Goal: Task Accomplishment & Management: Manage account settings

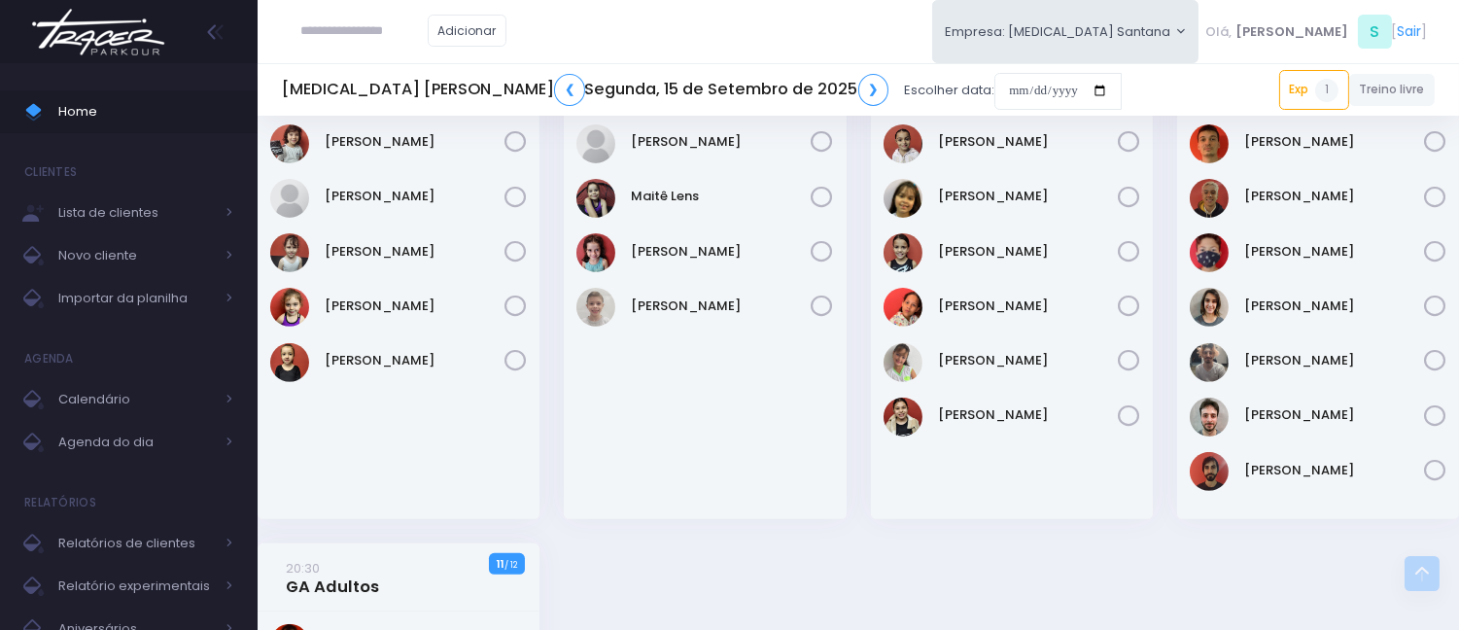
scroll to position [1552, 0]
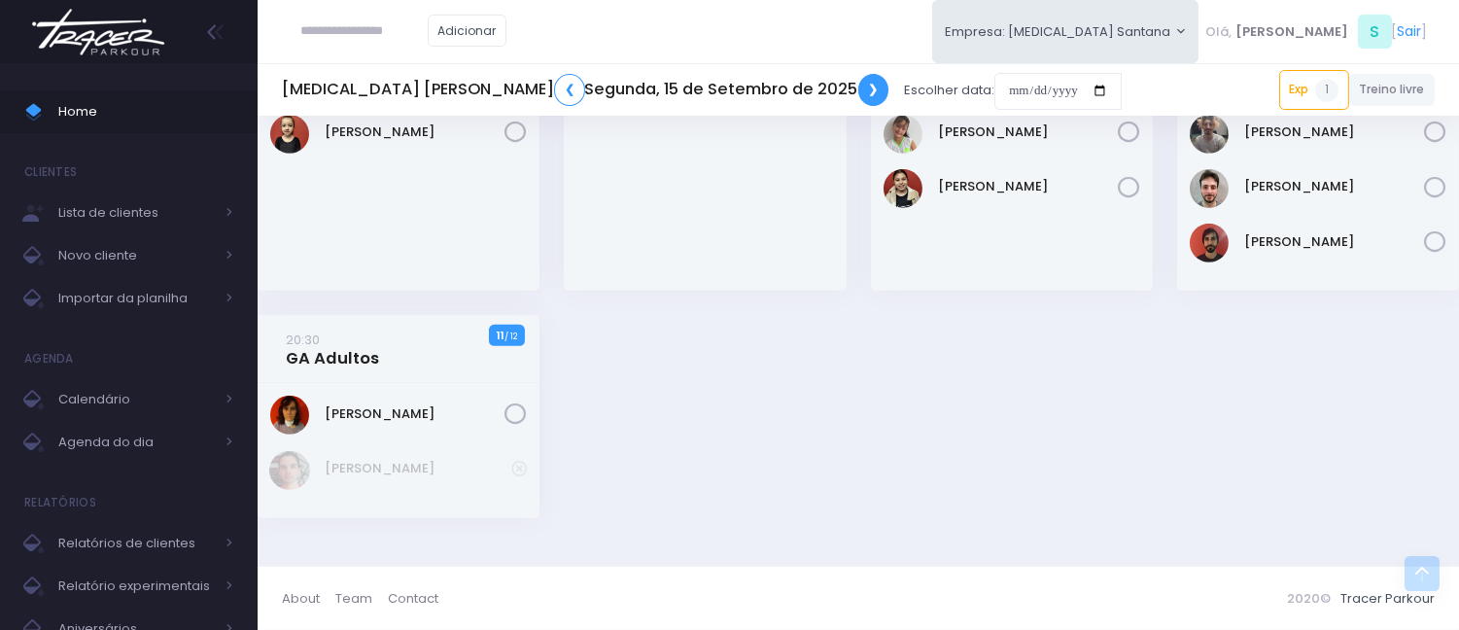
click at [858, 92] on link "❯" at bounding box center [873, 90] width 31 height 32
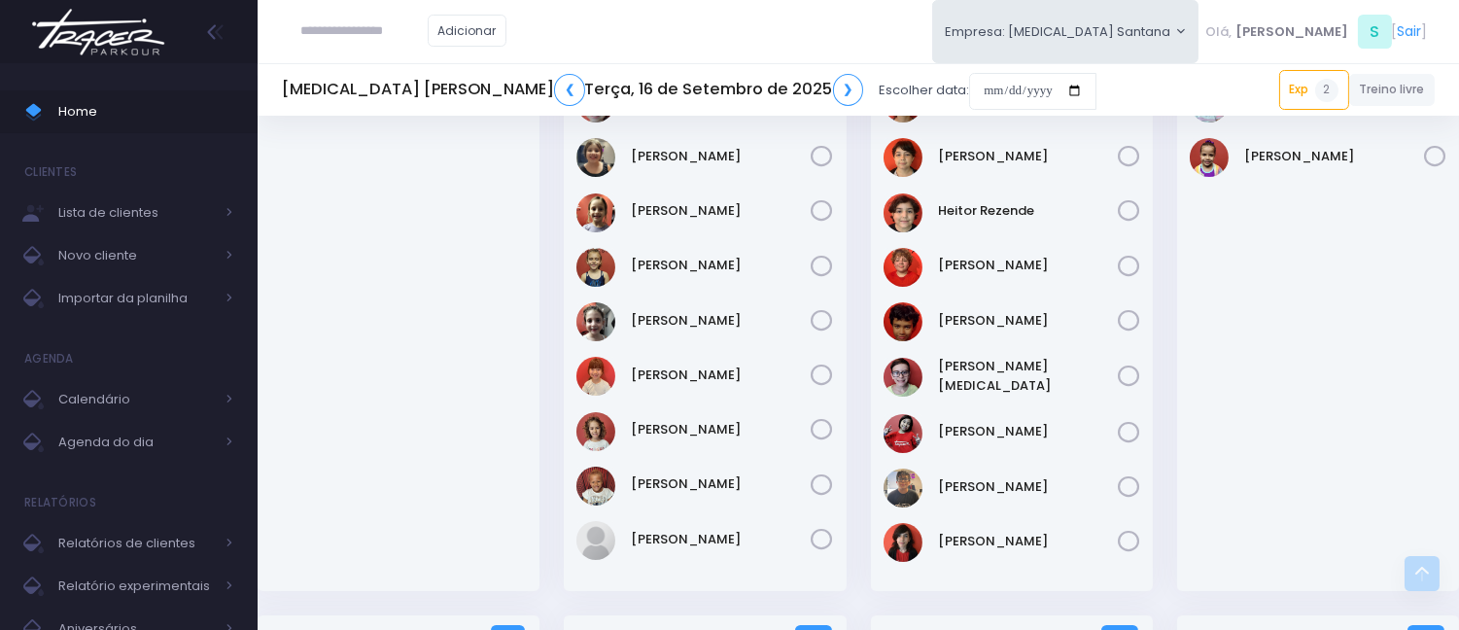
scroll to position [108, 0]
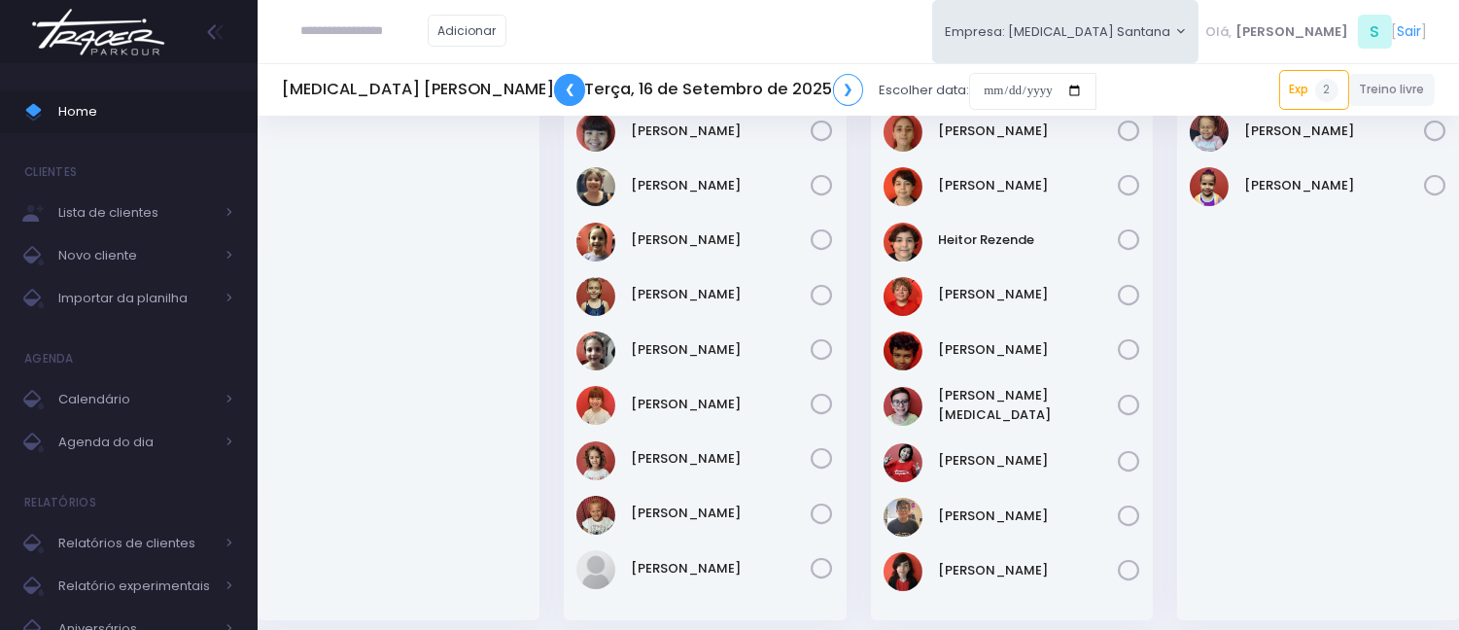
click at [554, 90] on link "❮" at bounding box center [569, 90] width 31 height 32
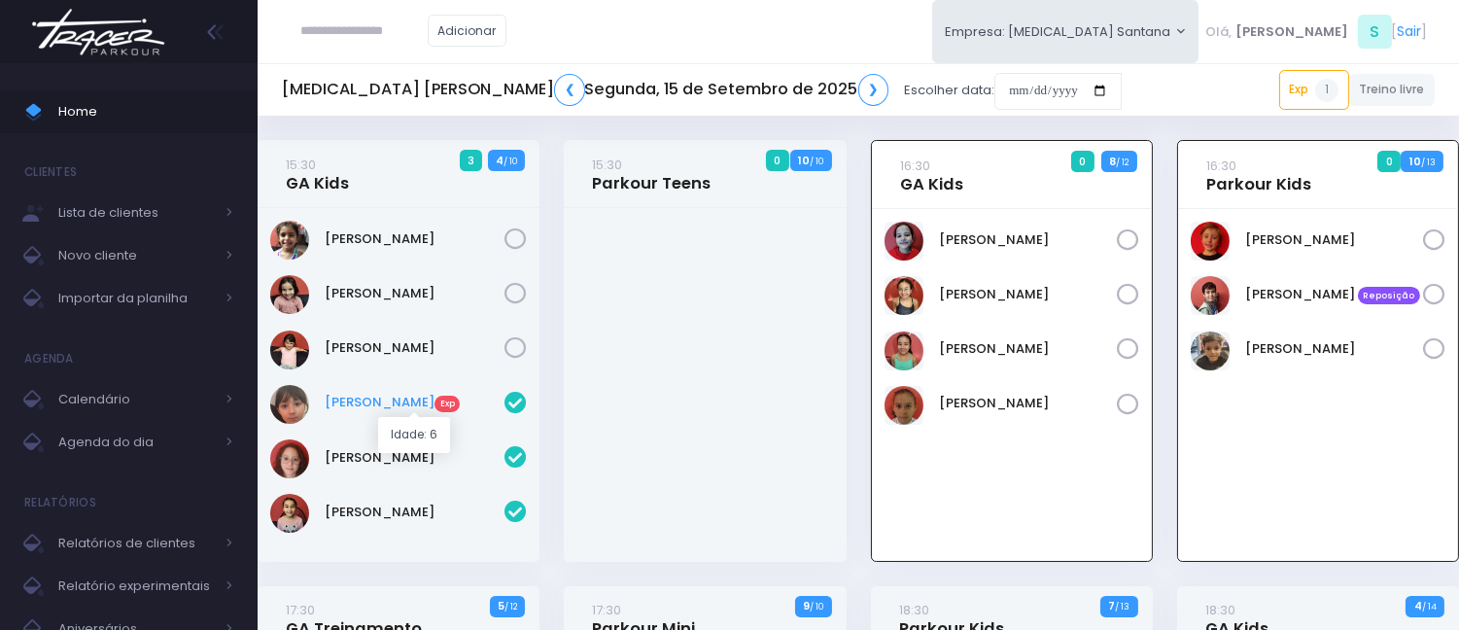
click at [411, 408] on link "Manuela Lizieri Exp" at bounding box center [415, 402] width 180 height 19
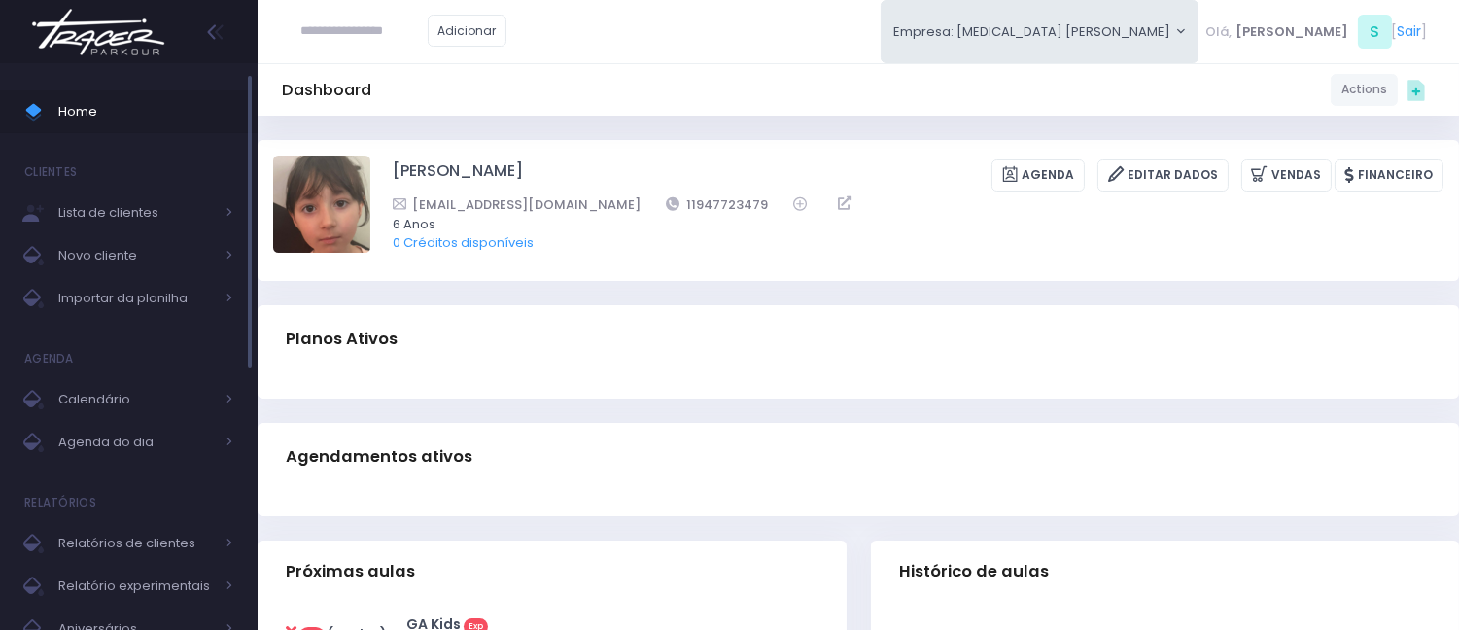
click at [133, 121] on span "Home" at bounding box center [145, 111] width 175 height 25
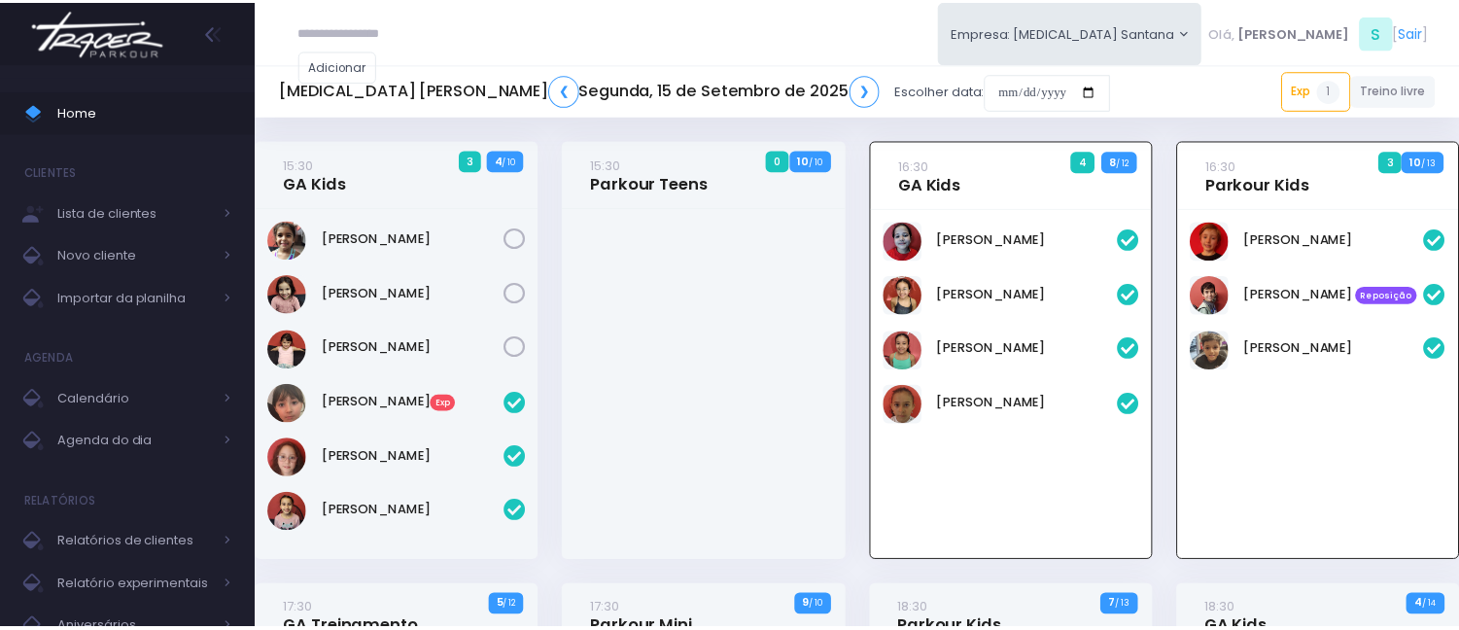
scroll to position [140, 0]
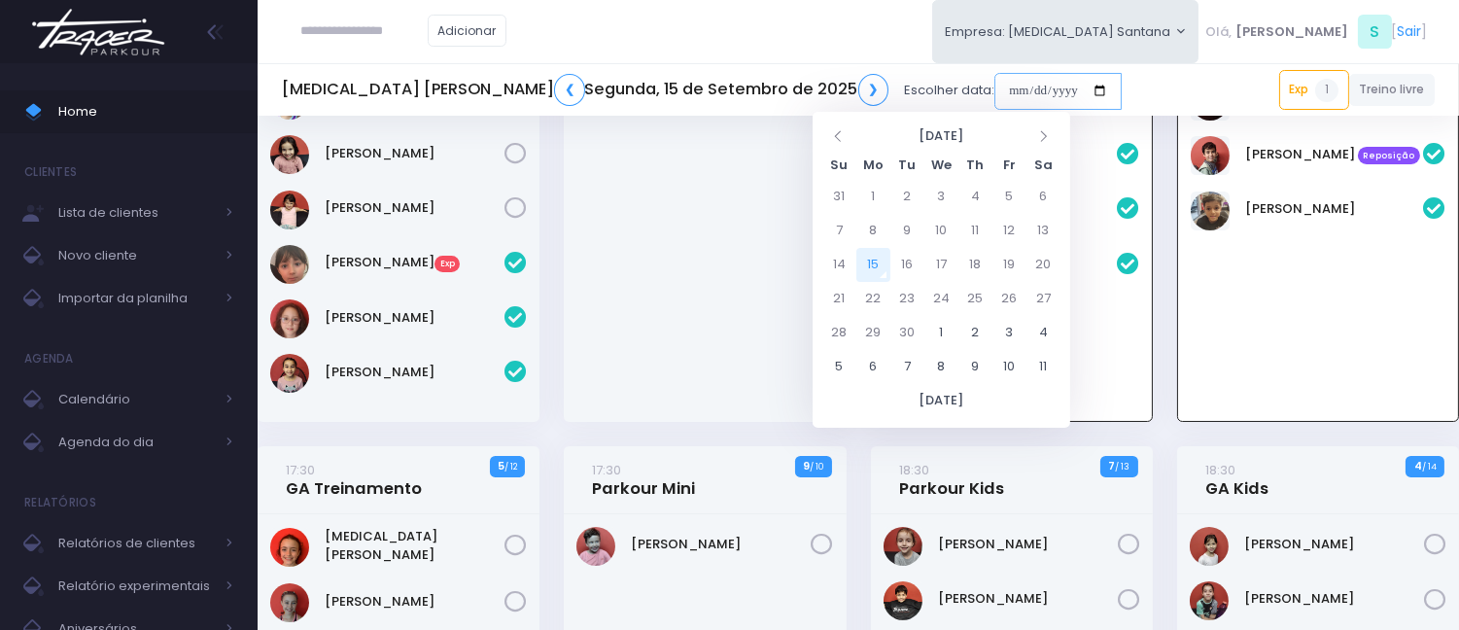
click at [995, 91] on input "date" at bounding box center [1058, 91] width 127 height 37
click at [937, 270] on td "17" at bounding box center [942, 265] width 34 height 34
type input "**********"
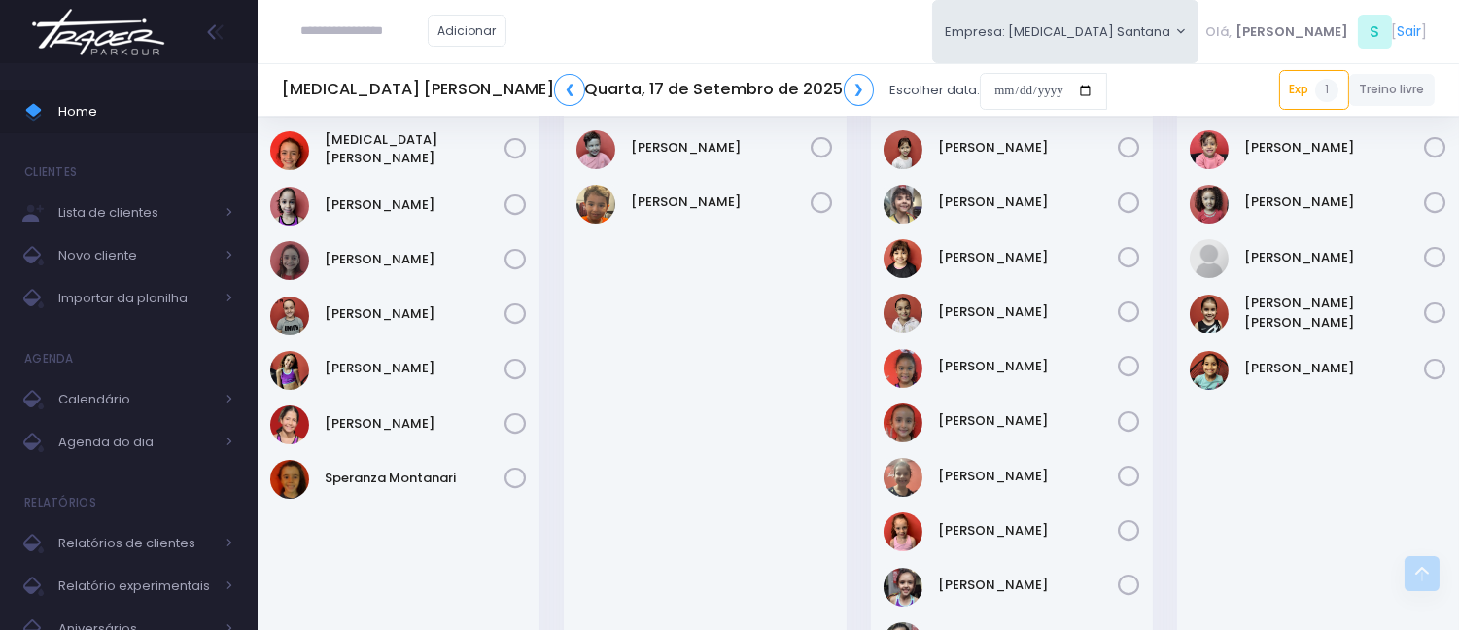
scroll to position [648, 0]
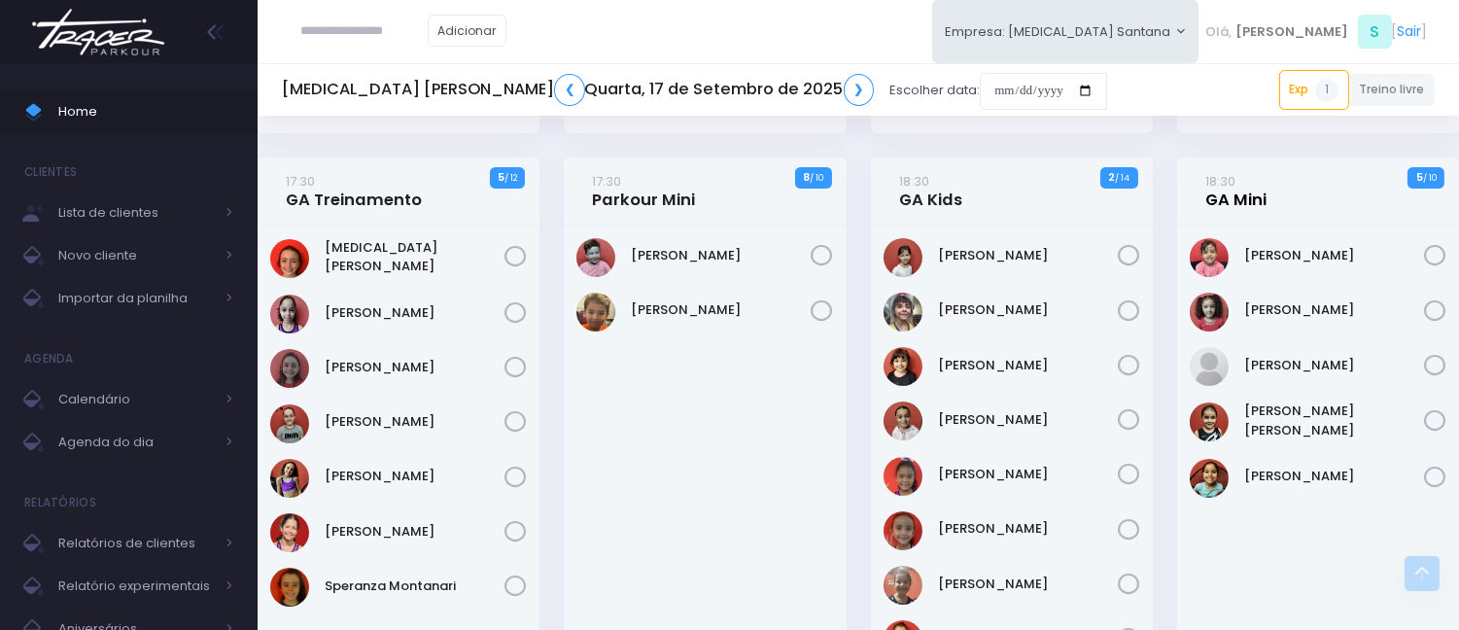
click at [1241, 191] on link "18:30 GA Mini" at bounding box center [1236, 190] width 61 height 39
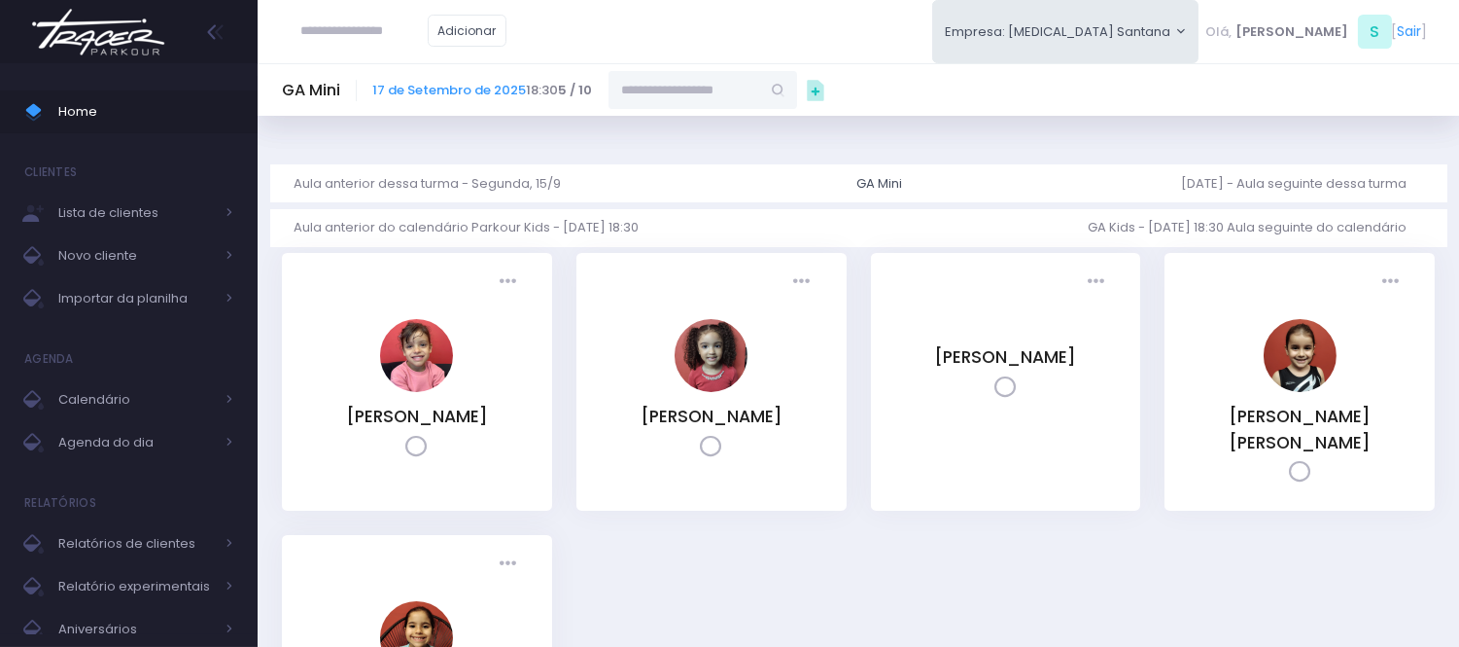
click at [668, 102] on input "text" at bounding box center [685, 89] width 152 height 37
paste input "**********"
click at [726, 134] on link "Melissa Gobi de Azevedo de Souza" at bounding box center [704, 124] width 113 height 19
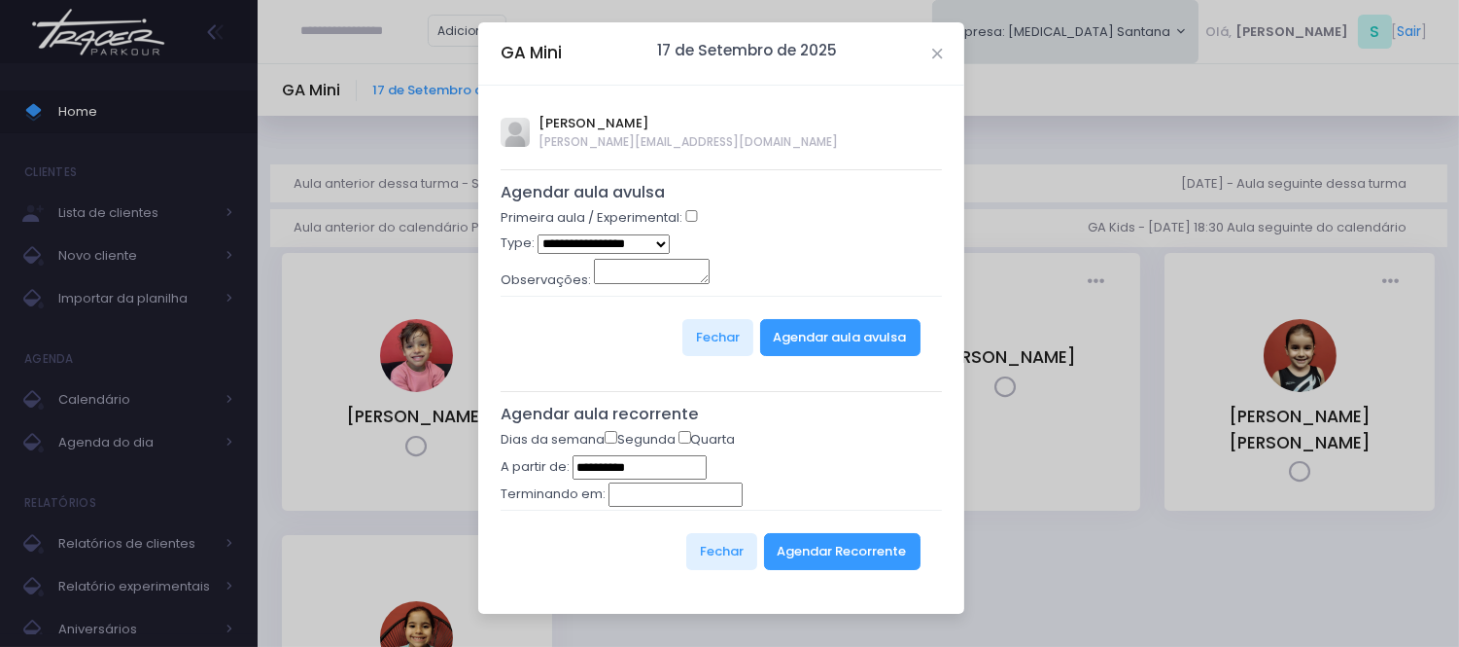
type input "**********"
click at [681, 218] on label "Primeira aula / Experimental:" at bounding box center [592, 217] width 182 height 19
select select "*"
click at [797, 341] on button "Agendar aula avulsa" at bounding box center [840, 337] width 160 height 37
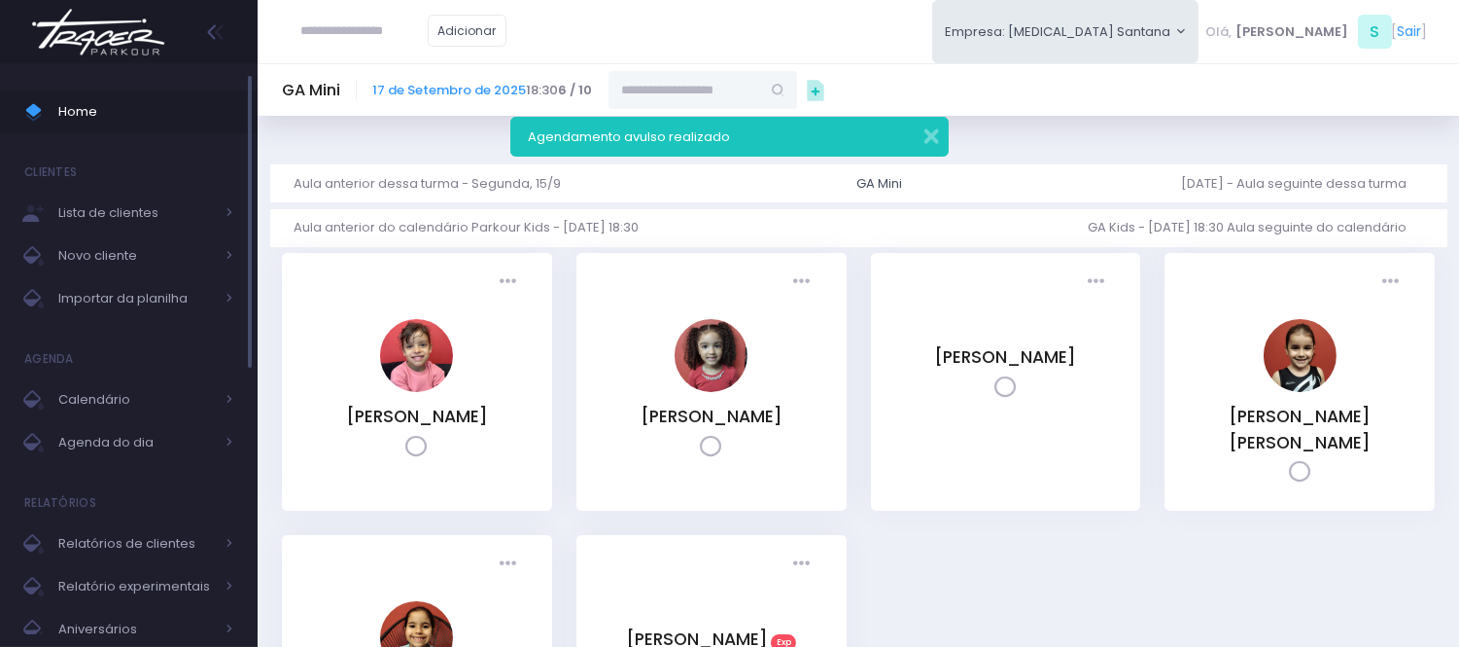
drag, startPoint x: 70, startPoint y: 140, endPoint x: 93, endPoint y: 99, distance: 47.0
click at [72, 132] on ul "Home Clientes Lista de clientes Novo cliente Importar da planilha [GEOGRAPHIC_D…" at bounding box center [129, 528] width 258 height 904
click at [103, 90] on link "Home" at bounding box center [129, 111] width 258 height 43
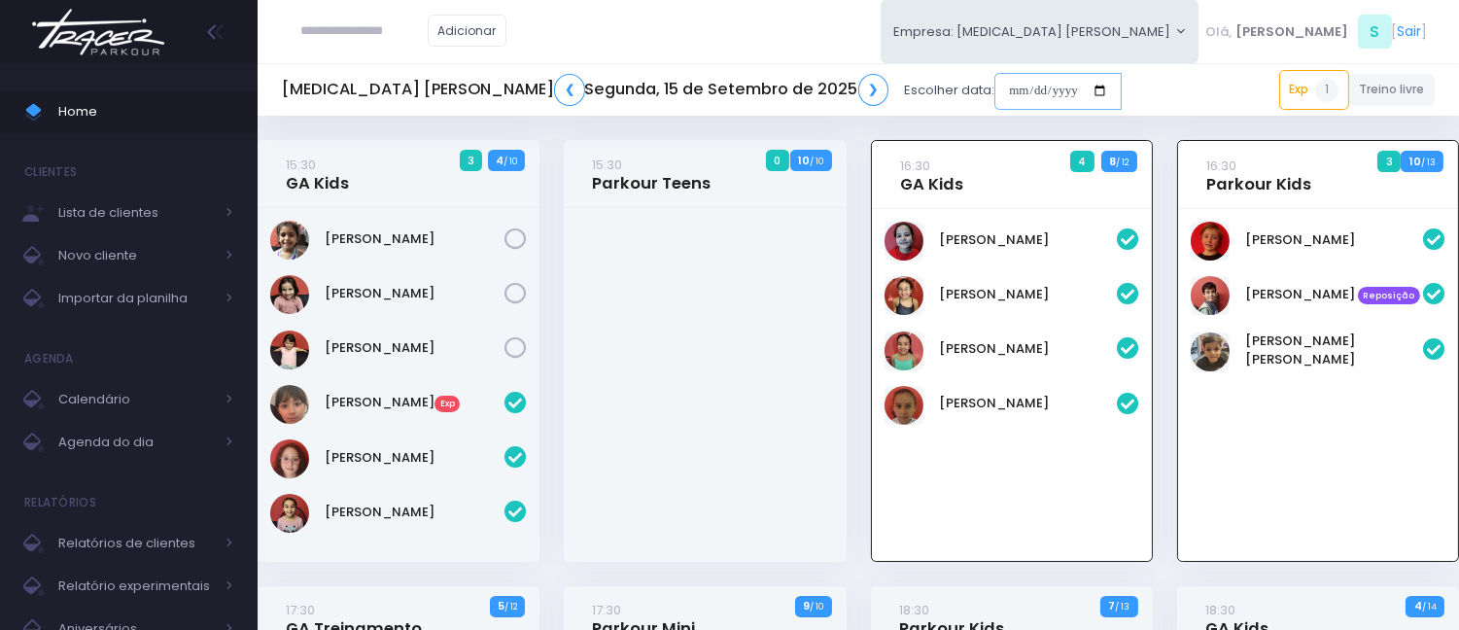
click at [995, 82] on input "date" at bounding box center [1058, 91] width 127 height 37
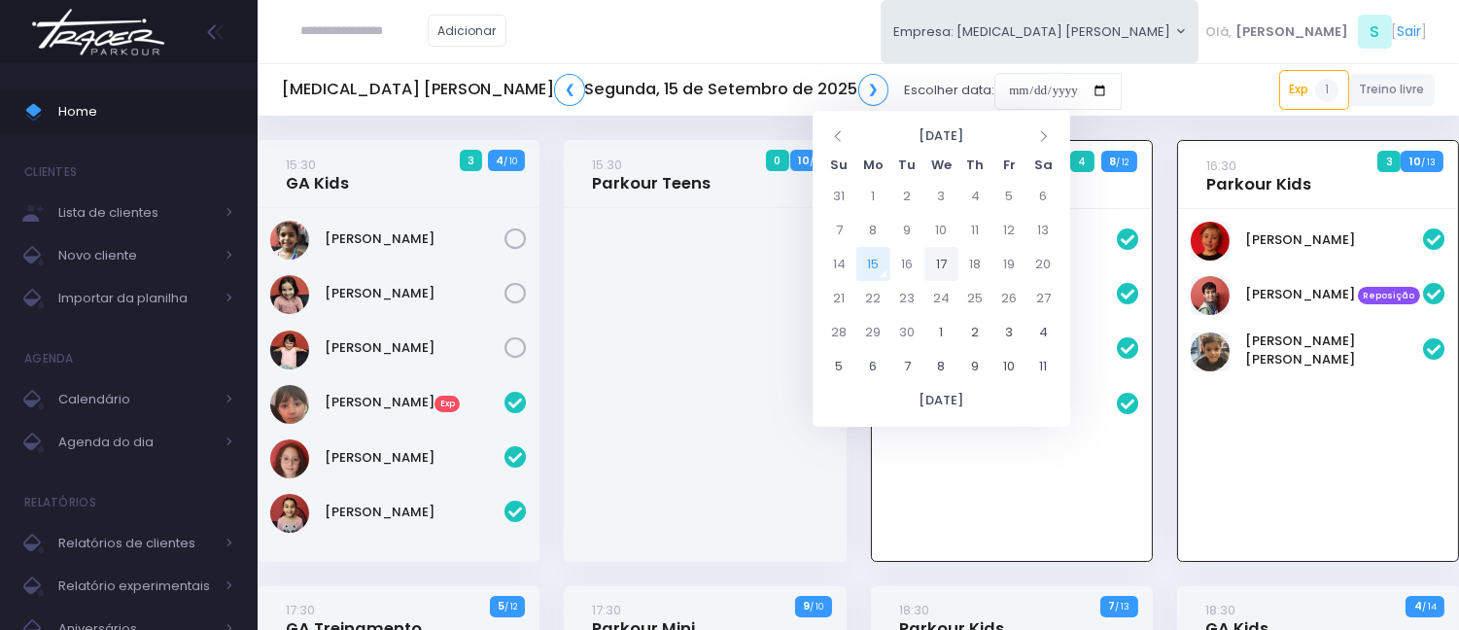
click at [946, 260] on td "17" at bounding box center [942, 264] width 34 height 34
type input "**********"
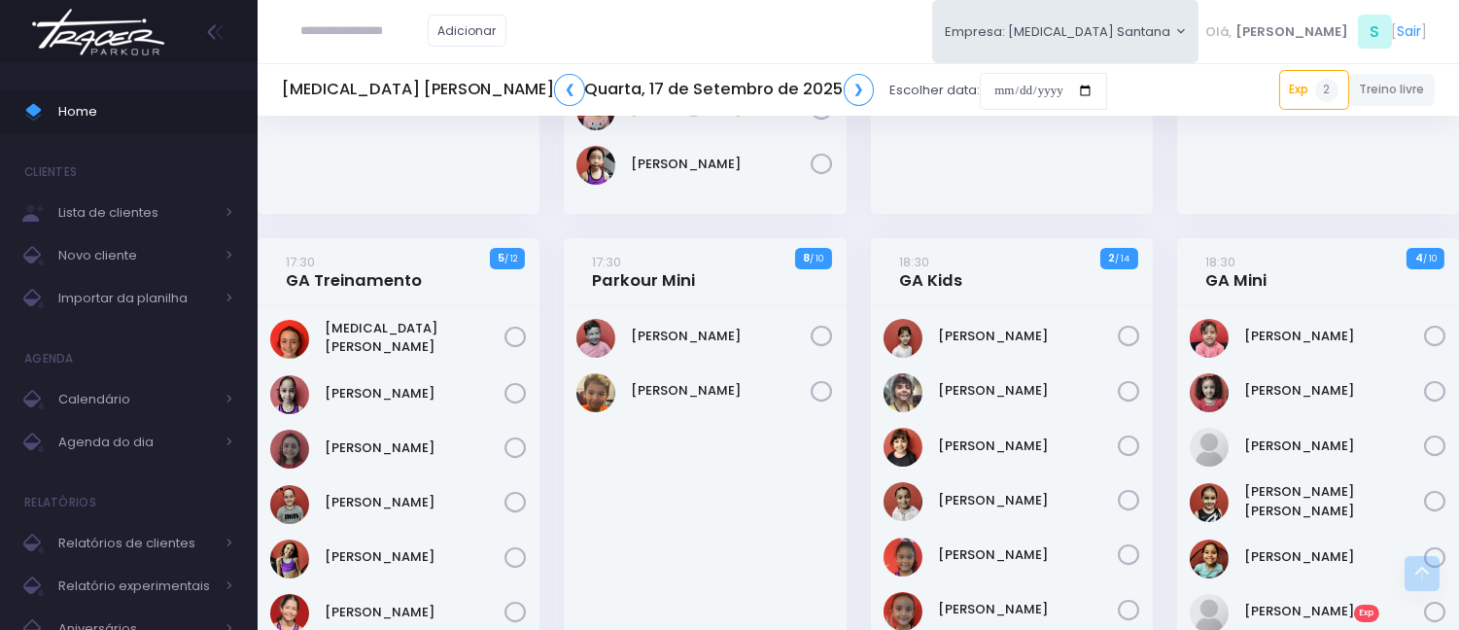
scroll to position [33, 0]
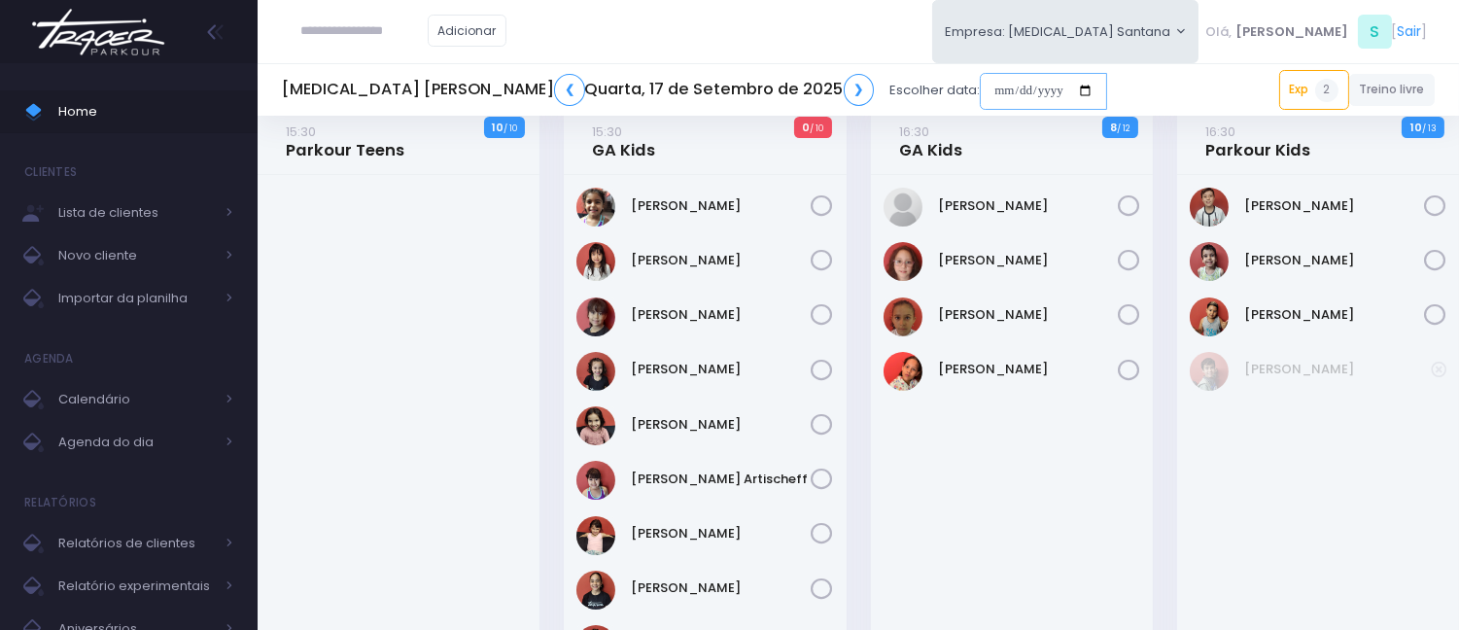
drag, startPoint x: 819, startPoint y: 73, endPoint x: 823, endPoint y: 89, distance: 17.2
click at [980, 73] on input "date" at bounding box center [1043, 91] width 127 height 37
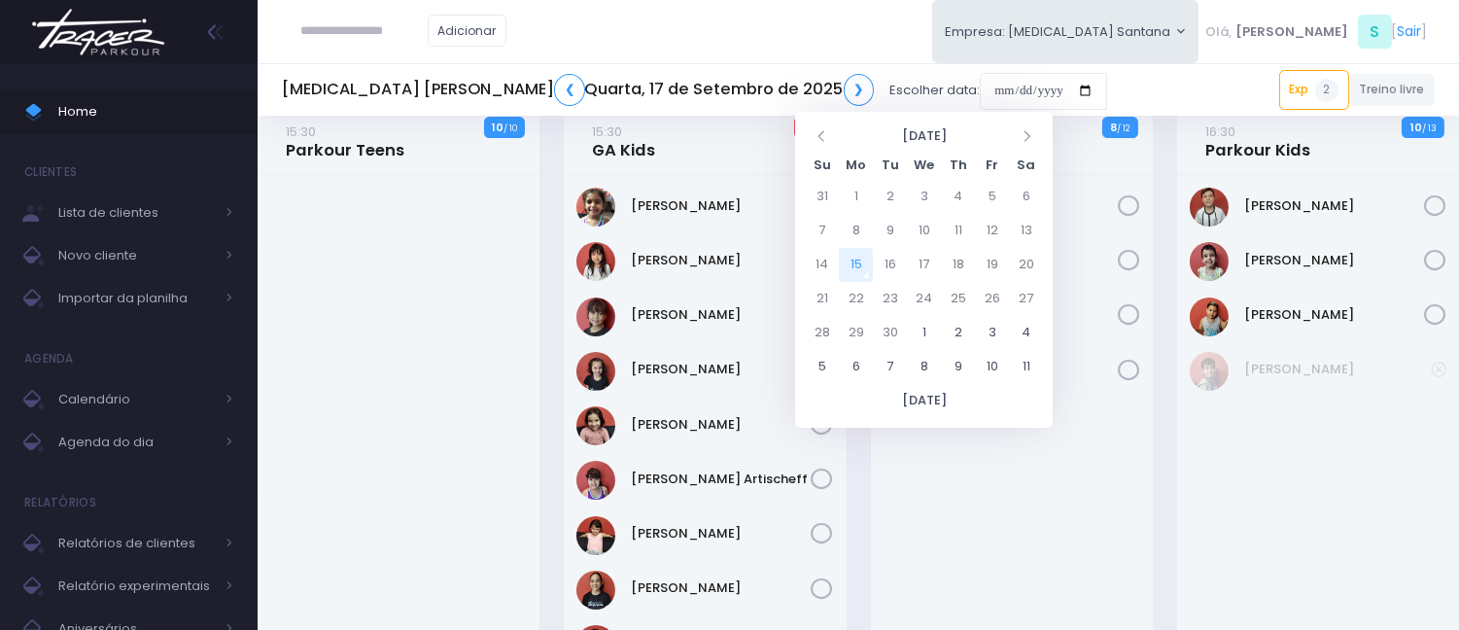
click at [850, 263] on td "15" at bounding box center [856, 265] width 34 height 34
type input "**********"
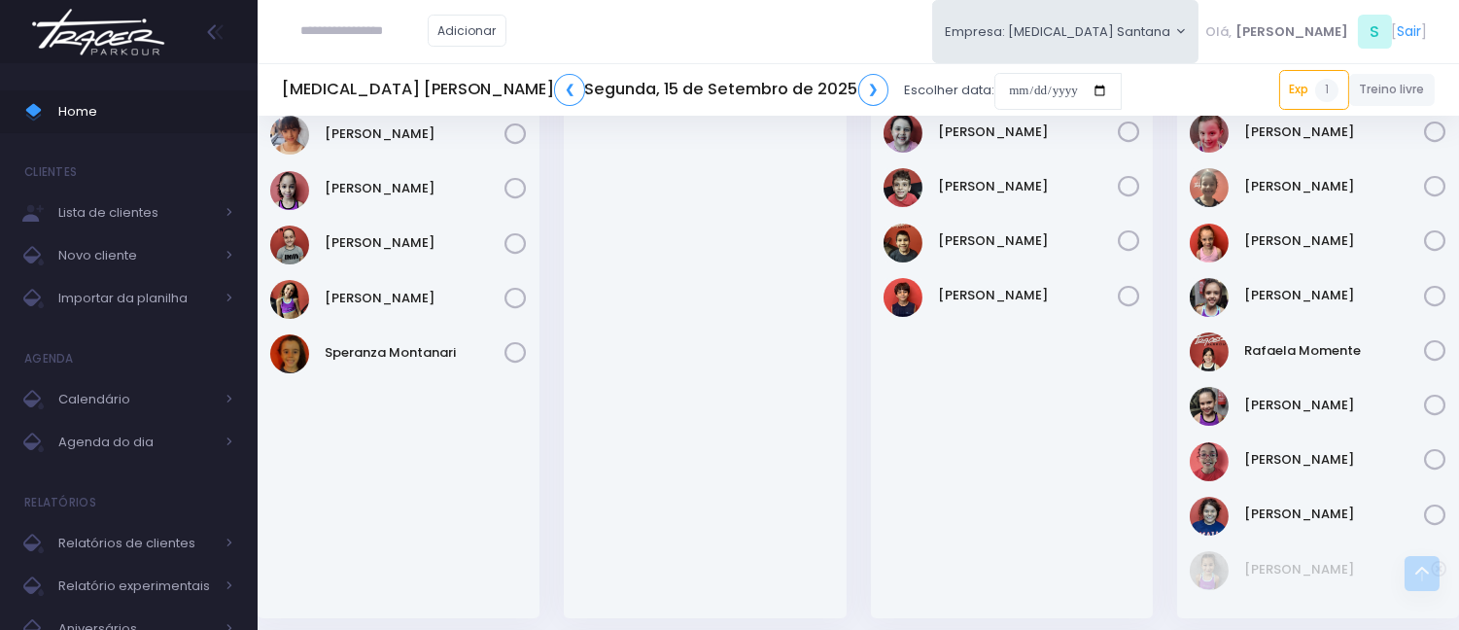
scroll to position [681, 0]
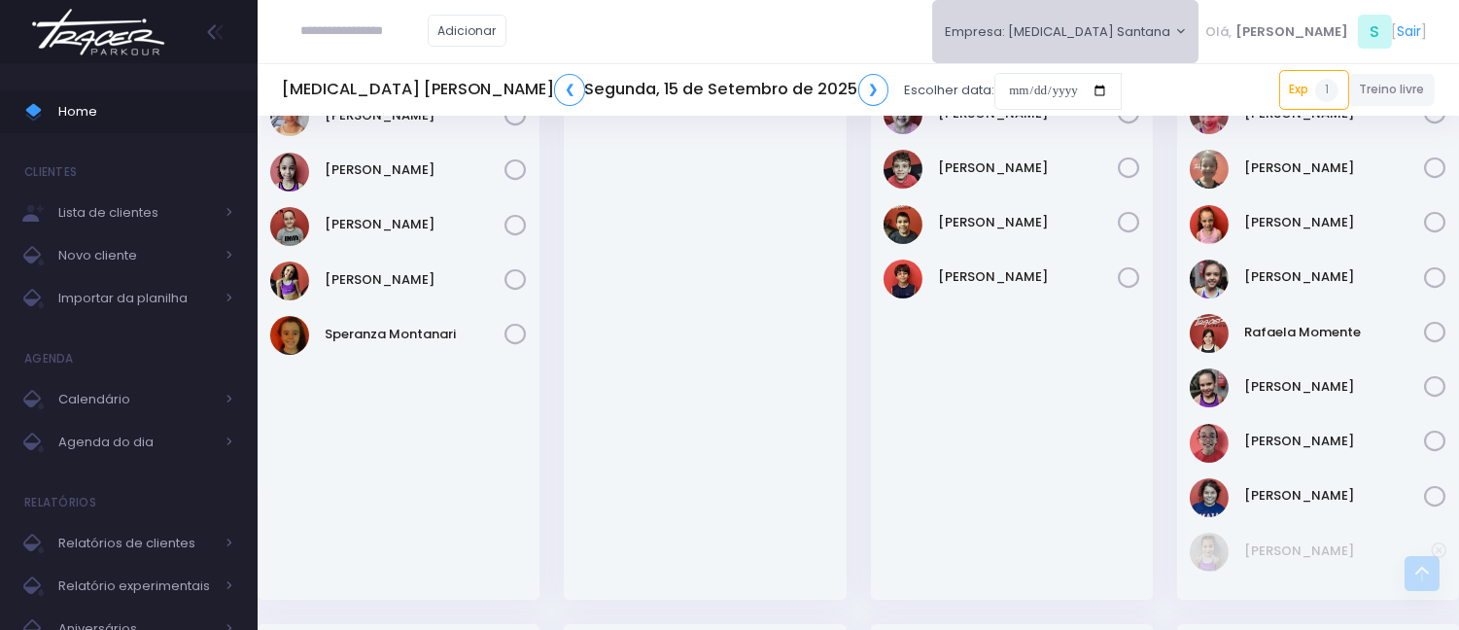
click at [1153, 30] on button "Empresa: [MEDICAL_DATA] Santana" at bounding box center [1065, 31] width 267 height 63
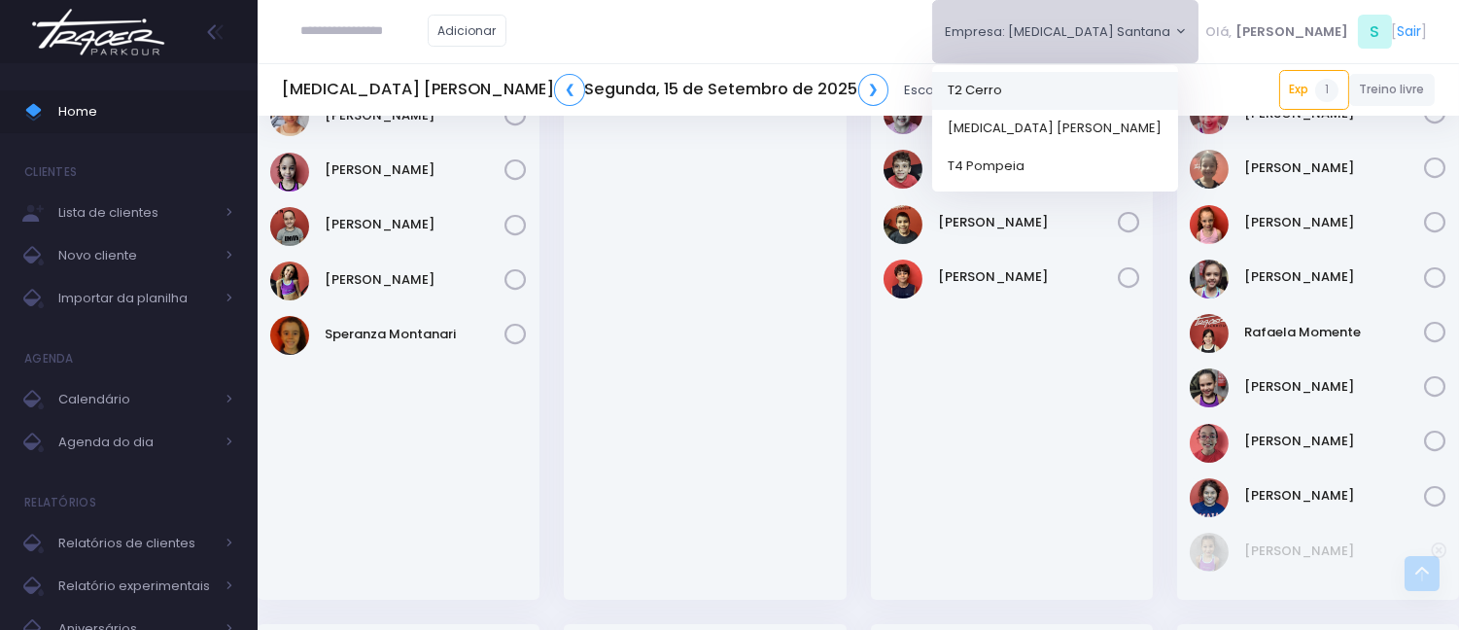
click at [1125, 93] on link "T2 Cerro" at bounding box center [1055, 90] width 246 height 38
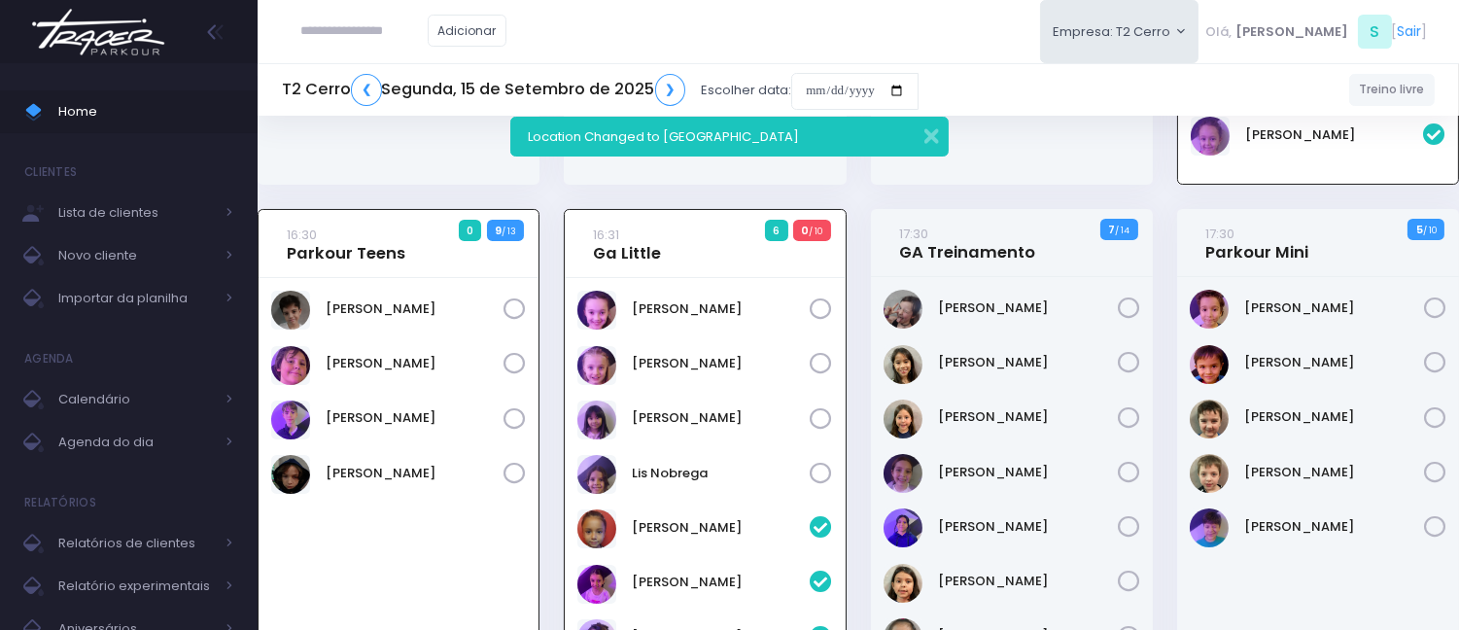
scroll to position [356, 0]
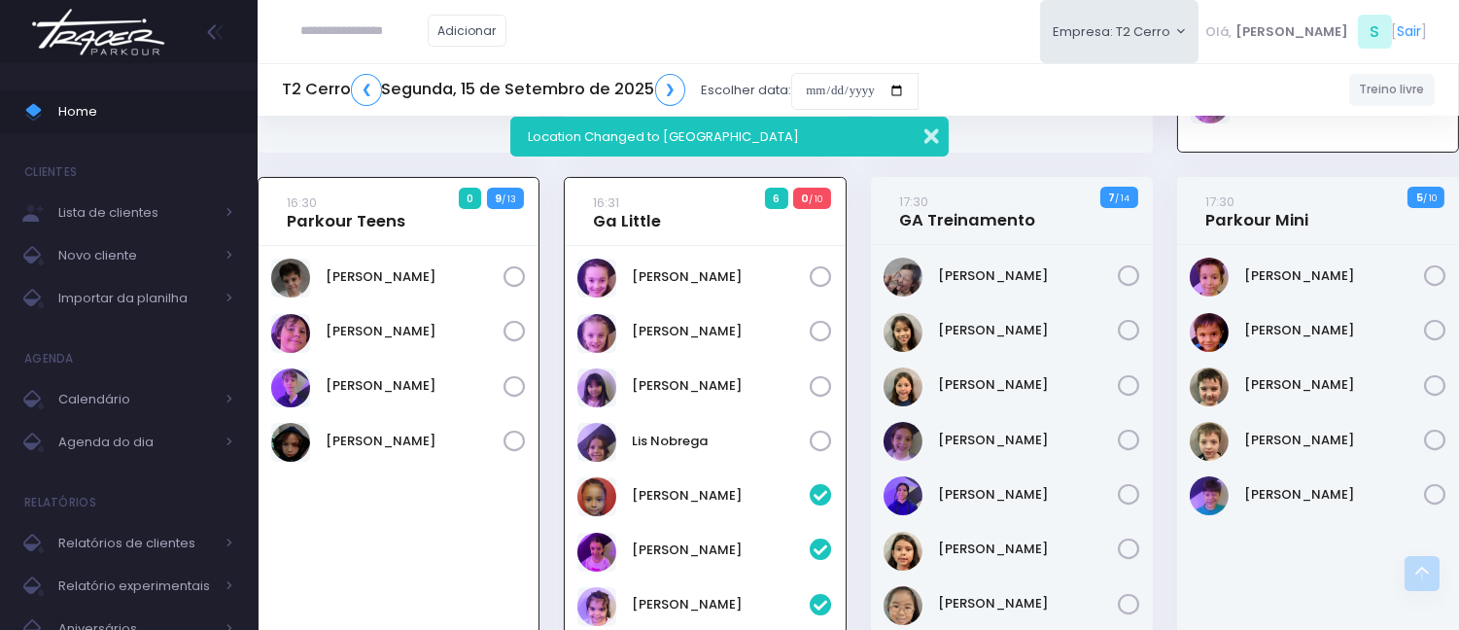
drag, startPoint x: 933, startPoint y: 136, endPoint x: 924, endPoint y: 128, distance: 12.5
click at [933, 134] on button "button" at bounding box center [918, 134] width 39 height 22
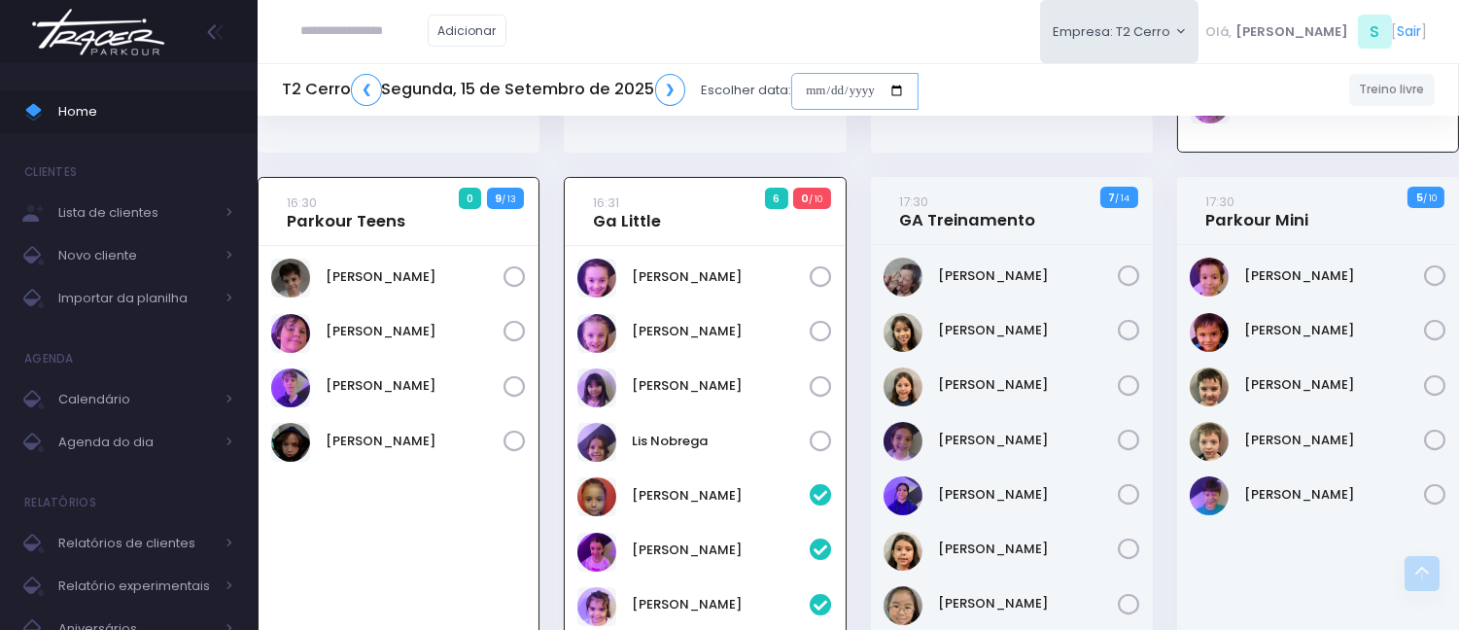
click at [822, 88] on input "date" at bounding box center [854, 91] width 127 height 37
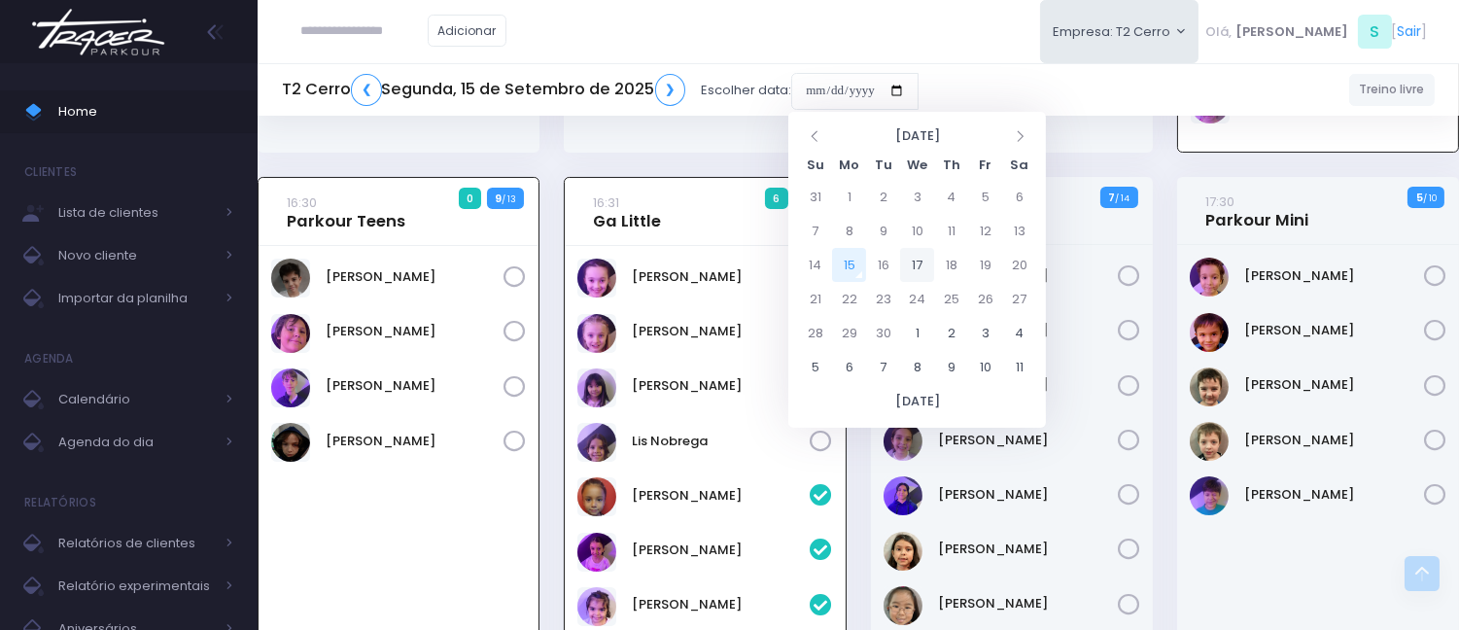
click at [910, 256] on td "17" at bounding box center [917, 265] width 34 height 34
type input "**********"
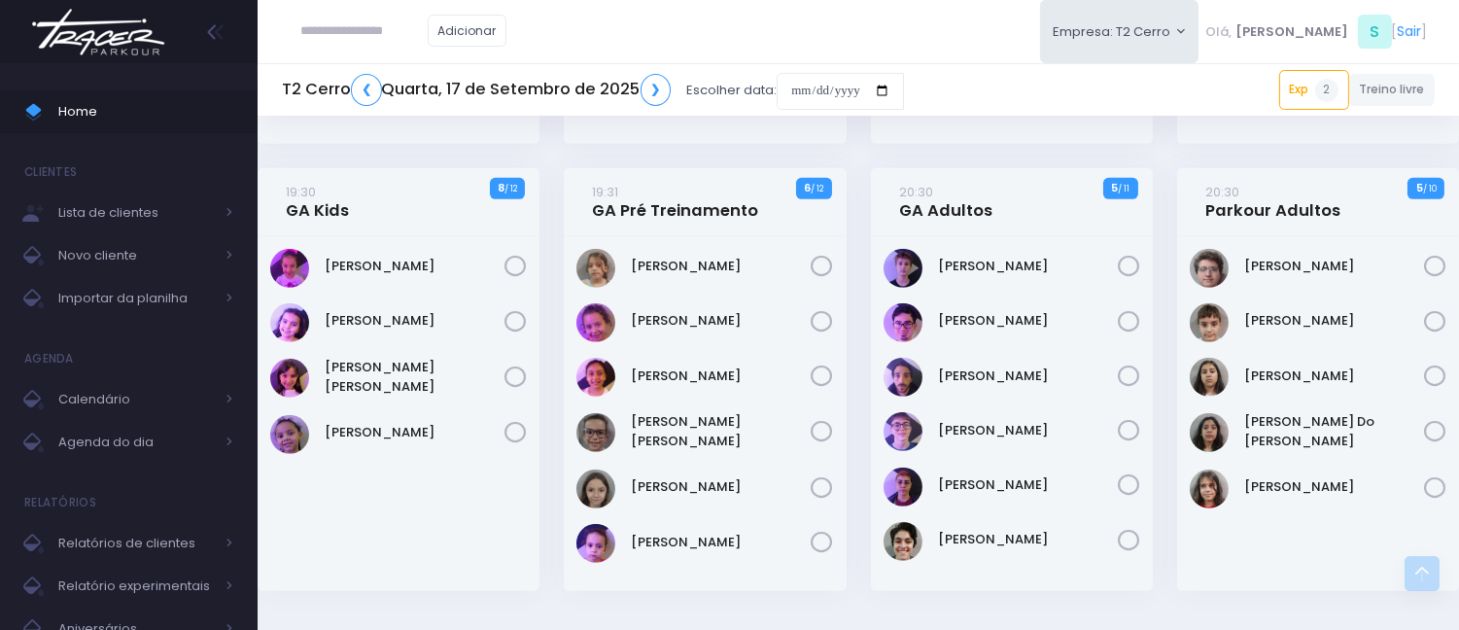
scroll to position [2160, 0]
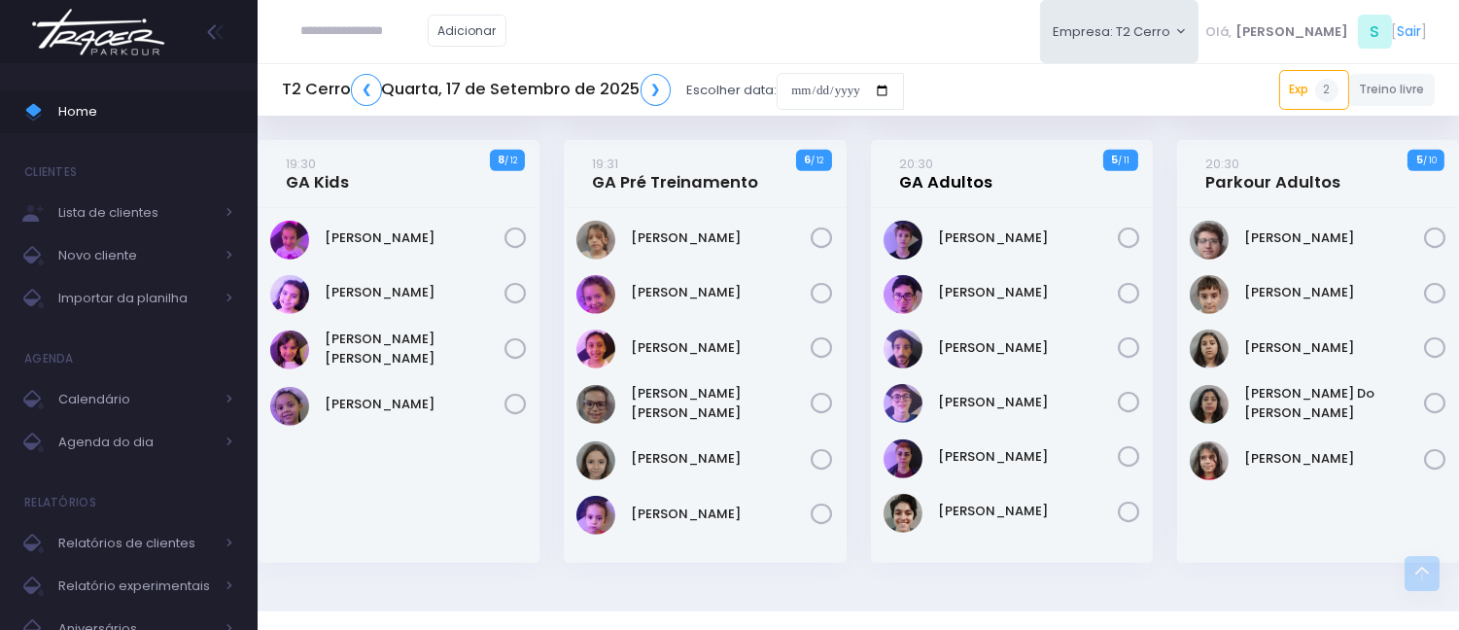
click at [961, 172] on link "20:30 GA Adultos" at bounding box center [945, 173] width 93 height 39
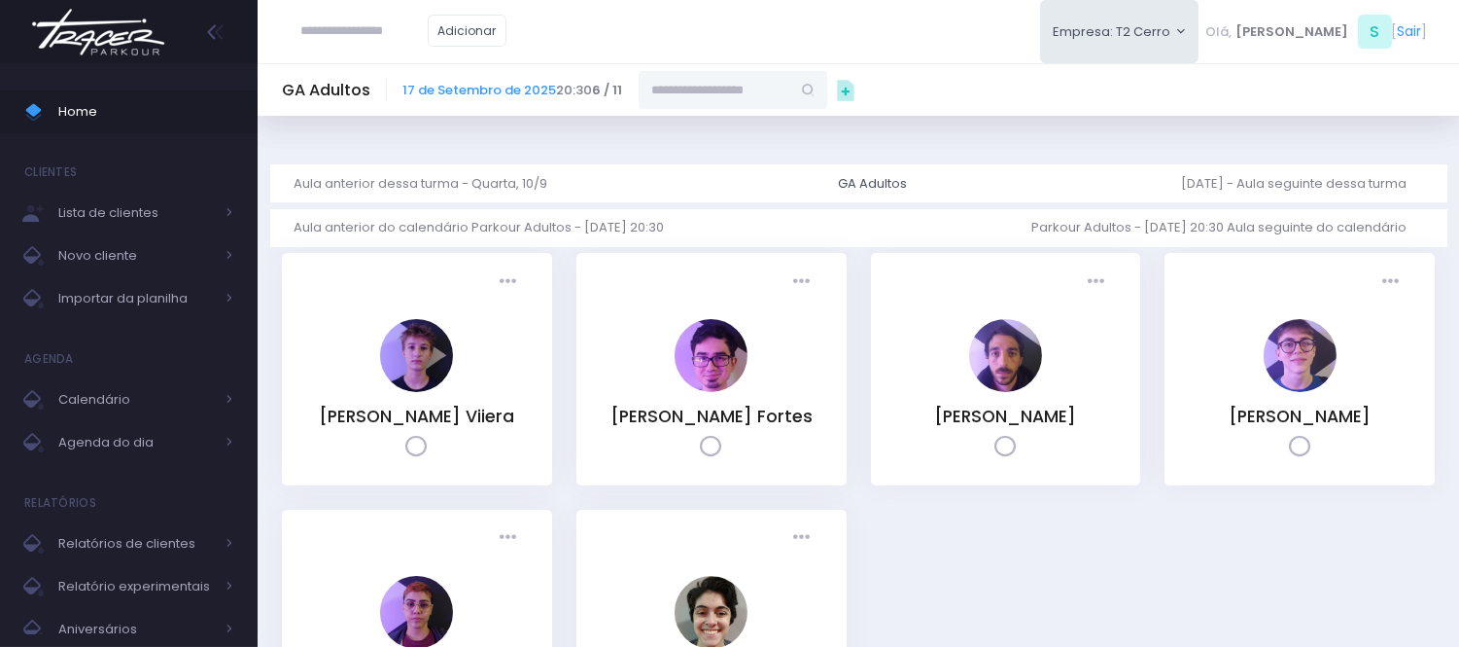
click at [740, 95] on input "text" at bounding box center [715, 89] width 152 height 37
paste input "**********"
click at [746, 123] on link "[PERSON_NAME]" at bounding box center [734, 124] width 113 height 19
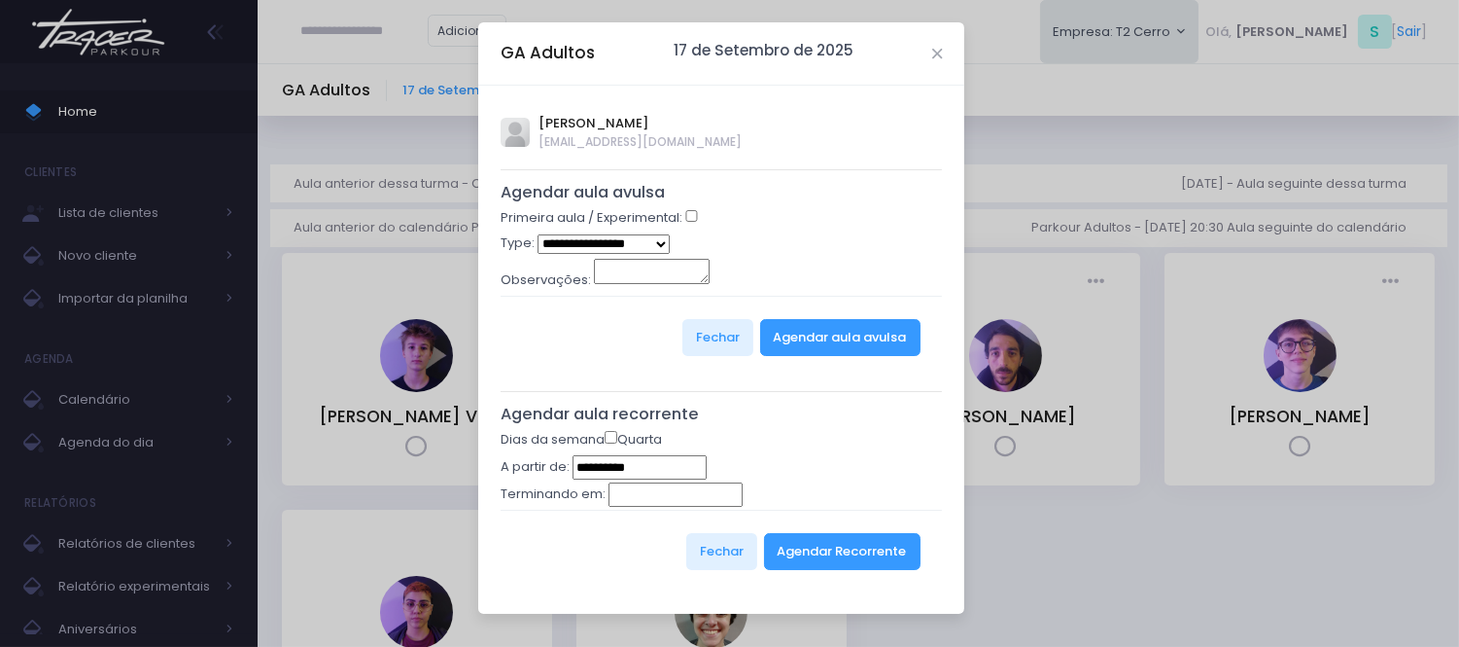
type input "**********"
select select "*"
click at [805, 331] on button "Agendar aula avulsa" at bounding box center [840, 337] width 160 height 37
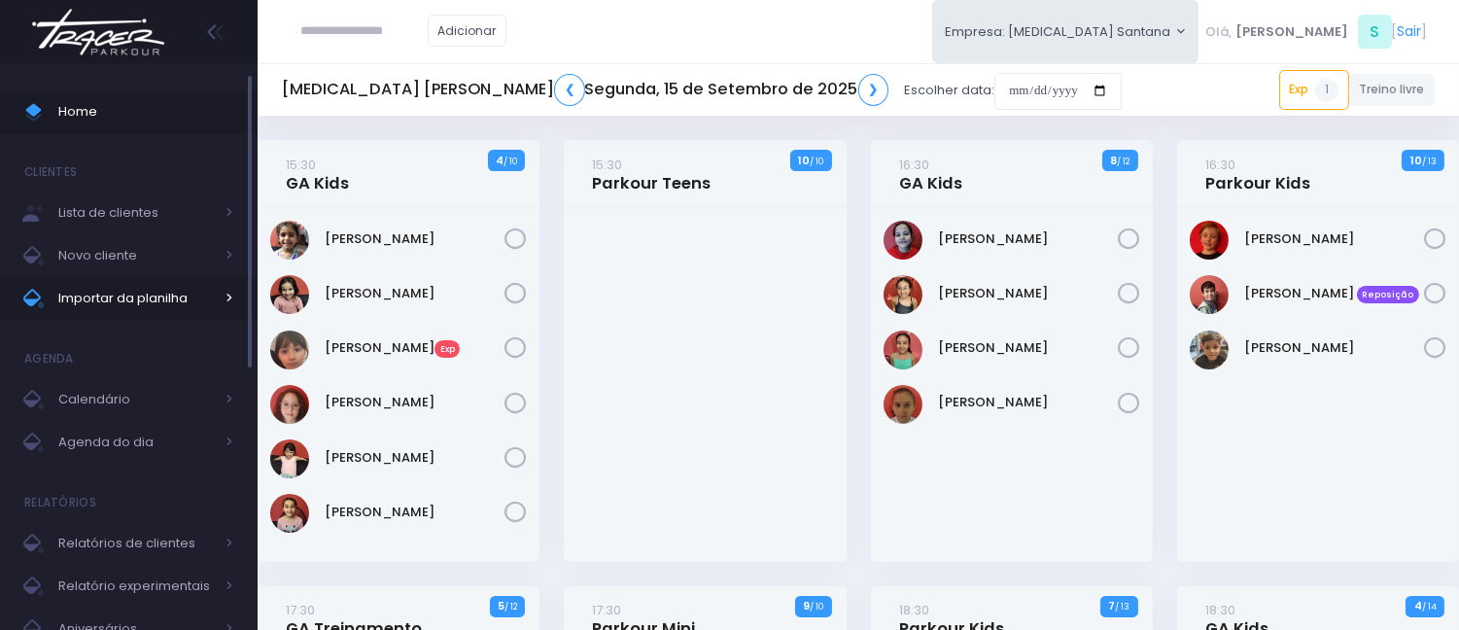
click at [63, 303] on span "Importar da planilha" at bounding box center [136, 298] width 156 height 25
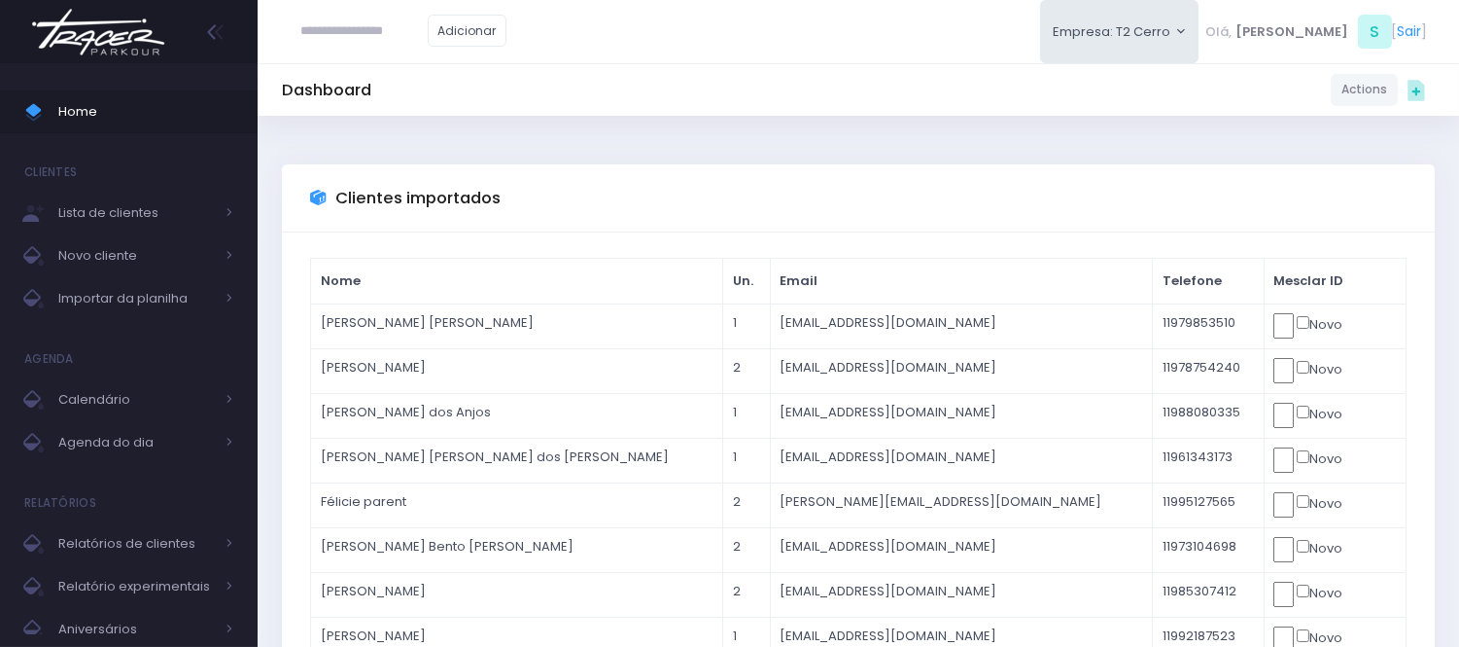
click at [333, 16] on input "text" at bounding box center [364, 31] width 126 height 37
type input "**********"
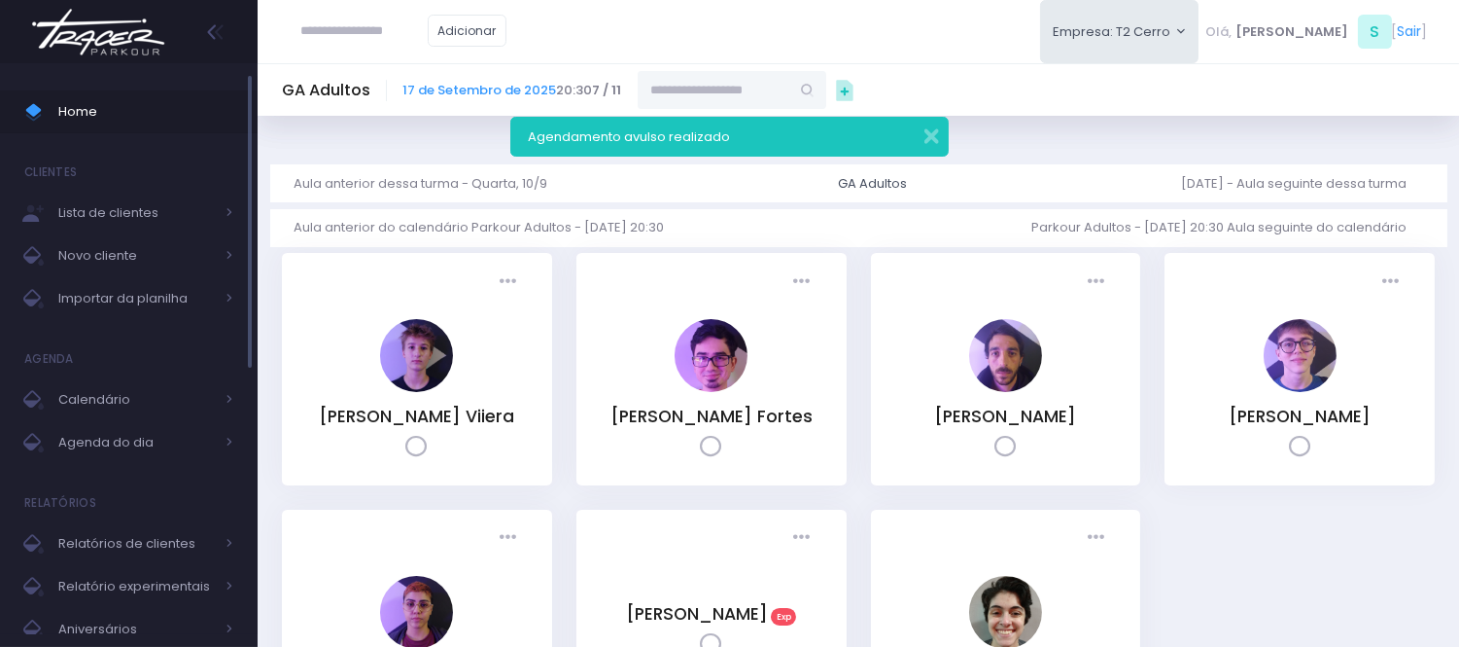
click at [183, 110] on span "Home" at bounding box center [145, 111] width 175 height 25
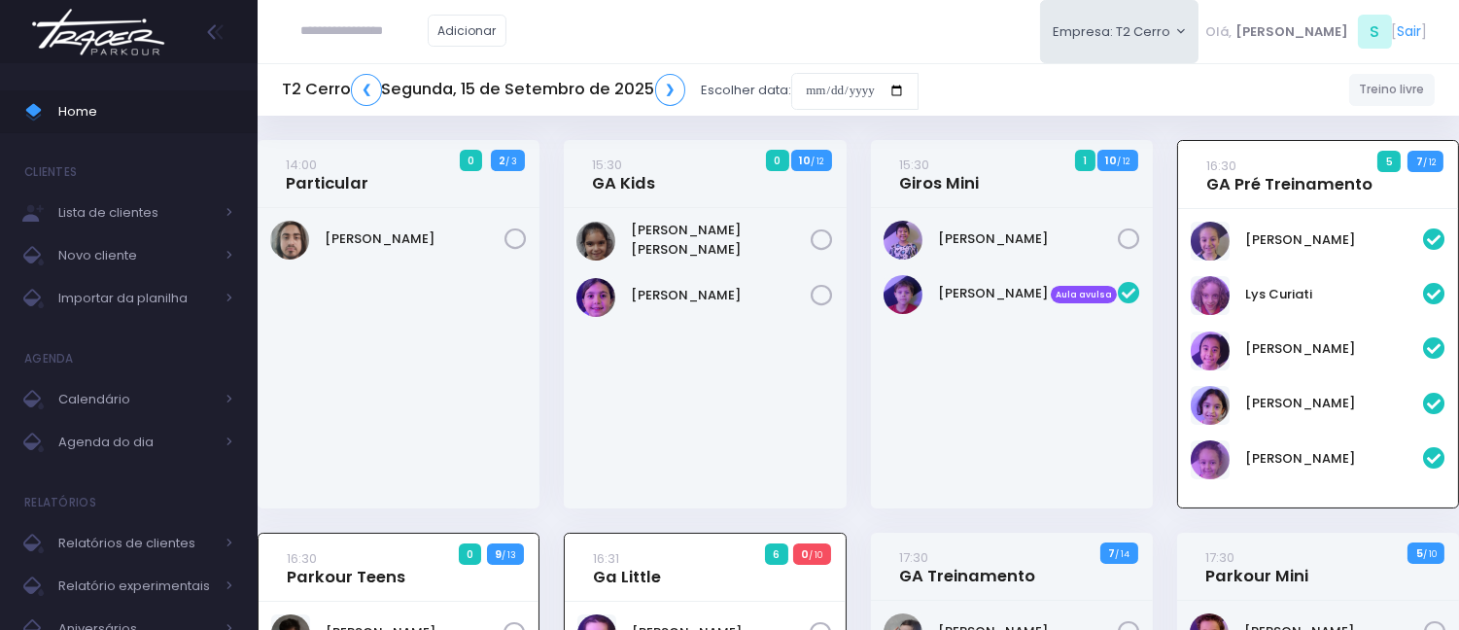
scroll to position [140, 0]
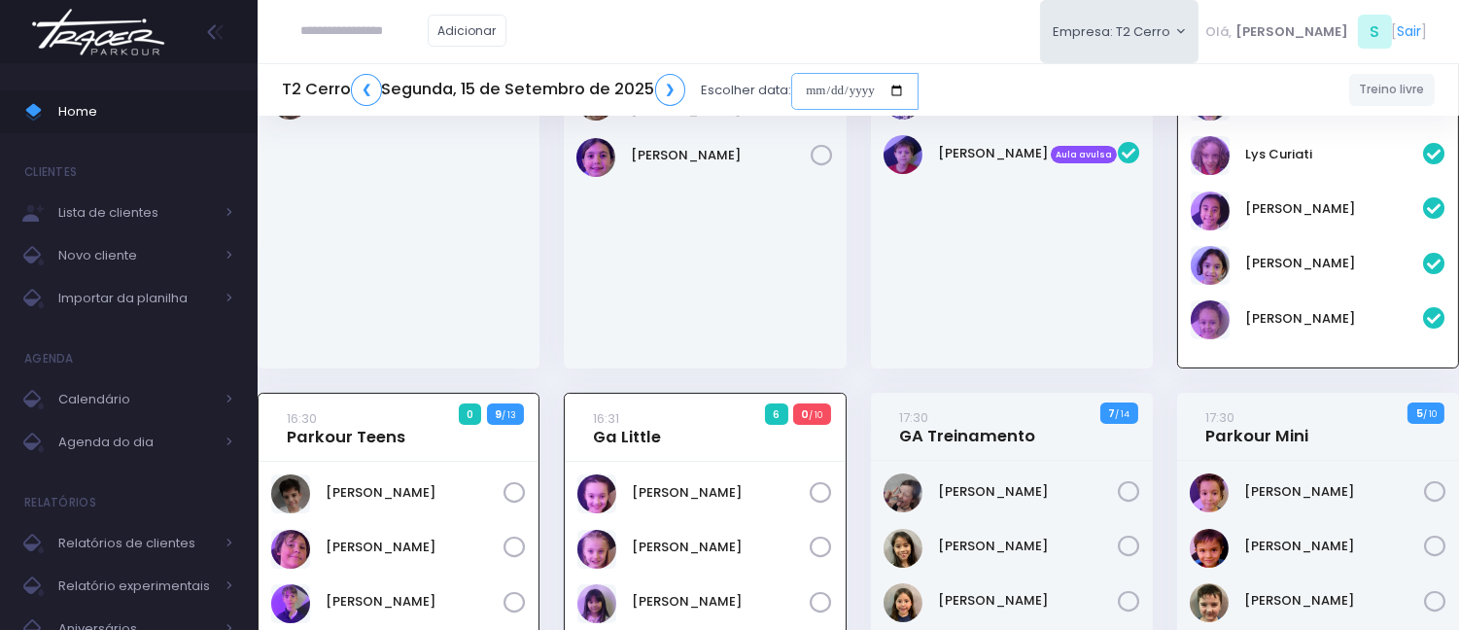
click at [819, 85] on input "date" at bounding box center [854, 91] width 127 height 37
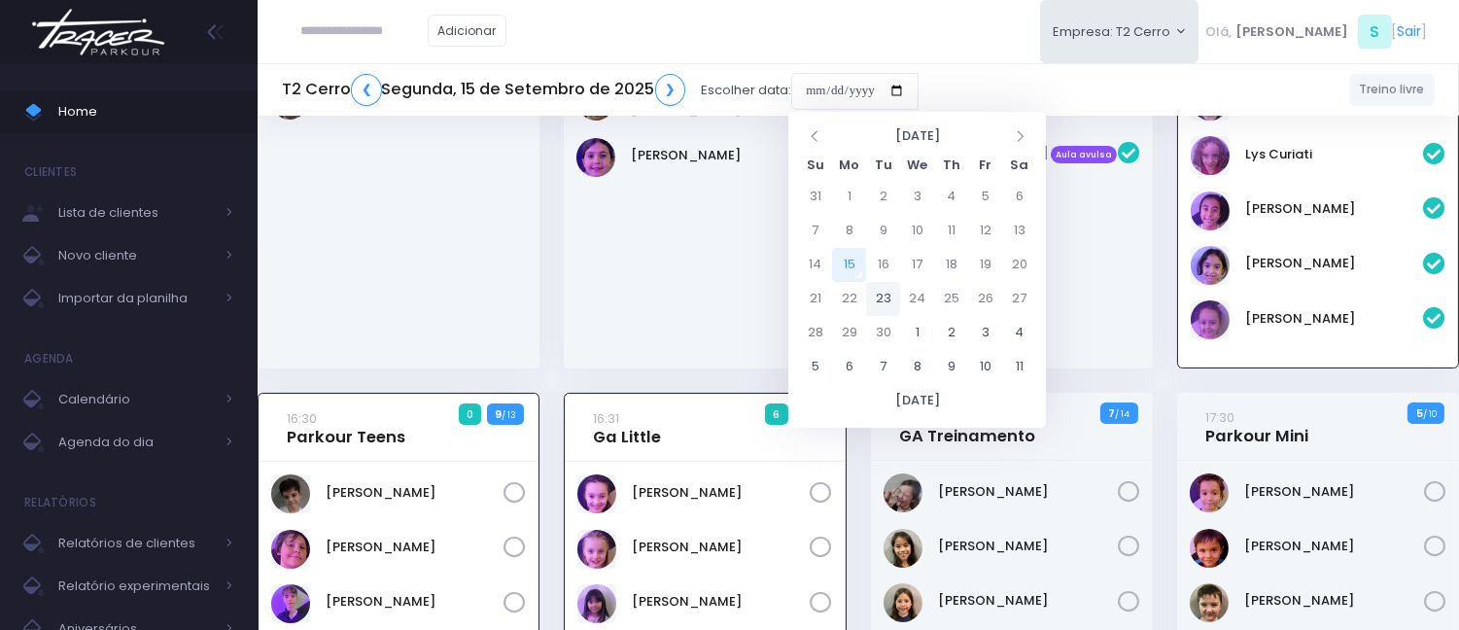
click at [877, 295] on td "23" at bounding box center [883, 299] width 34 height 34
type input "**********"
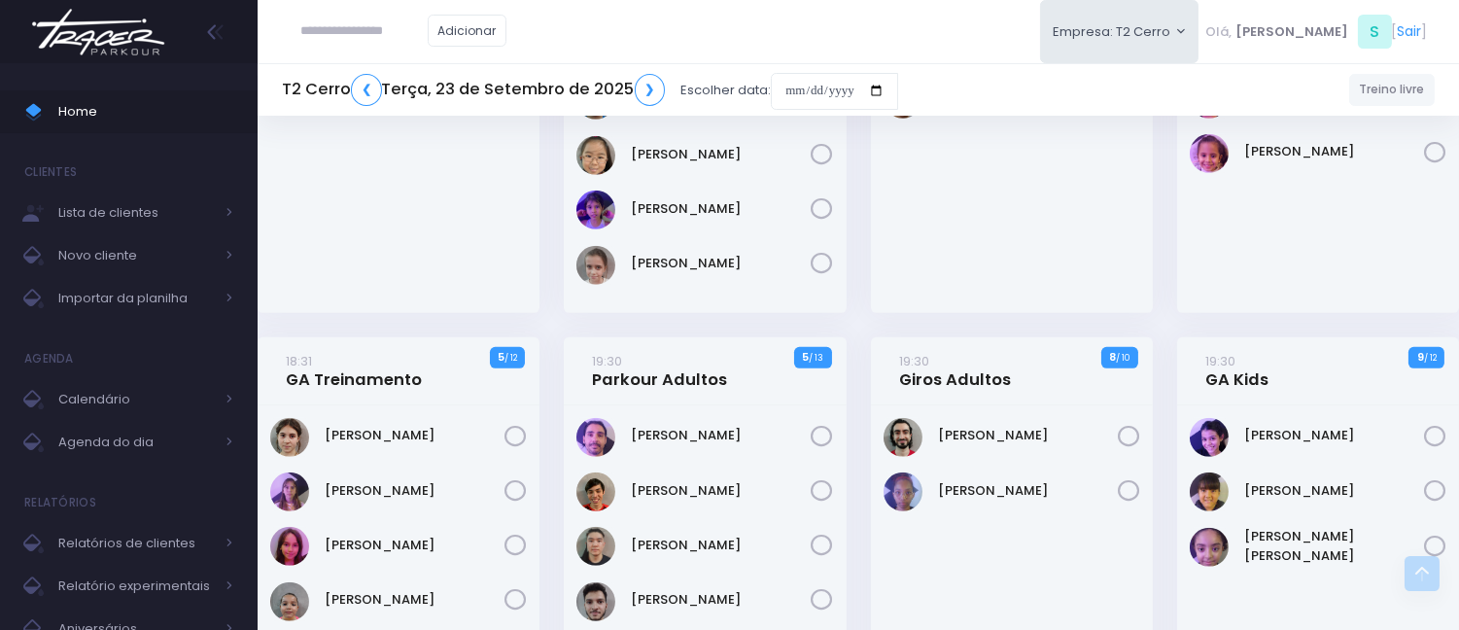
scroll to position [2172, 0]
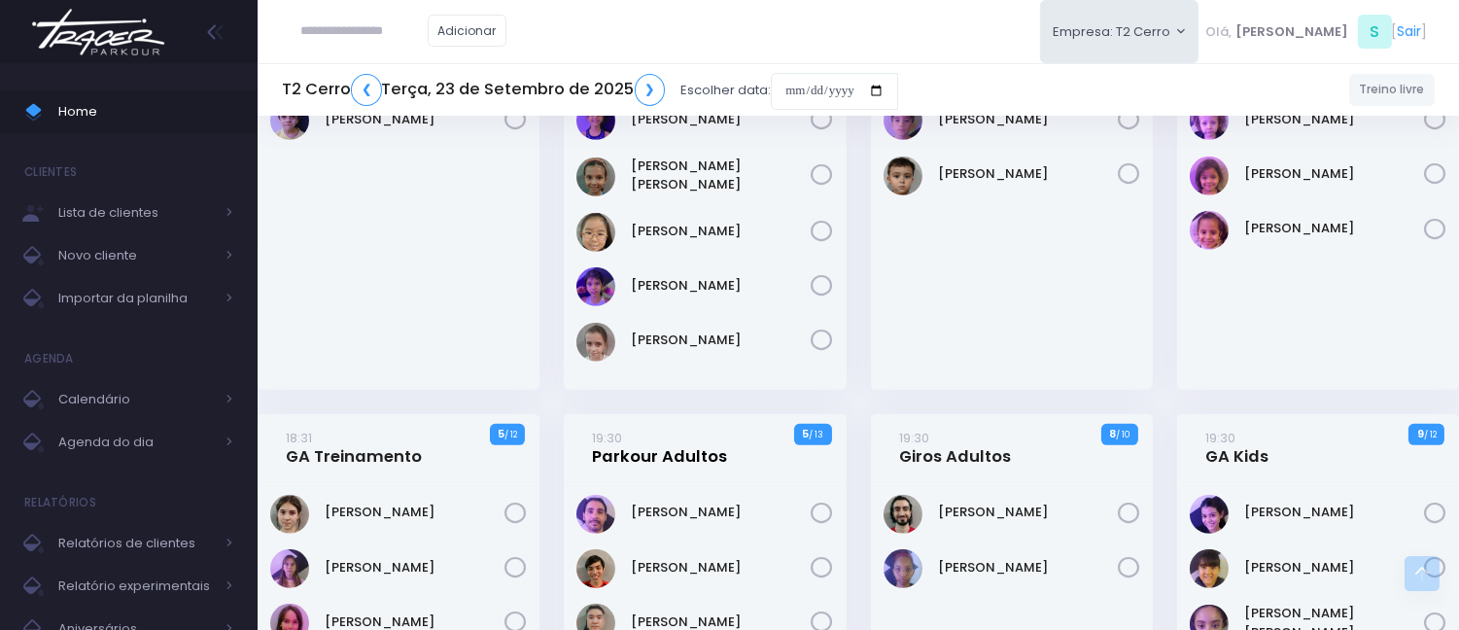
click at [675, 440] on link "19:30 Parkour Adultos" at bounding box center [660, 447] width 135 height 39
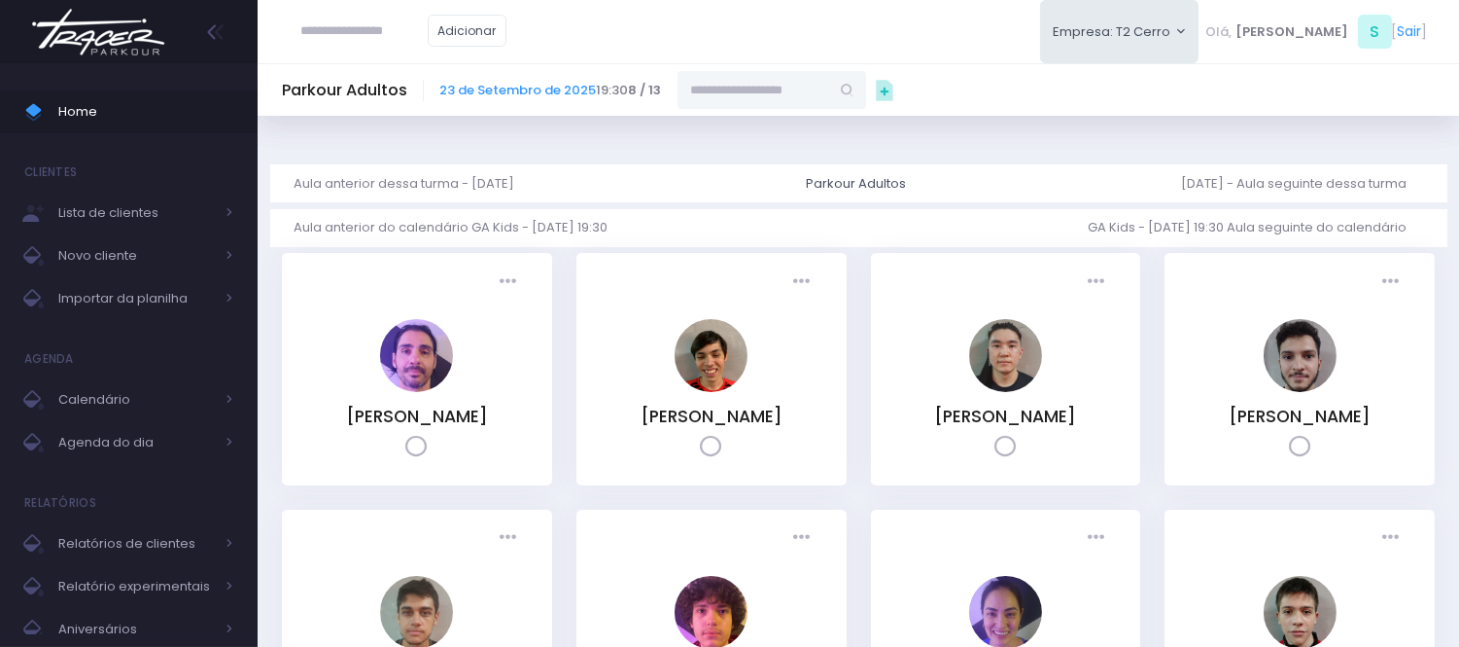
click at [772, 102] on input "text" at bounding box center [754, 89] width 152 height 37
paste input "**********"
click at [775, 134] on link "[PERSON_NAME]" at bounding box center [773, 124] width 113 height 19
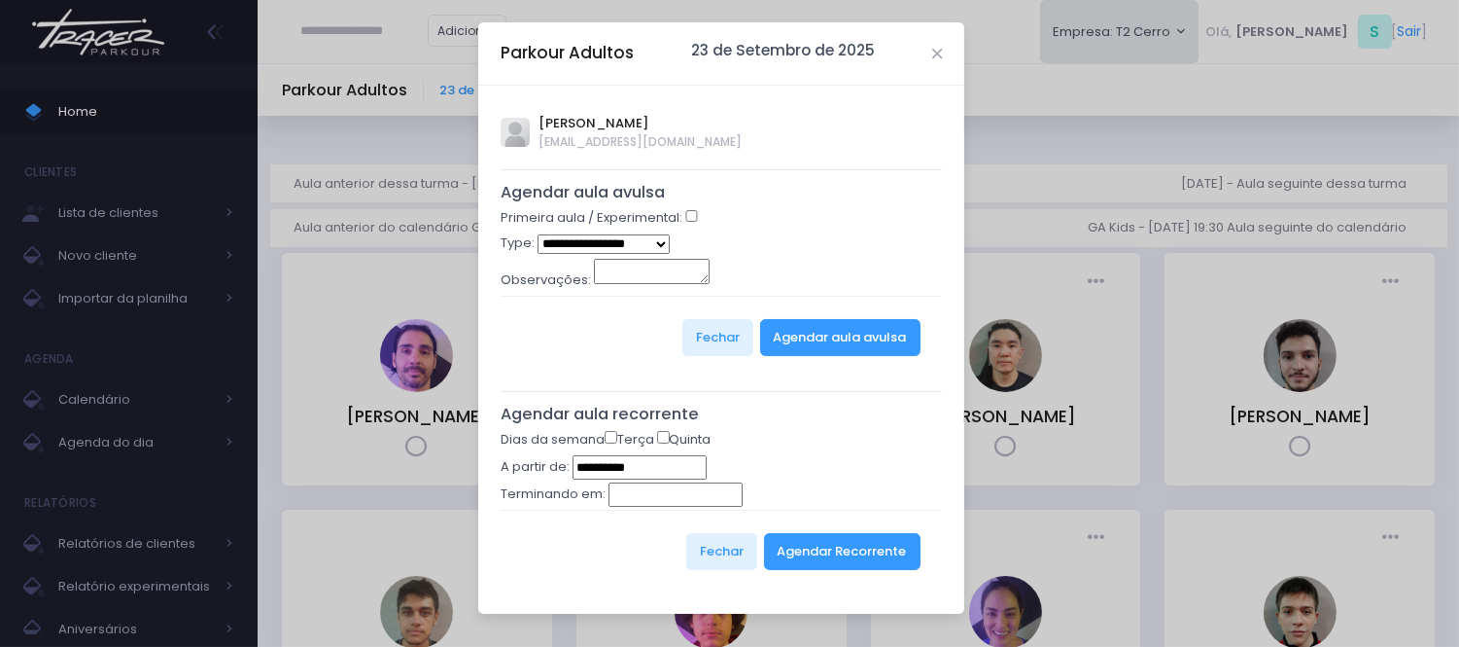
type input "**********"
select select "*"
drag, startPoint x: 789, startPoint y: 308, endPoint x: 782, endPoint y: 334, distance: 27.4
click at [789, 321] on div "Fechar Agendar aula avulsa" at bounding box center [722, 337] width 442 height 83
click at [781, 337] on button "Agendar aula avulsa" at bounding box center [840, 337] width 160 height 37
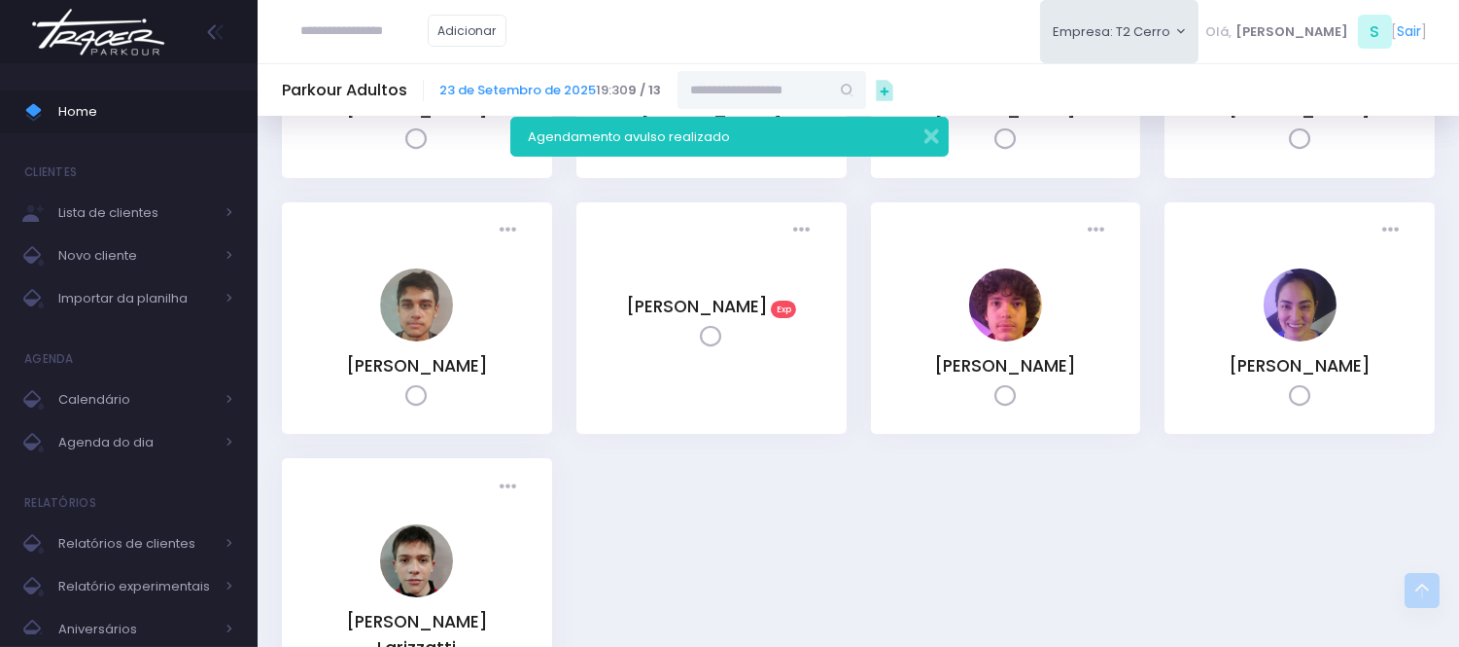
scroll to position [298, 0]
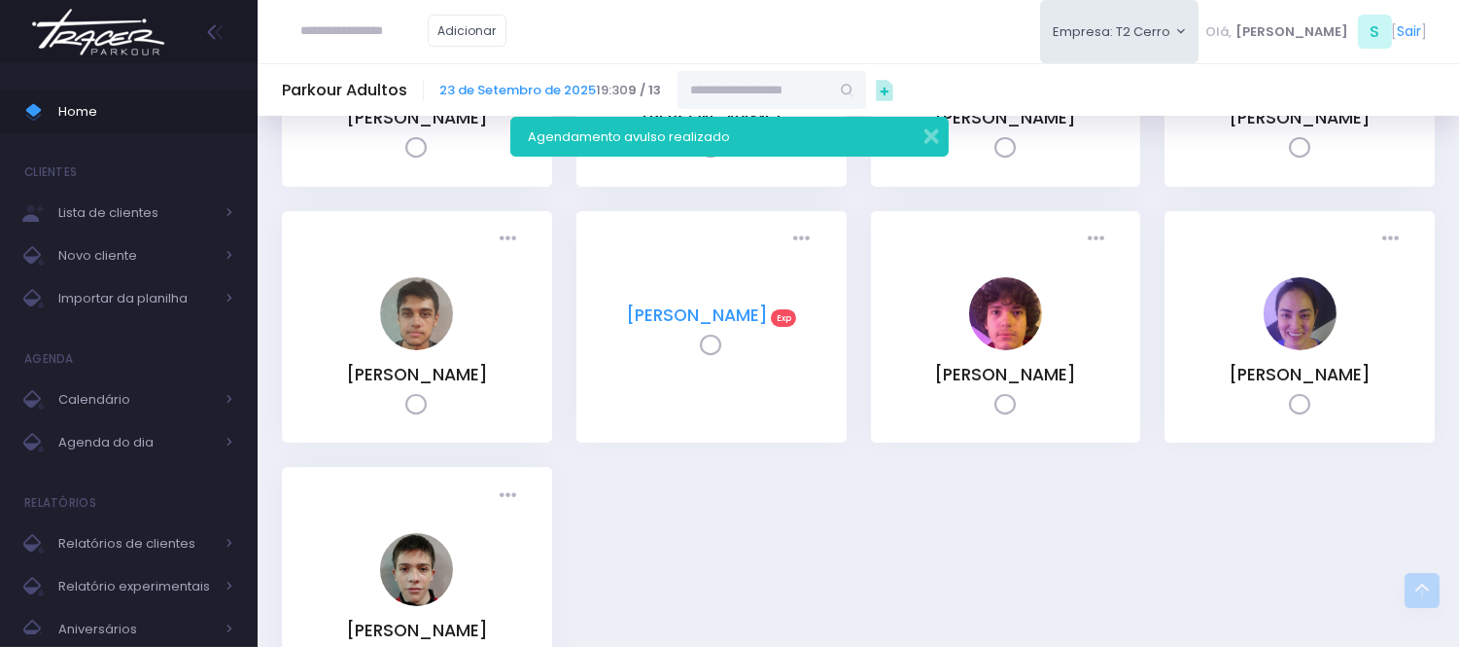
click at [744, 319] on link "[PERSON_NAME]" at bounding box center [697, 314] width 142 height 23
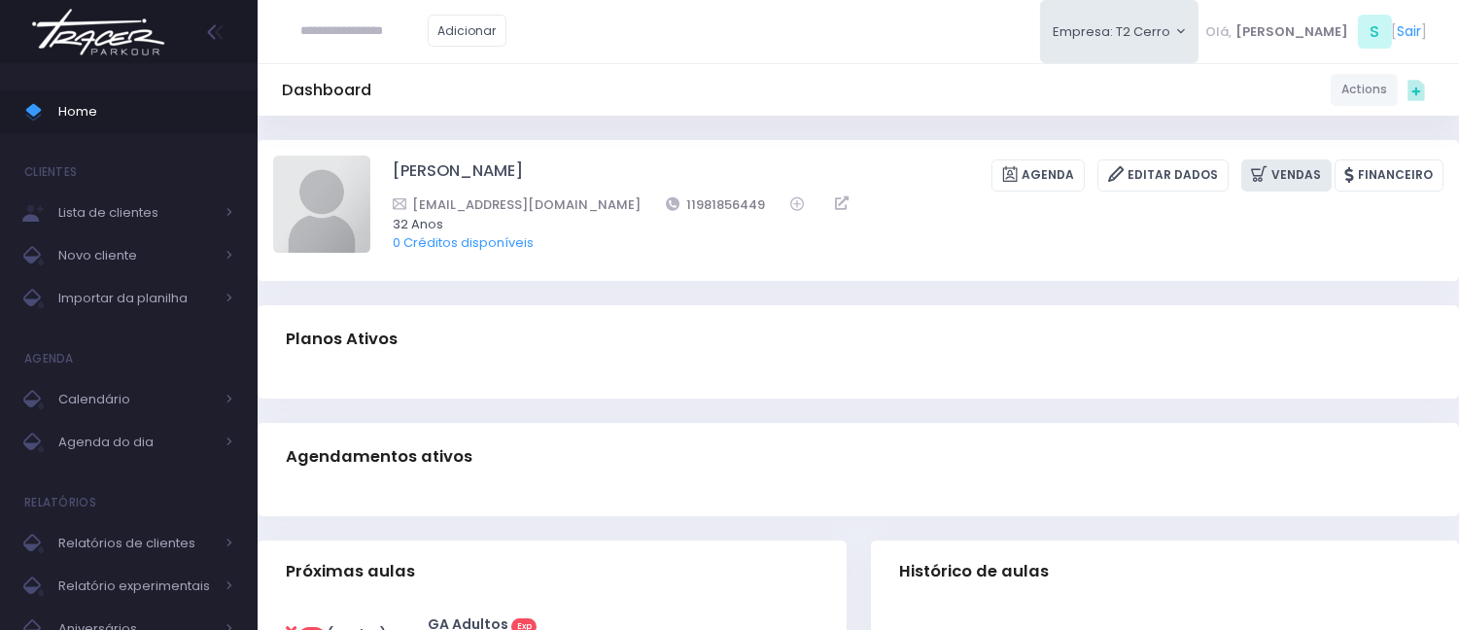
click at [1314, 183] on link "Vendas" at bounding box center [1287, 175] width 90 height 32
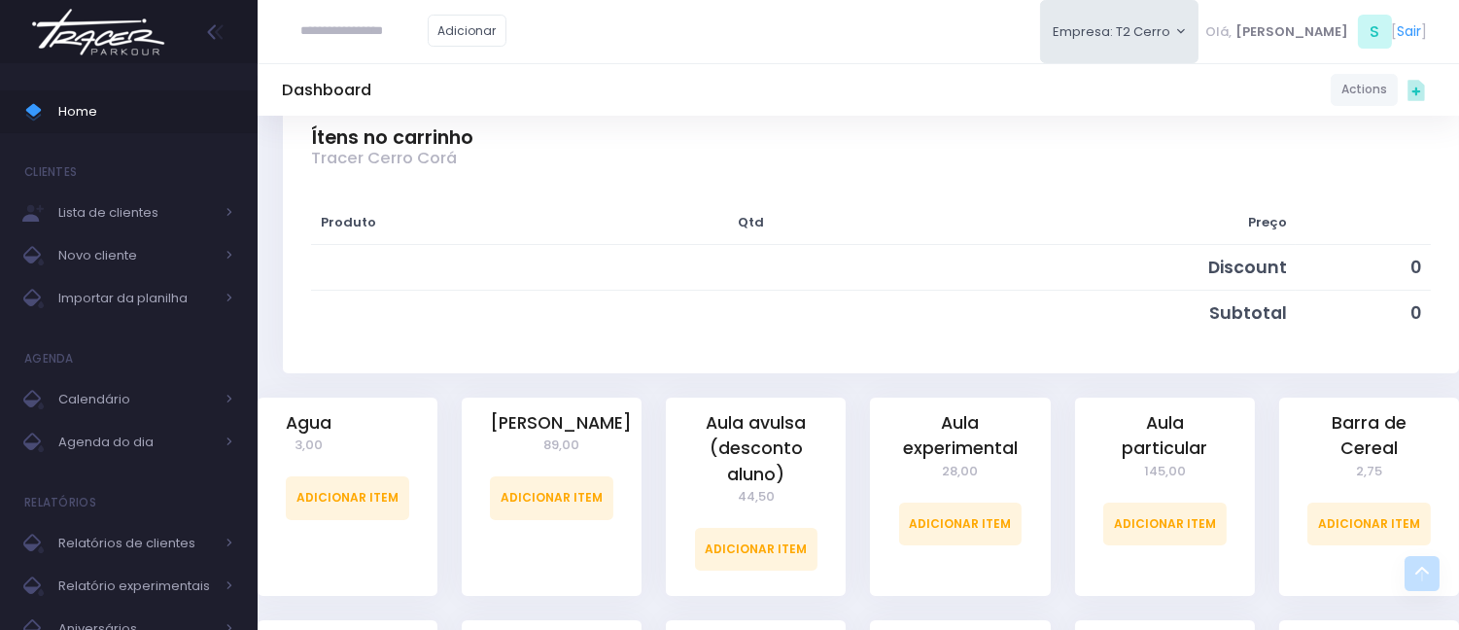
scroll to position [324, 0]
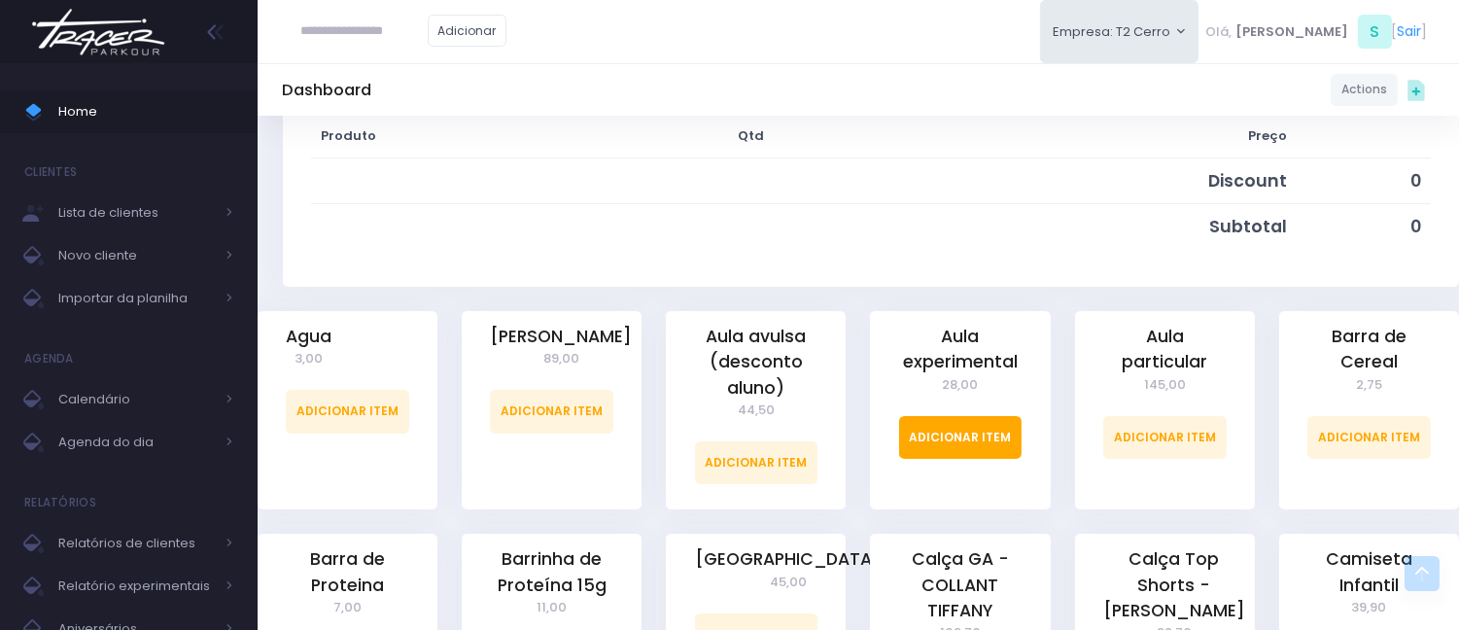
click at [956, 422] on link "Adicionar Item" at bounding box center [960, 437] width 123 height 43
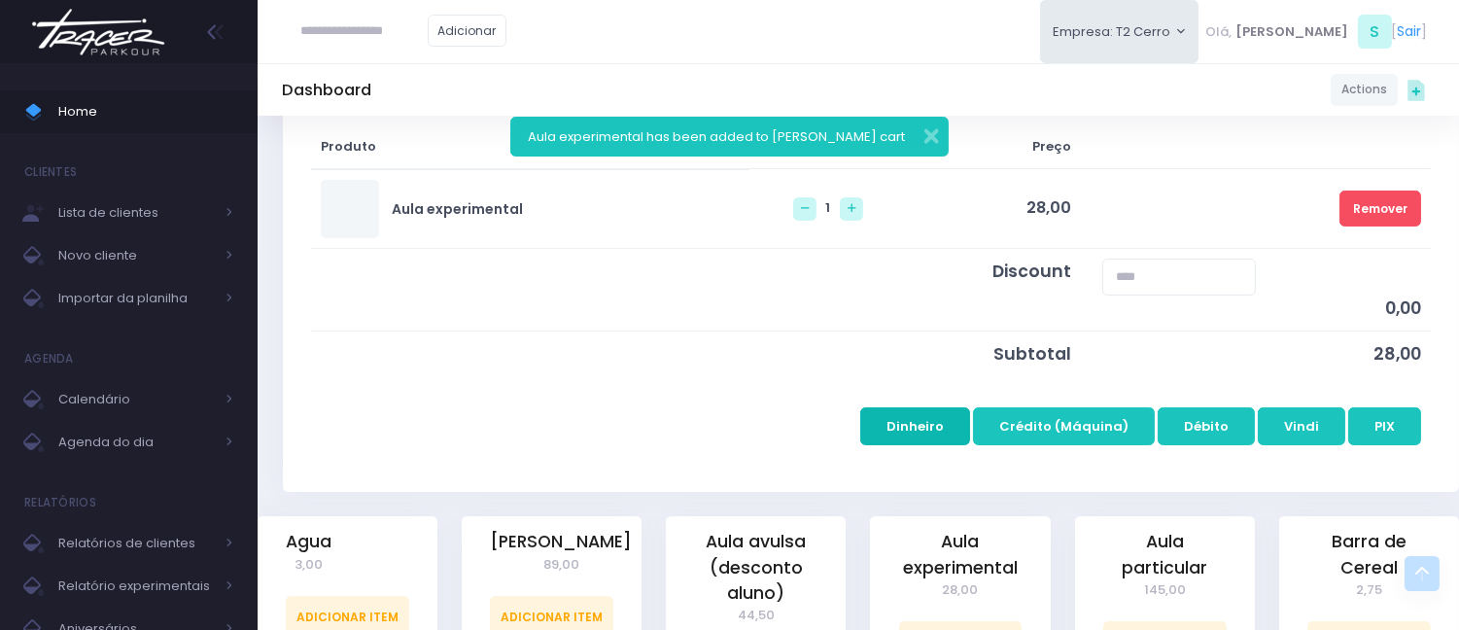
scroll to position [324, 0]
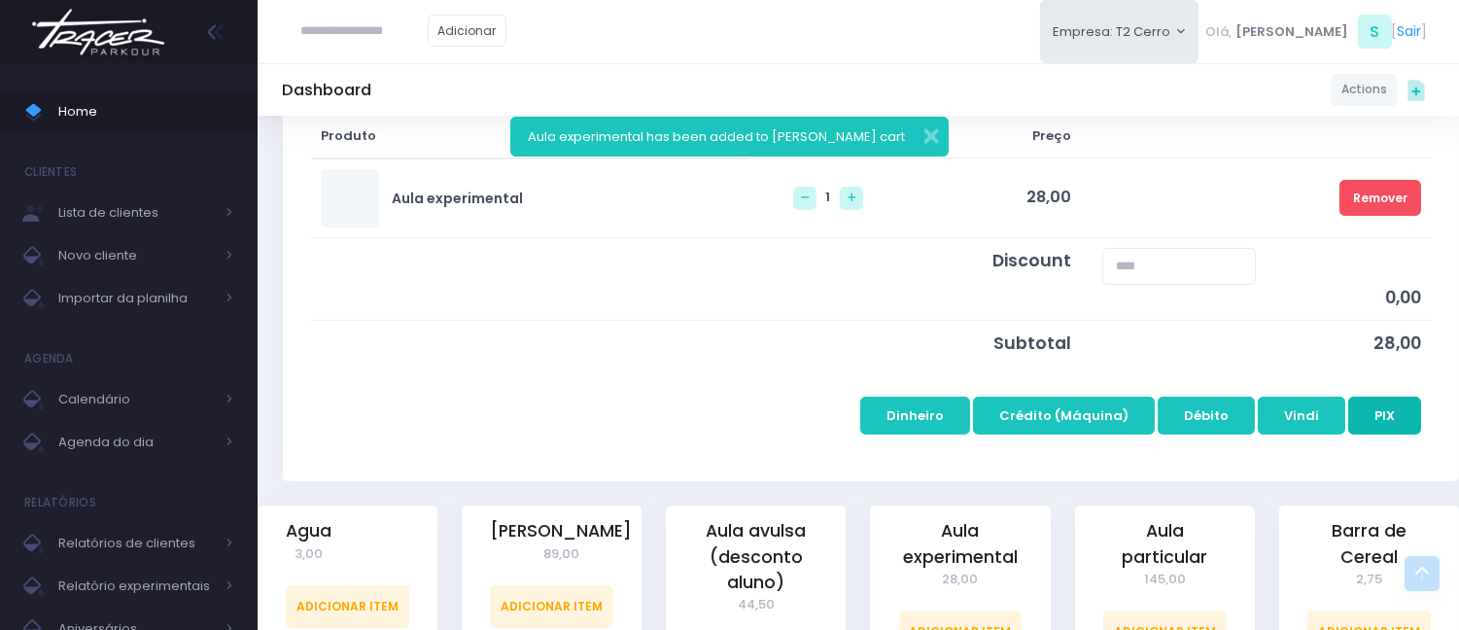
click at [1392, 423] on button "PIX" at bounding box center [1385, 415] width 73 height 37
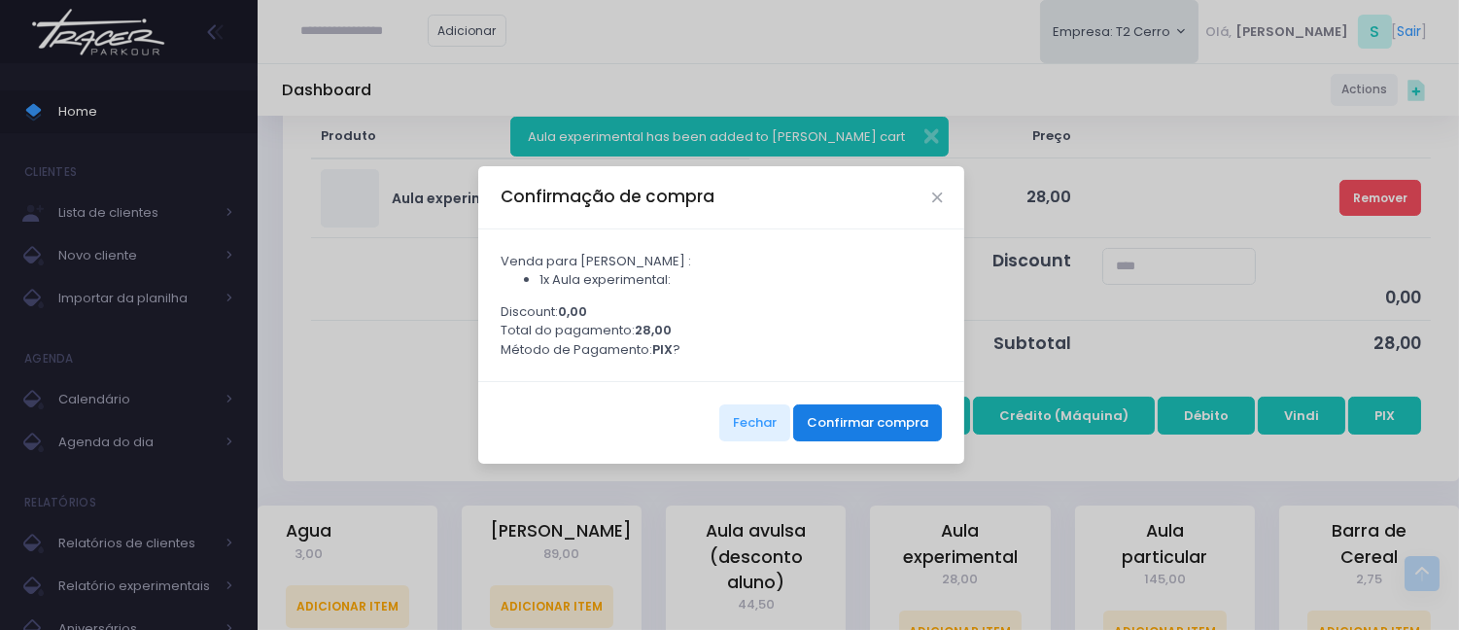
click at [851, 420] on button "Confirmar compra" at bounding box center [867, 422] width 149 height 37
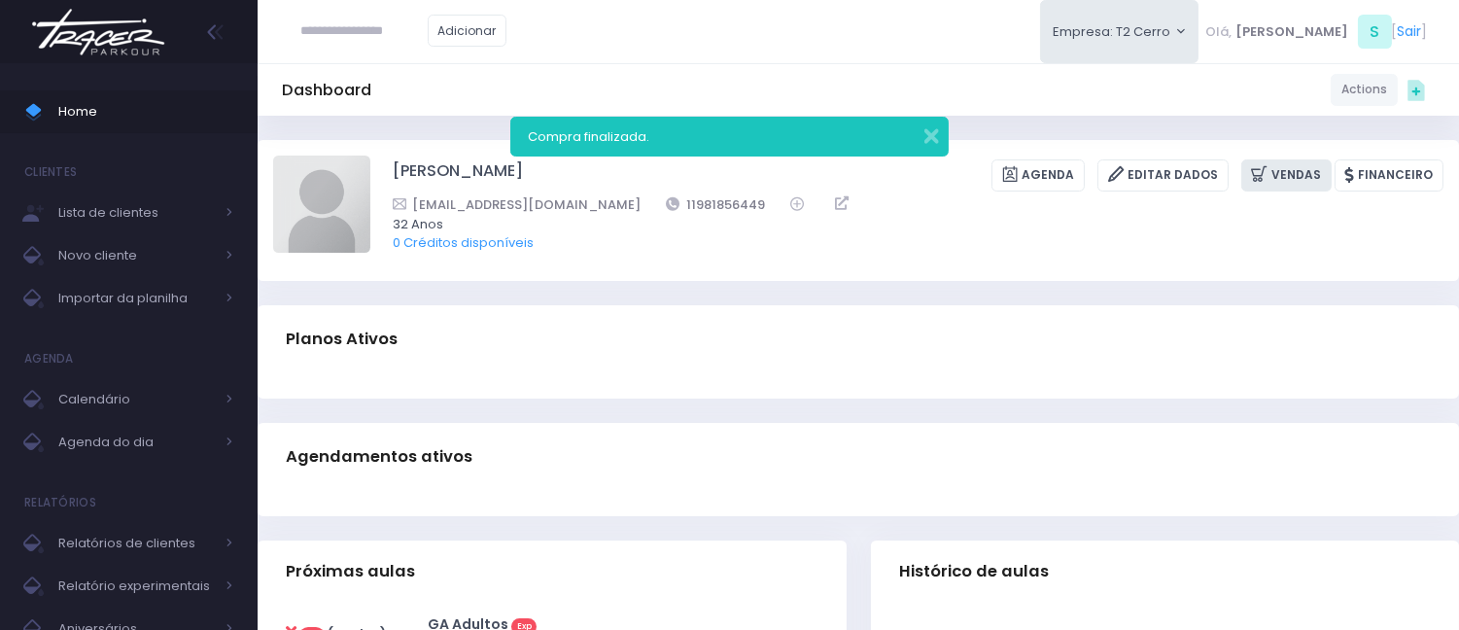
click at [1248, 162] on link "Vendas" at bounding box center [1287, 175] width 90 height 32
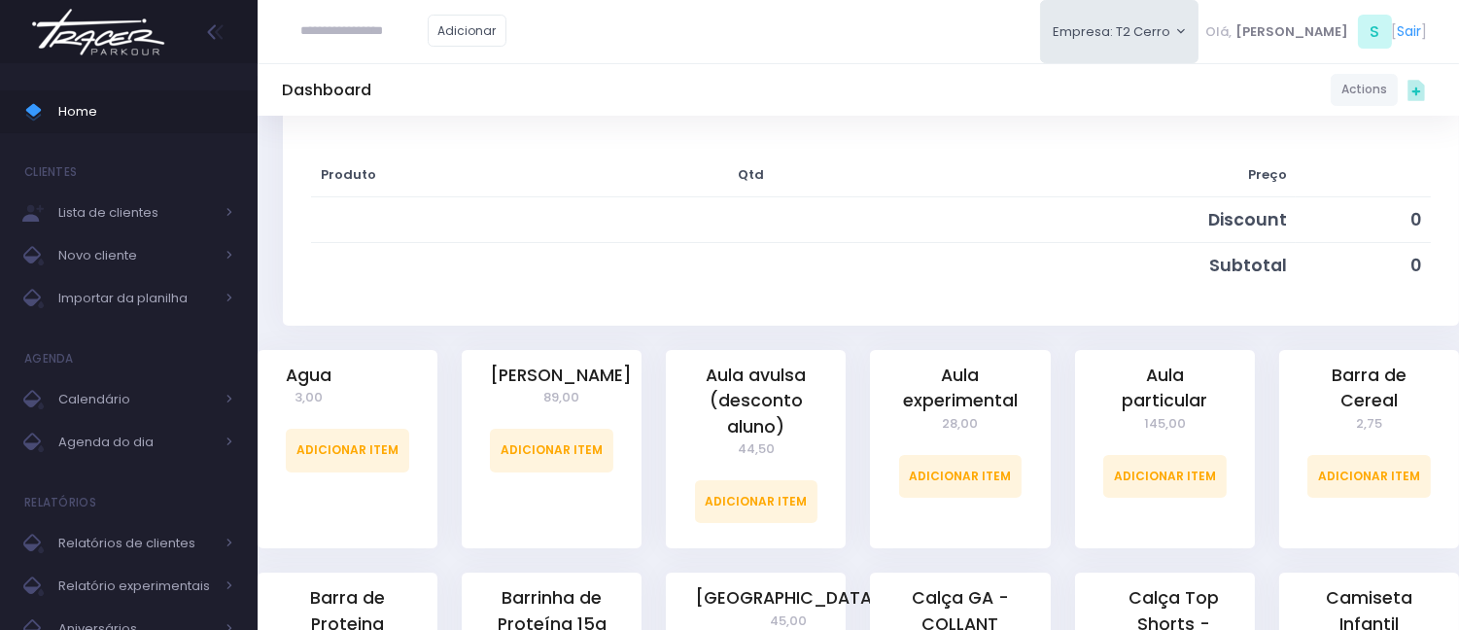
scroll to position [324, 0]
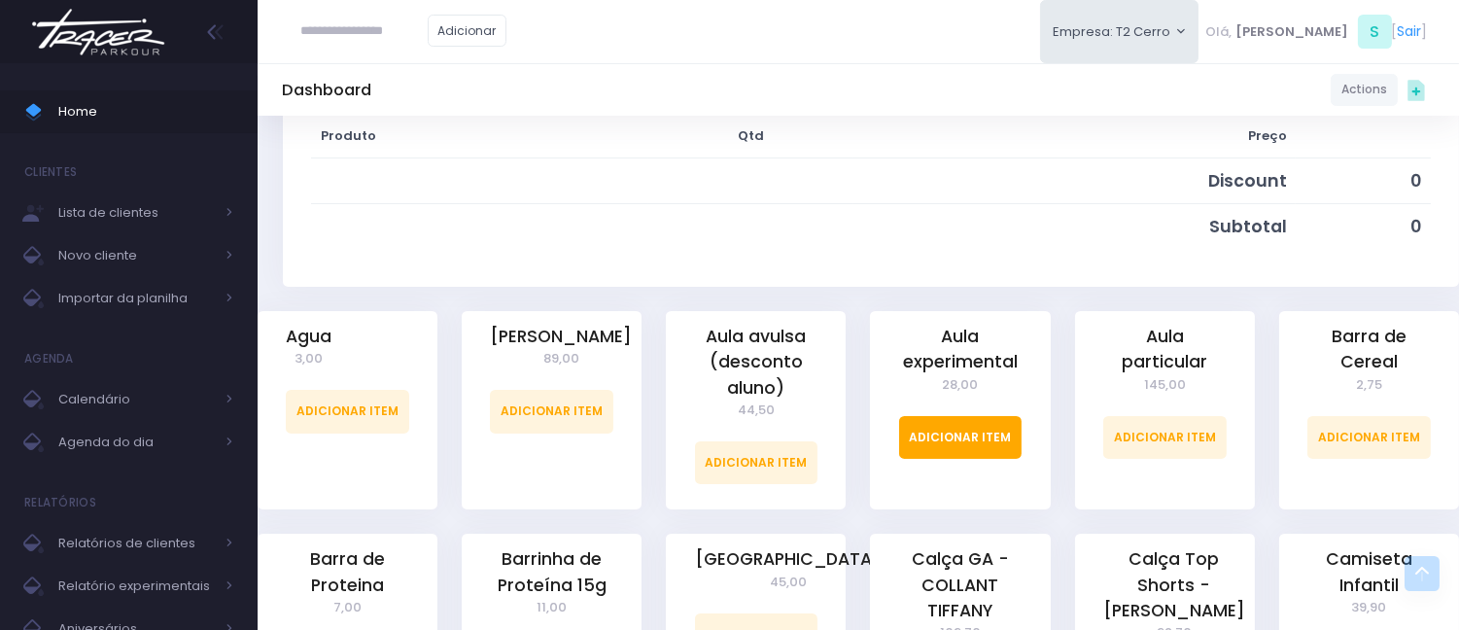
click at [914, 432] on link "Adicionar Item" at bounding box center [960, 437] width 123 height 43
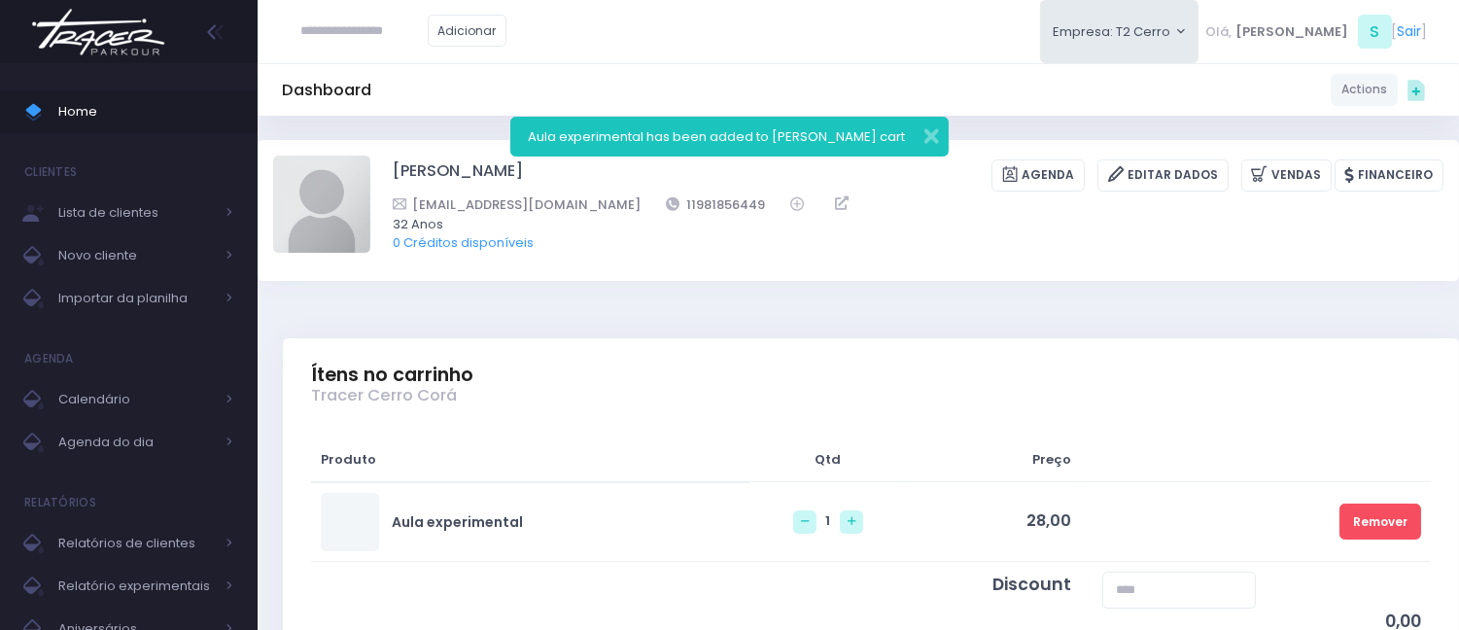
scroll to position [432, 0]
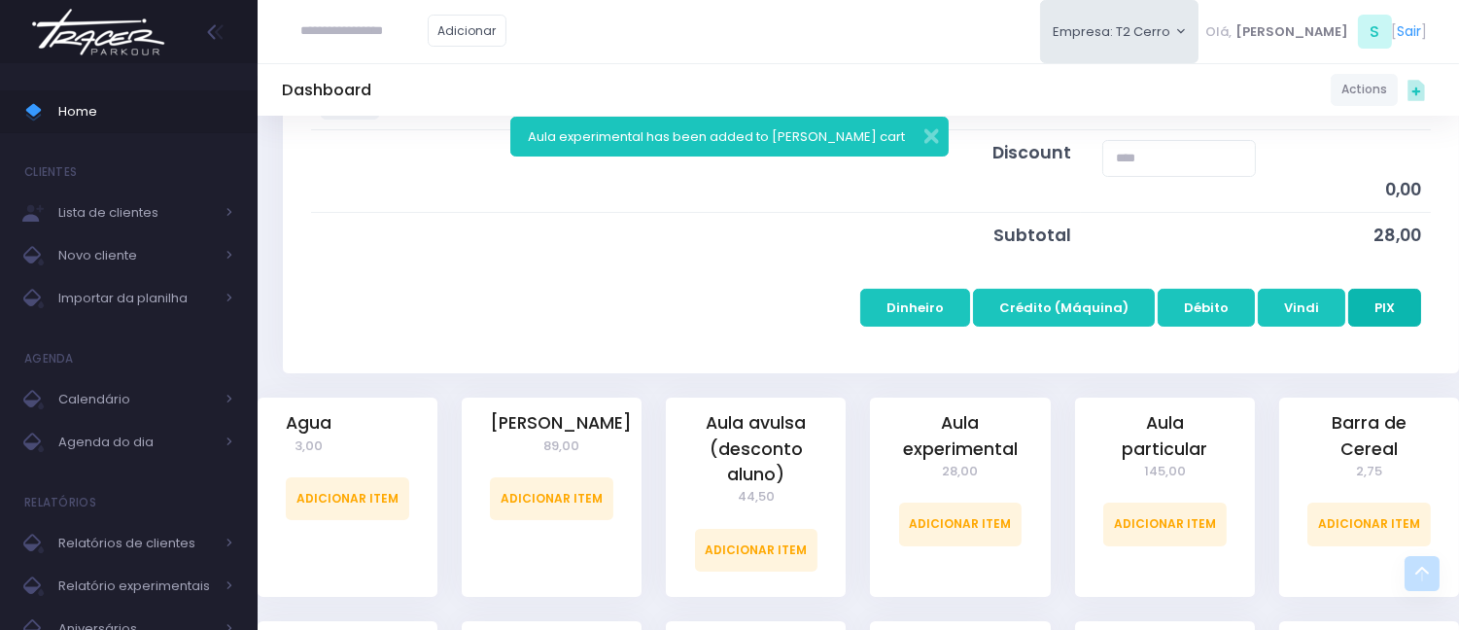
click at [1387, 311] on button "PIX" at bounding box center [1385, 307] width 73 height 37
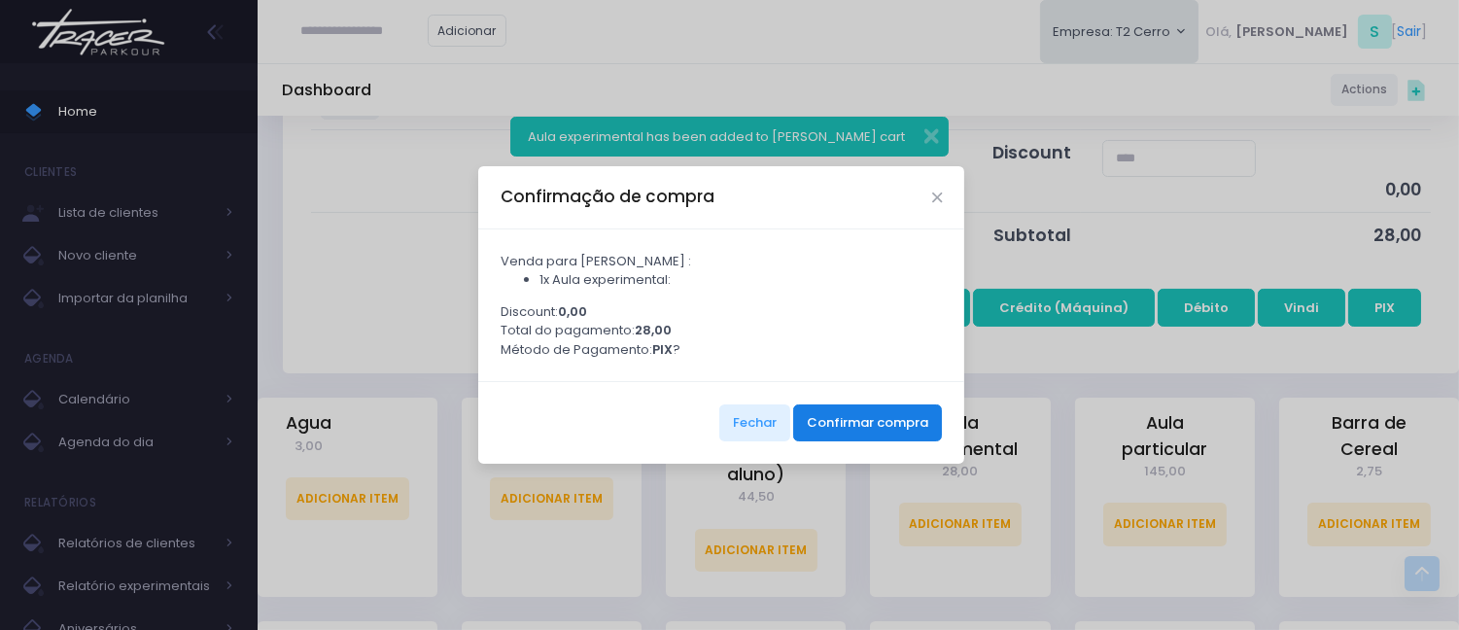
click at [859, 425] on button "Confirmar compra" at bounding box center [867, 422] width 149 height 37
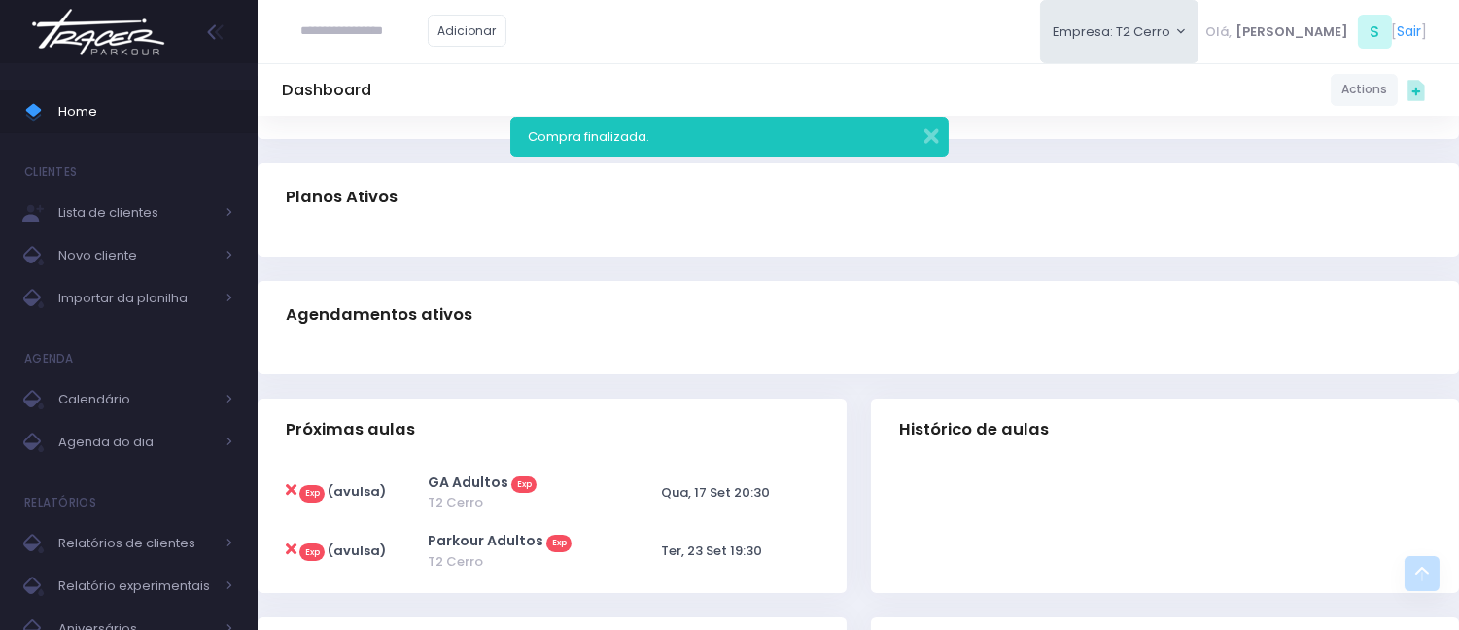
scroll to position [432, 0]
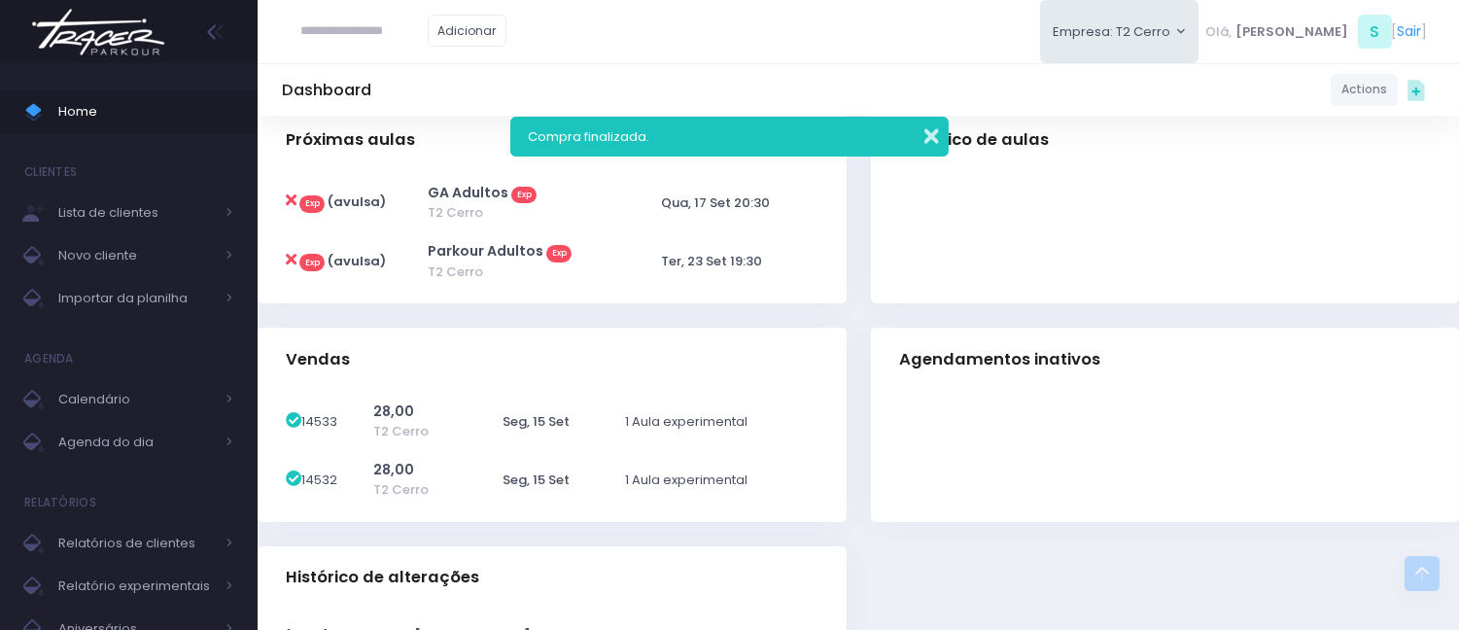
click at [936, 133] on button "button" at bounding box center [918, 134] width 39 height 22
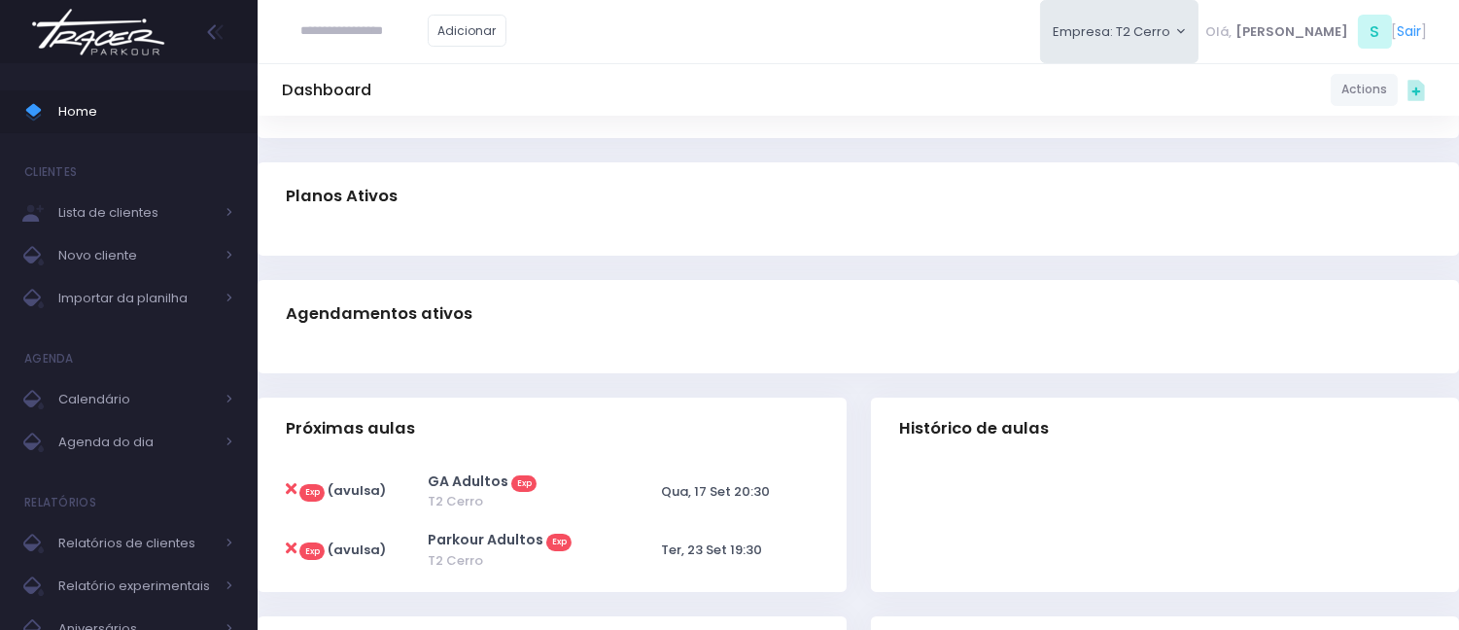
scroll to position [0, 0]
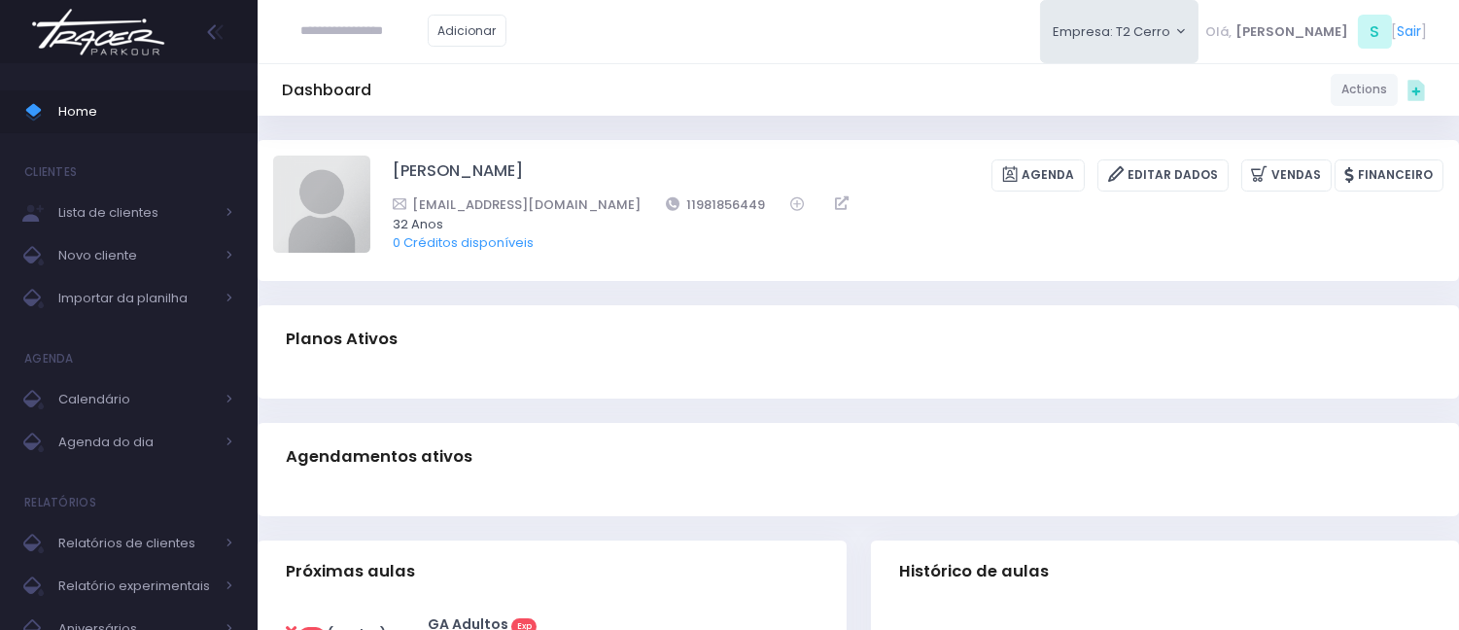
click at [367, 25] on input "text" at bounding box center [364, 31] width 126 height 37
paste input "**********"
click at [381, 63] on link "Laura Beatriz Dias Barbosa" at bounding box center [394, 65] width 110 height 19
type input "**********"
click at [192, 121] on span "Home" at bounding box center [145, 111] width 175 height 25
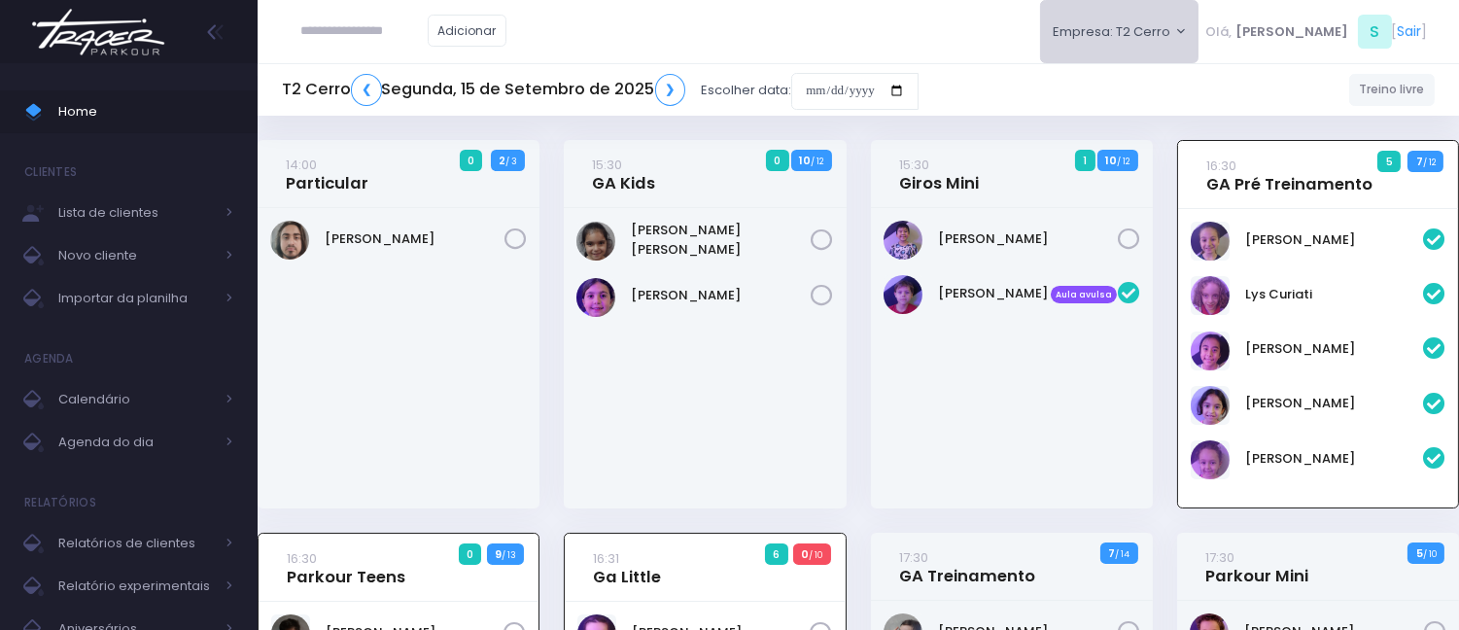
click at [1196, 31] on button "Empresa: T2 Cerro" at bounding box center [1119, 31] width 159 height 63
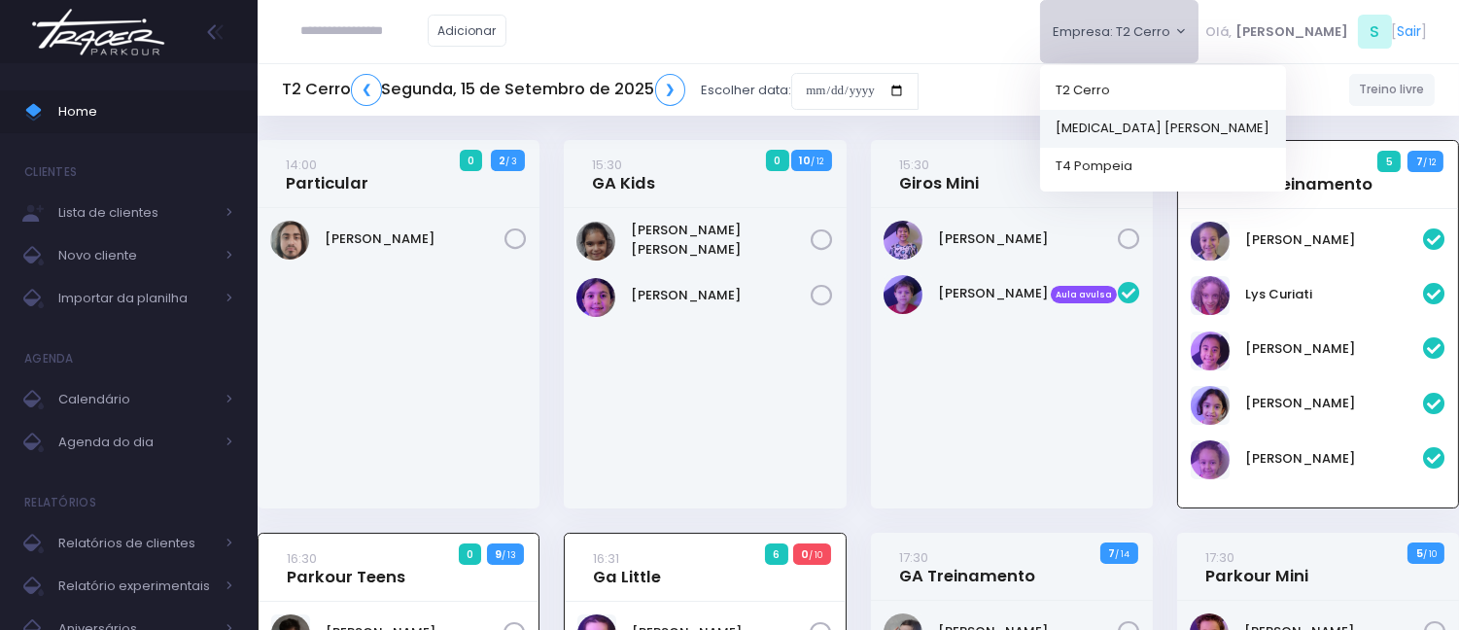
click at [1180, 127] on link "[MEDICAL_DATA] [PERSON_NAME]" at bounding box center [1163, 128] width 246 height 38
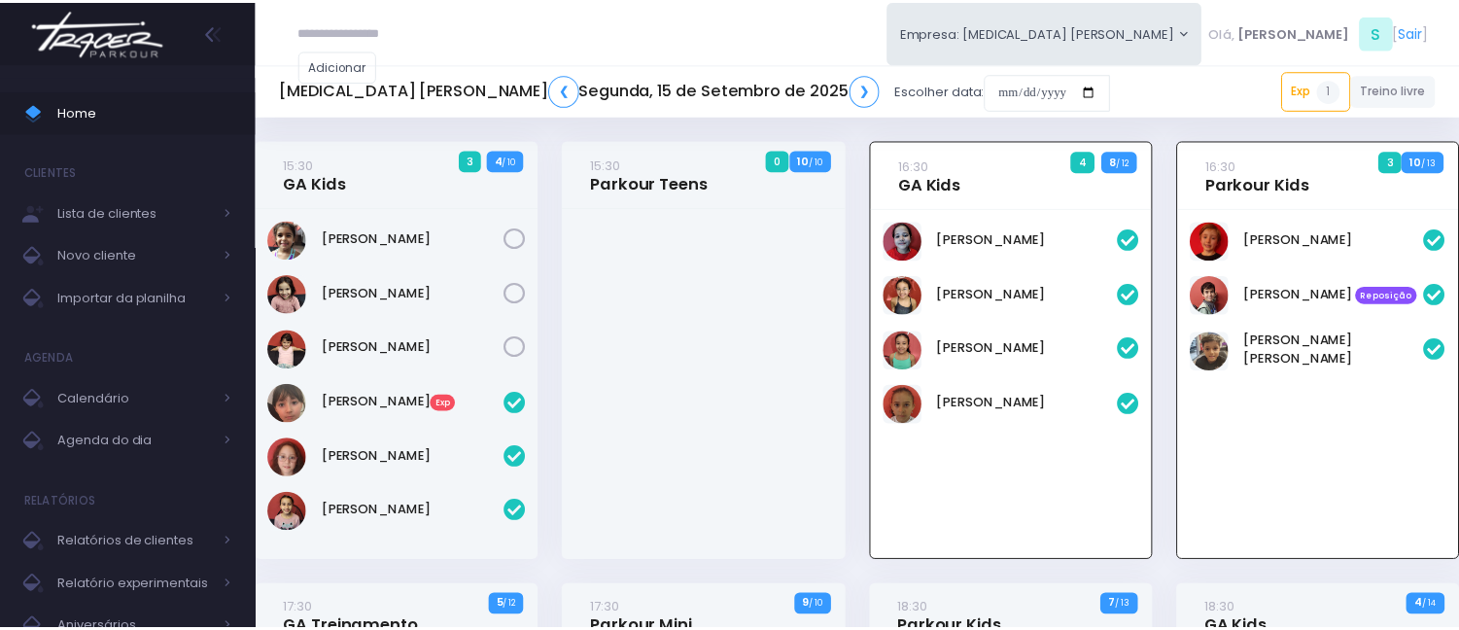
scroll to position [140, 0]
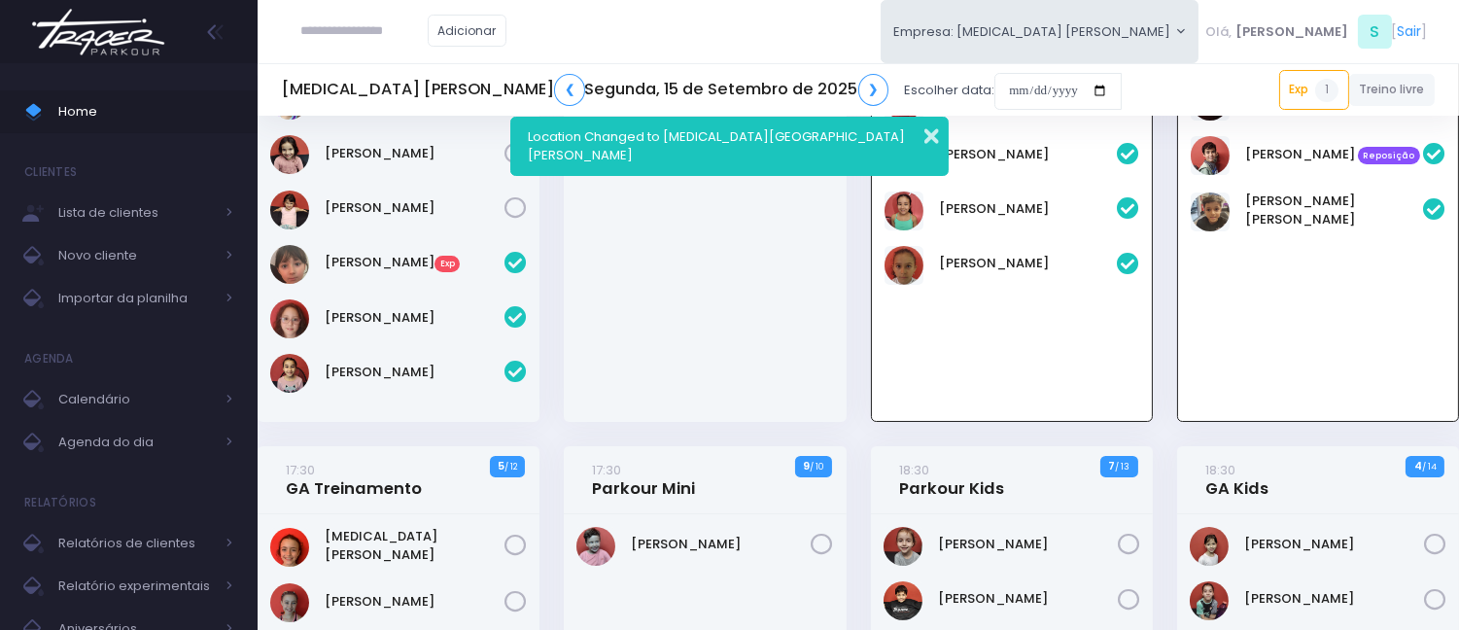
click at [936, 129] on button "button" at bounding box center [918, 134] width 39 height 22
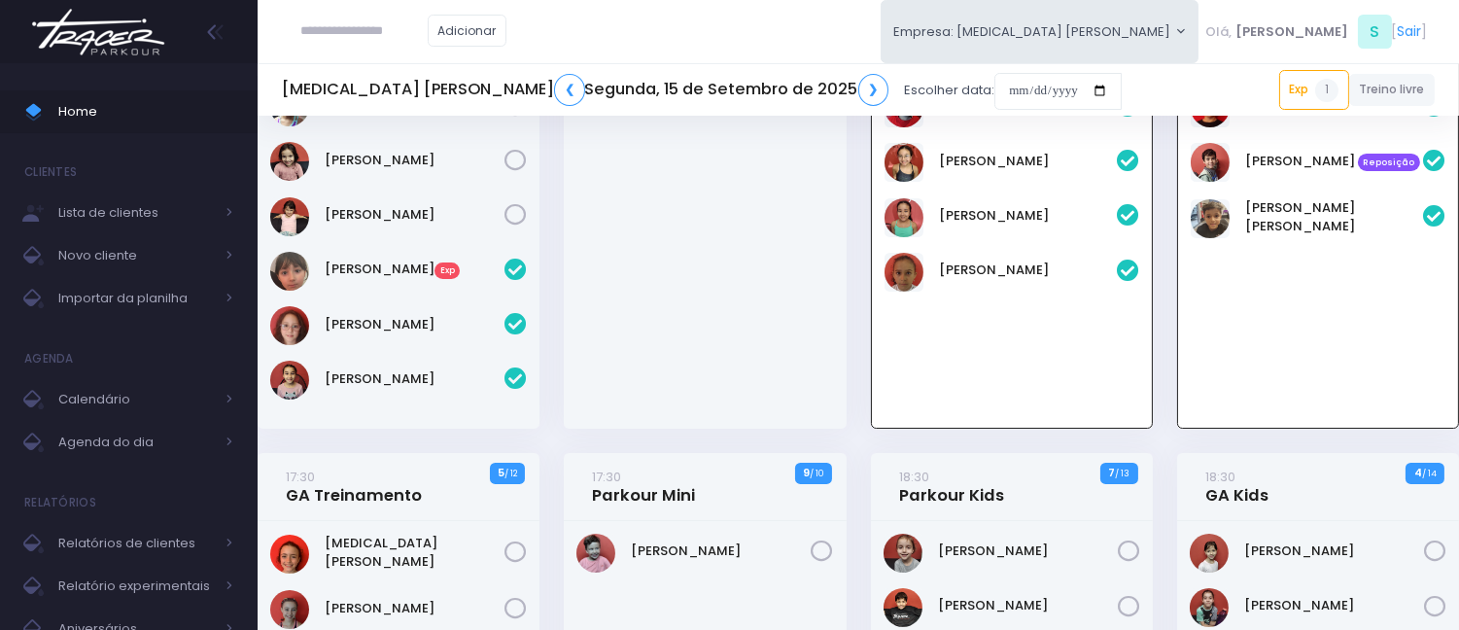
scroll to position [0, 0]
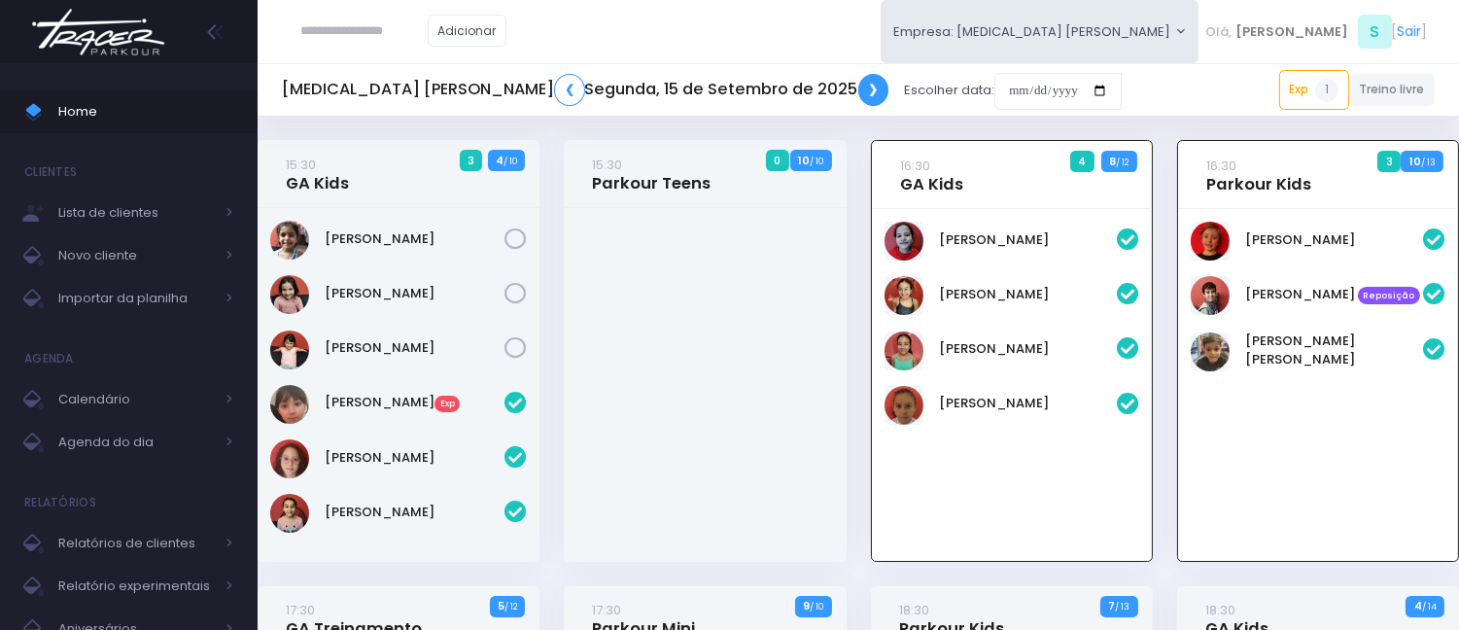
click at [858, 88] on link "❯" at bounding box center [873, 90] width 31 height 32
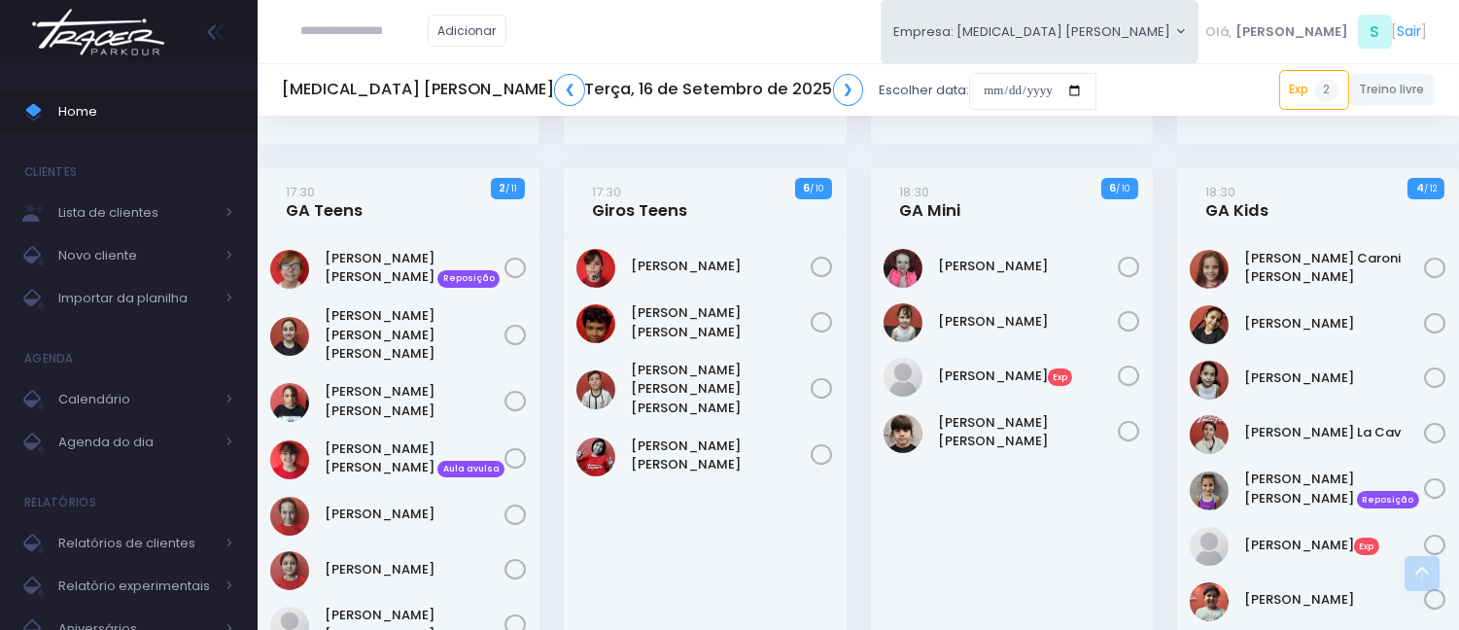
scroll to position [648, 0]
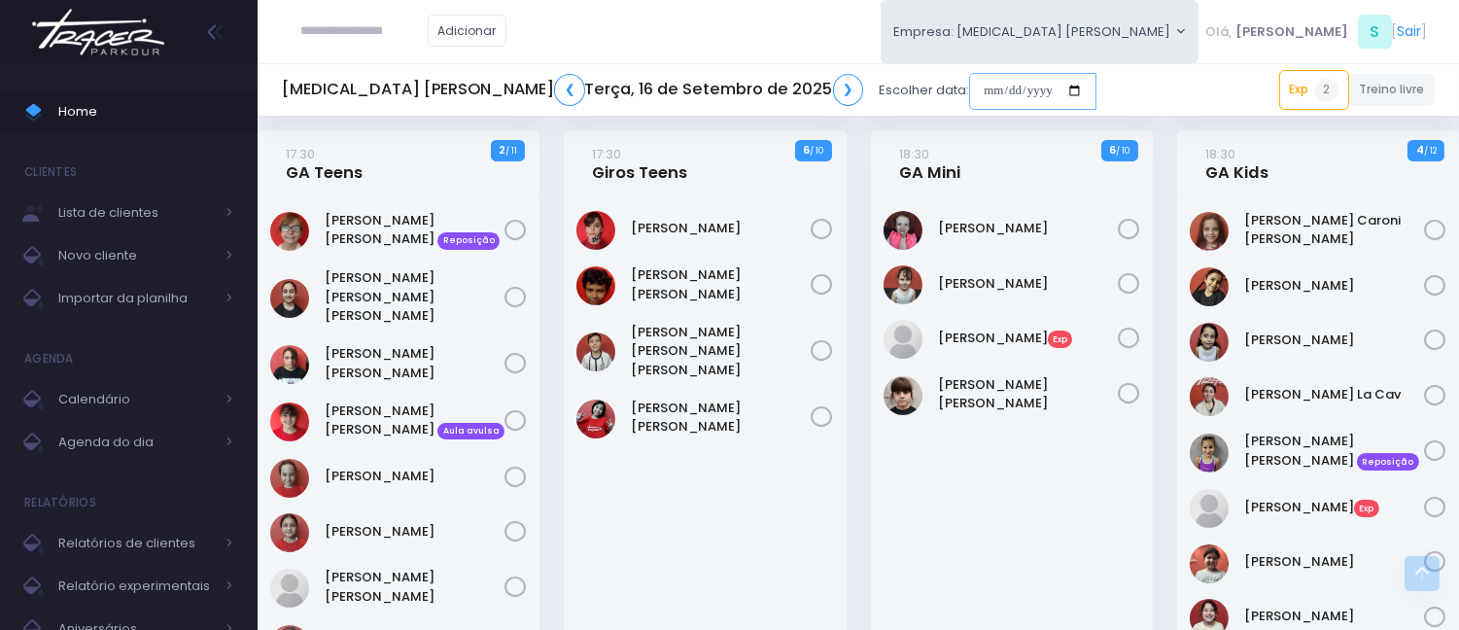
drag, startPoint x: 815, startPoint y: 91, endPoint x: 839, endPoint y: 99, distance: 25.5
click at [969, 91] on input "date" at bounding box center [1032, 91] width 127 height 37
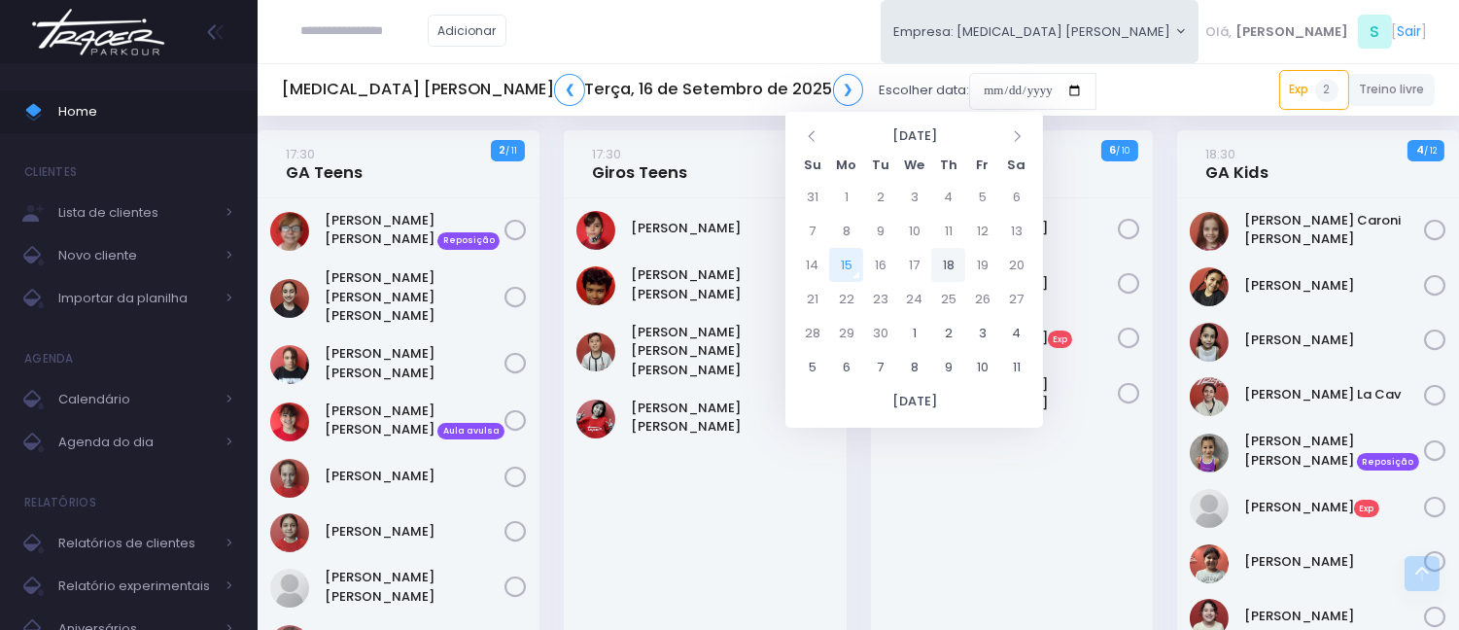
click at [945, 260] on td "18" at bounding box center [948, 265] width 34 height 34
type input "**********"
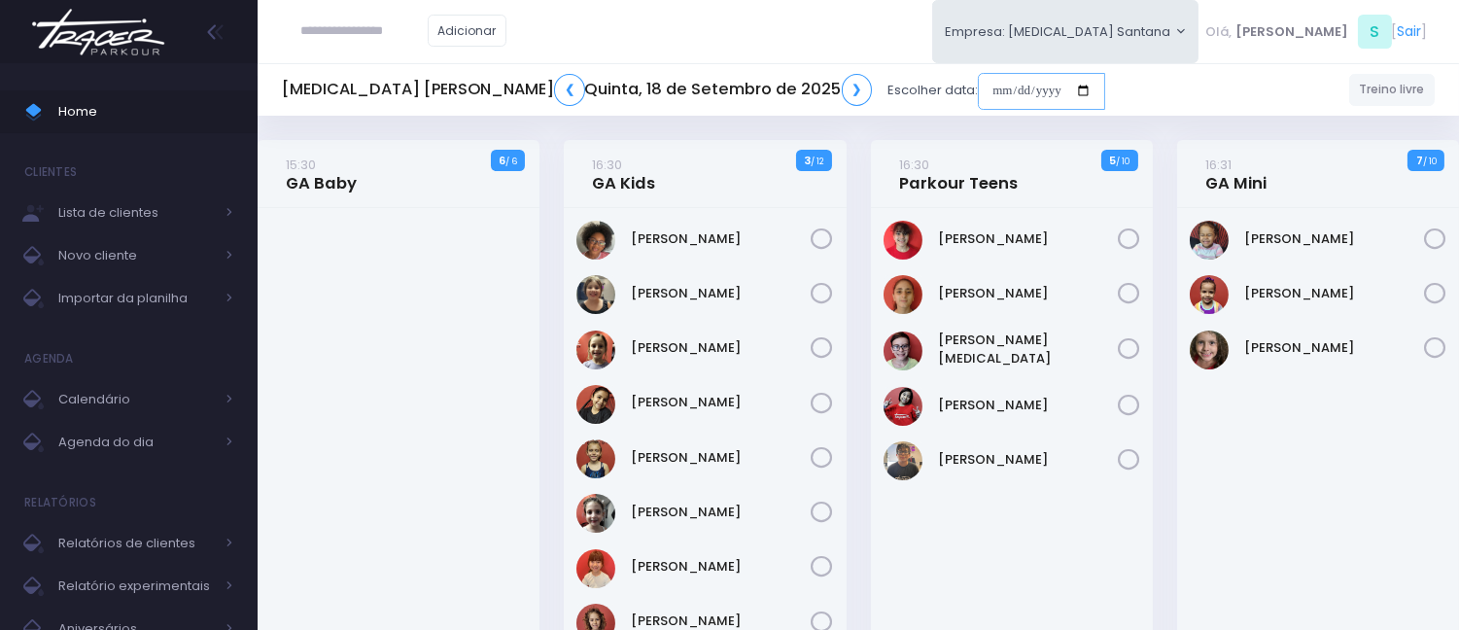
click at [978, 94] on input "date" at bounding box center [1041, 91] width 127 height 37
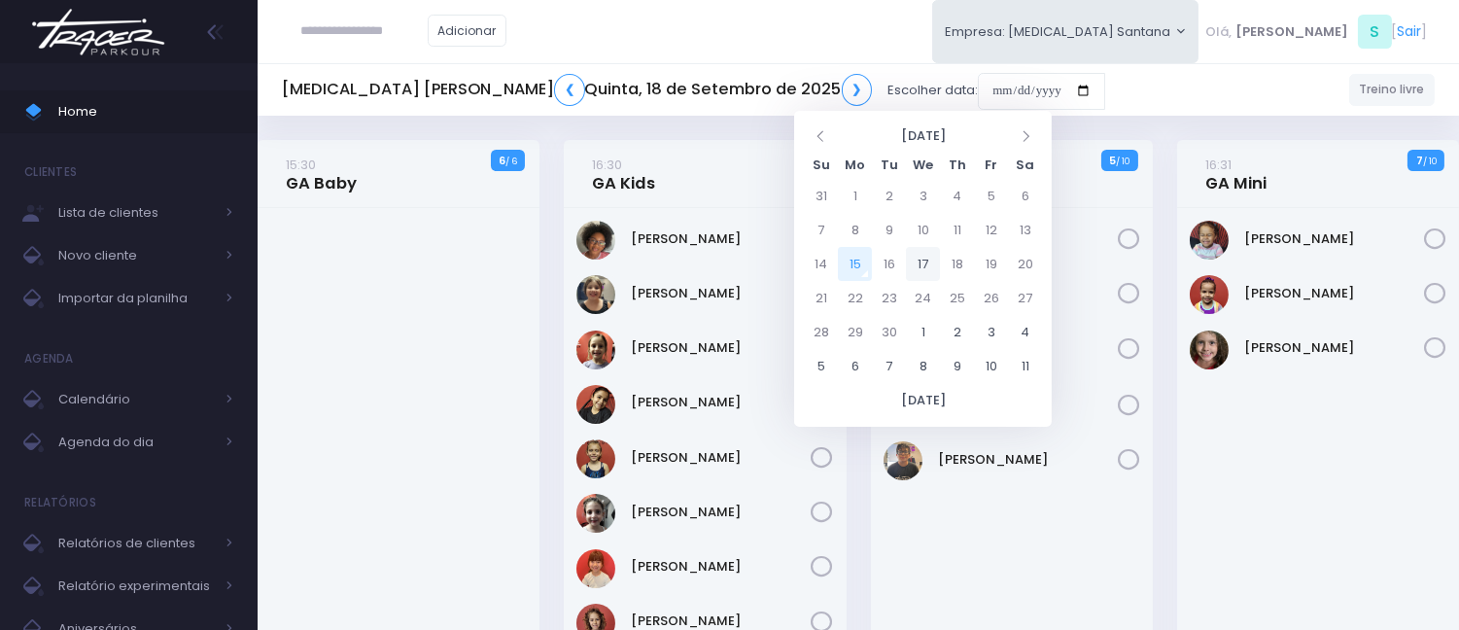
click at [929, 260] on td "17" at bounding box center [923, 264] width 34 height 34
type input "**********"
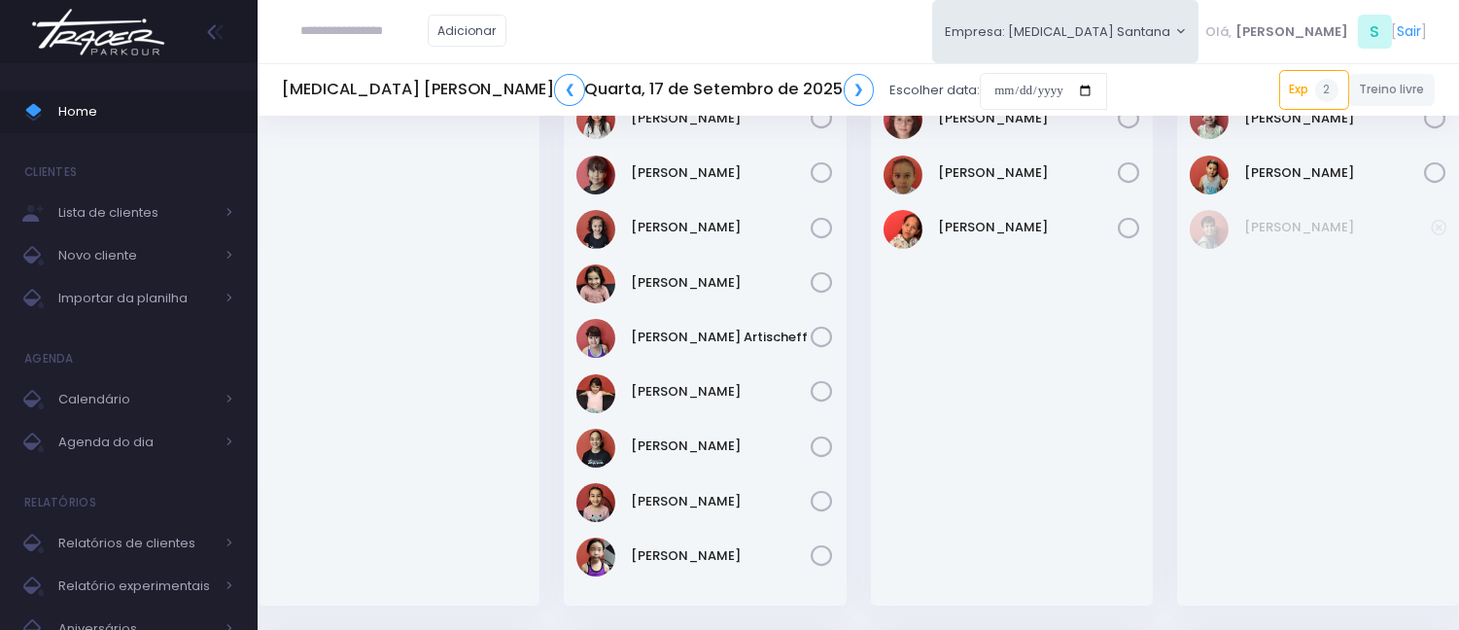
scroll to position [432, 0]
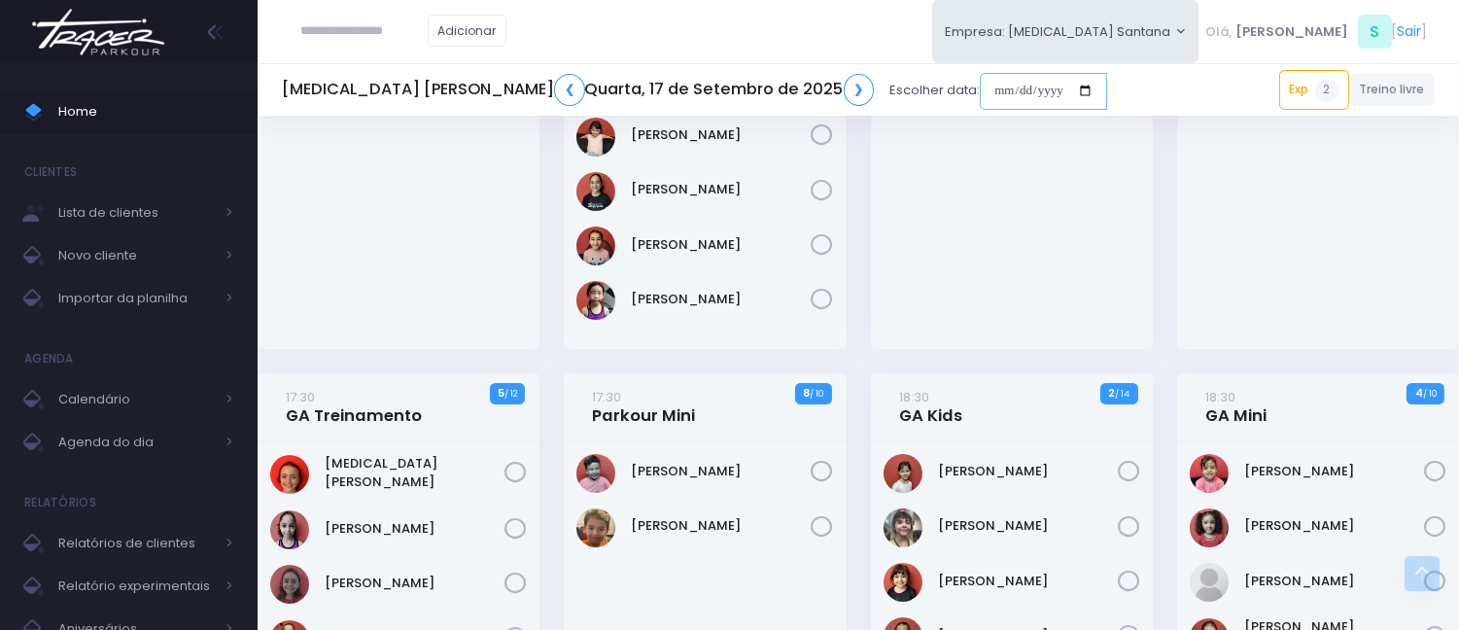
click at [980, 74] on input "date" at bounding box center [1043, 91] width 127 height 37
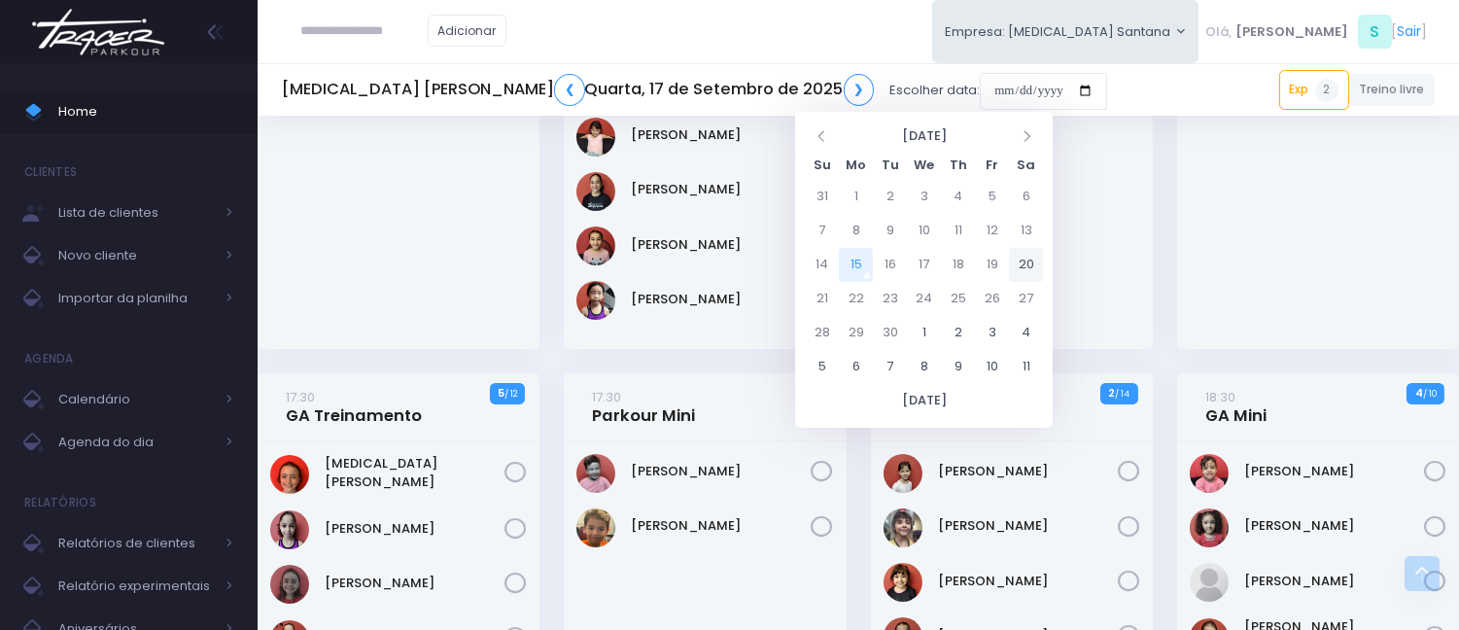
click at [1021, 266] on td "20" at bounding box center [1026, 265] width 34 height 34
type input "**********"
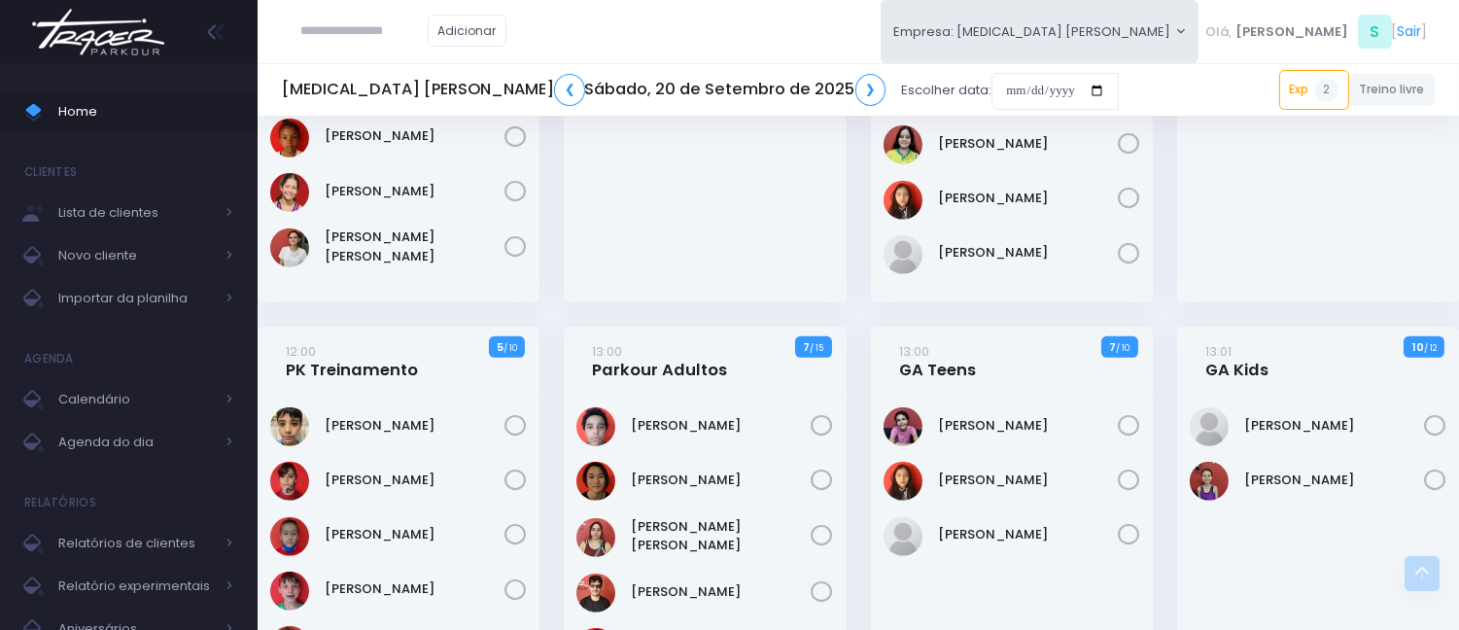
scroll to position [1944, 0]
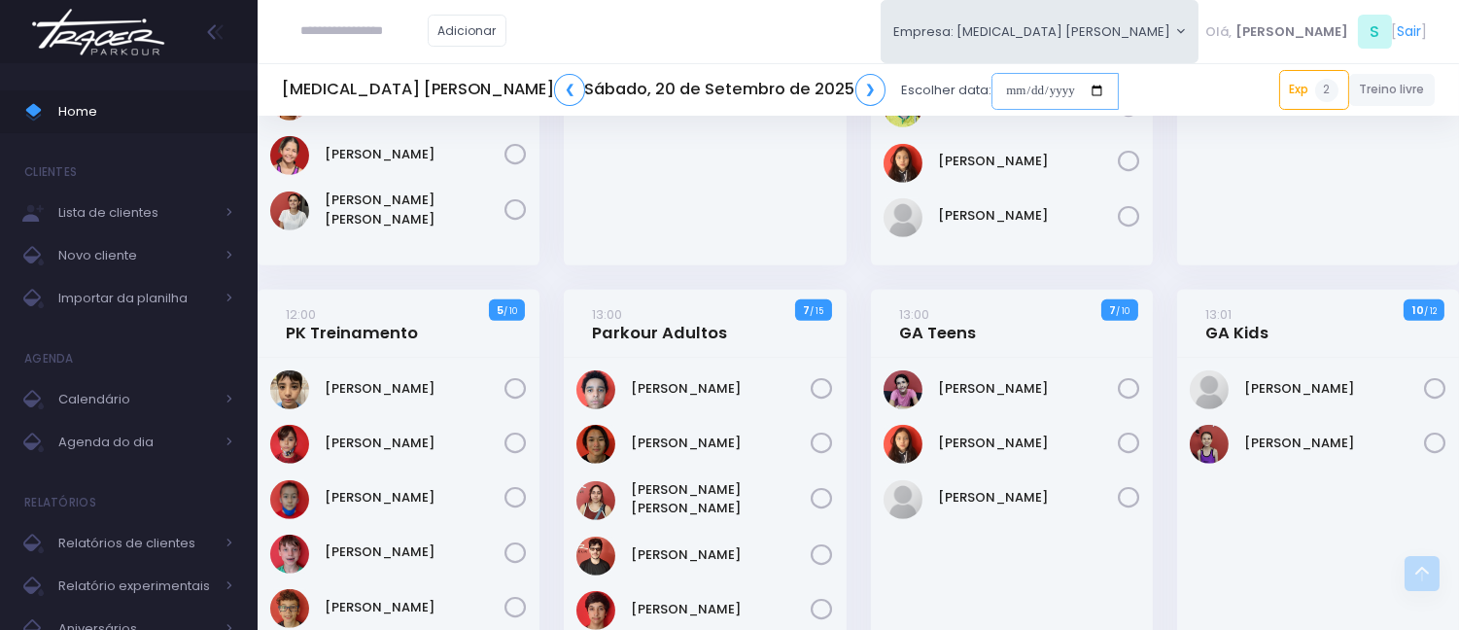
click at [992, 81] on input "date" at bounding box center [1055, 91] width 127 height 37
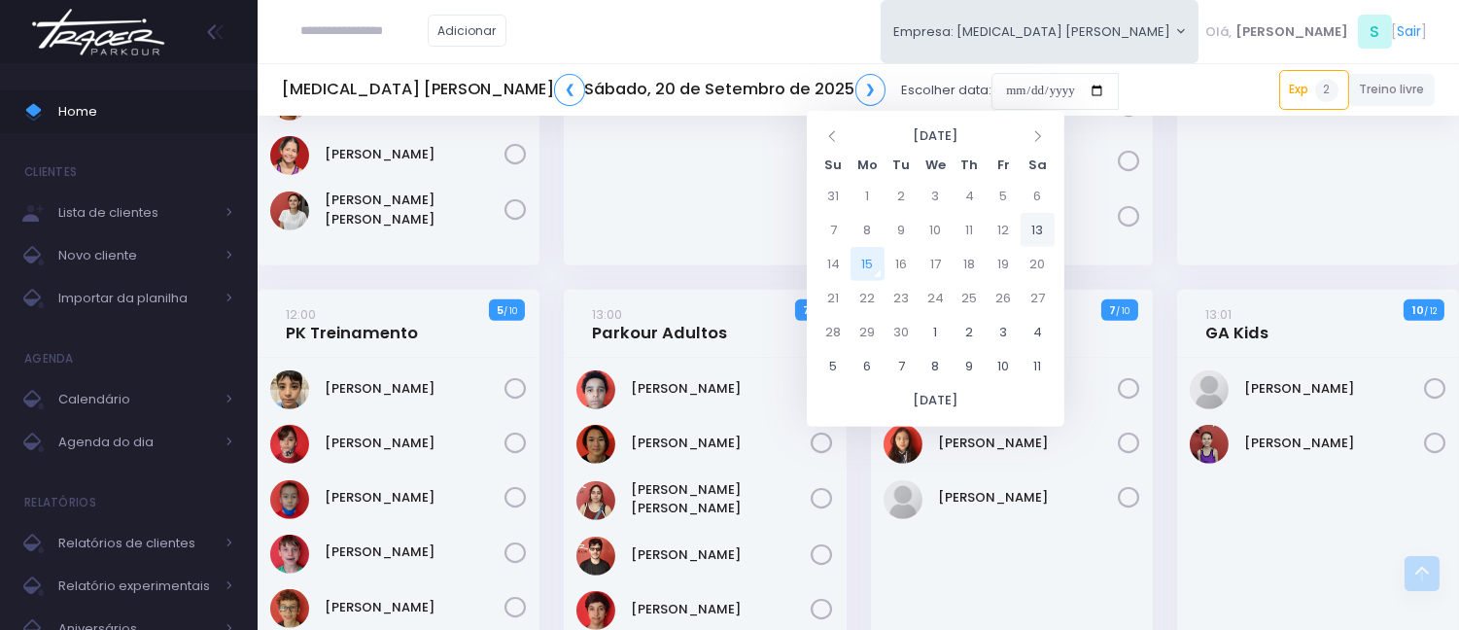
click at [1042, 228] on td "13" at bounding box center [1038, 230] width 34 height 34
type input "**********"
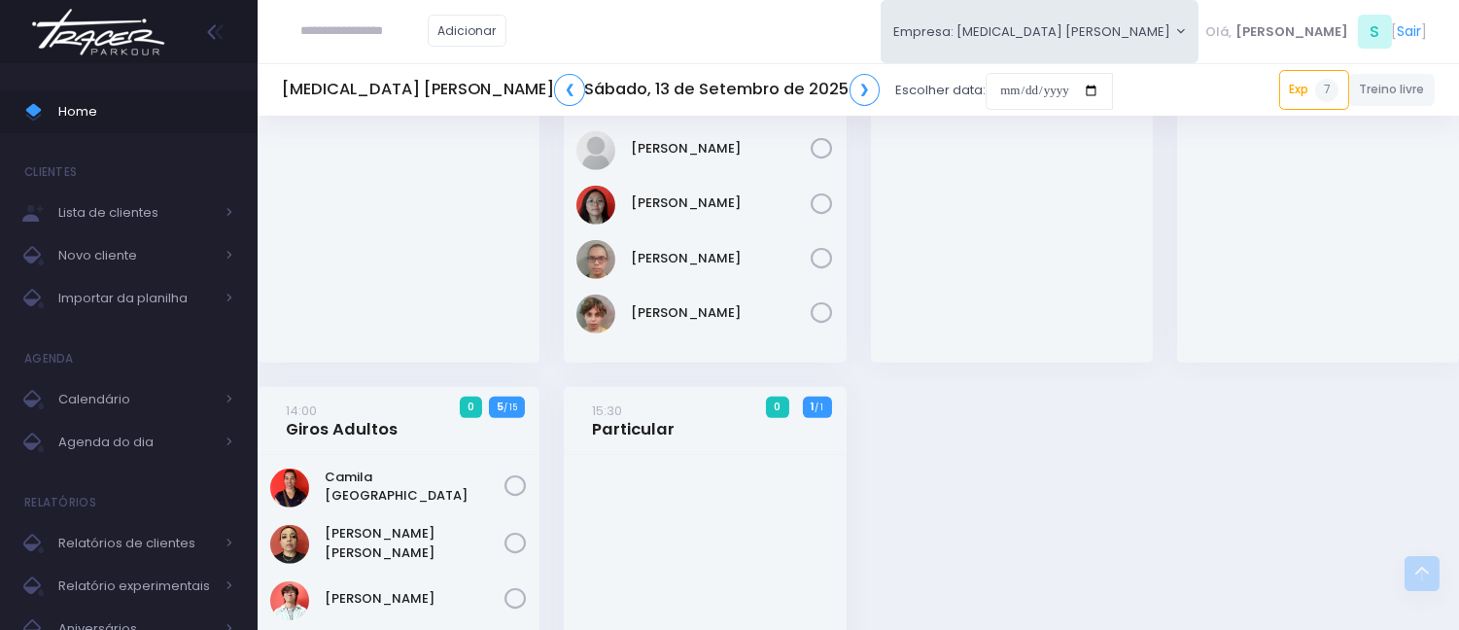
scroll to position [2484, 0]
drag, startPoint x: 797, startPoint y: 92, endPoint x: 823, endPoint y: 91, distance: 26.3
click at [801, 92] on div "[MEDICAL_DATA] [PERSON_NAME] ❮ Sábado, 13 de Setembro de 2025 ❯ Escolher data:" at bounding box center [697, 90] width 831 height 45
click at [986, 88] on input "date" at bounding box center [1049, 91] width 127 height 37
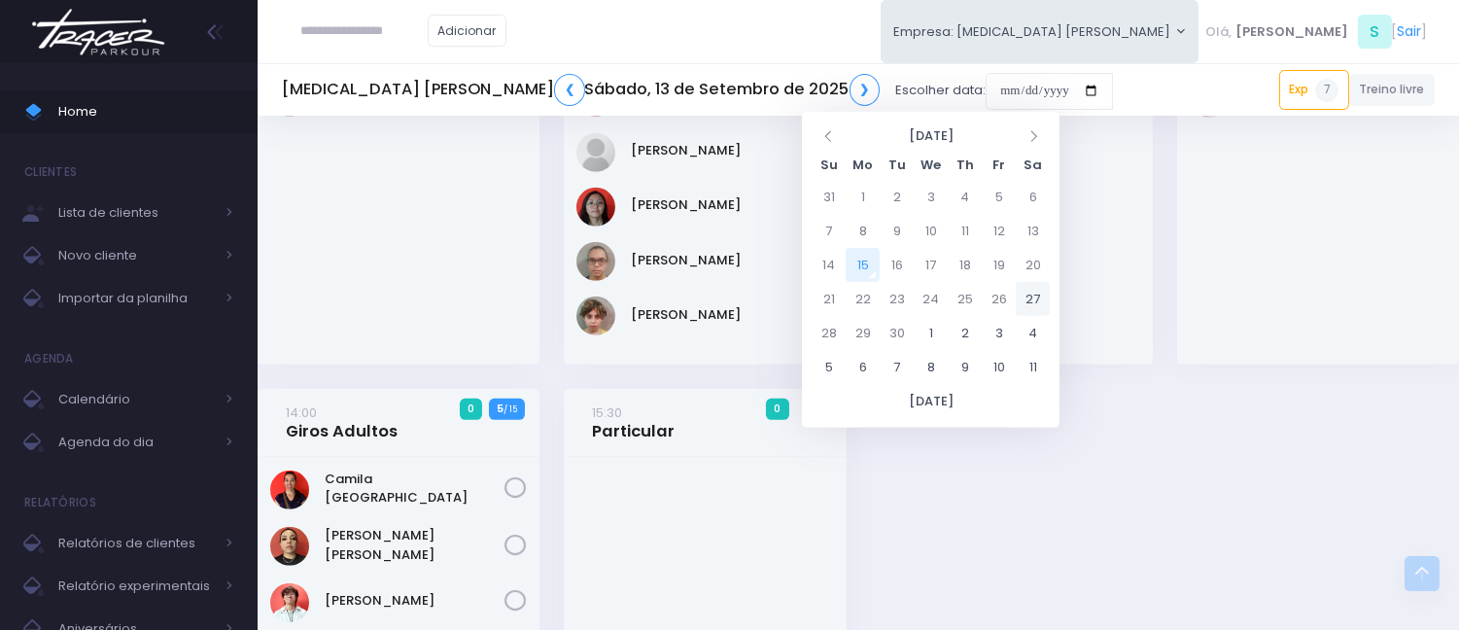
click at [1042, 298] on td "27" at bounding box center [1033, 299] width 34 height 34
click at [1036, 260] on td "20" at bounding box center [1033, 265] width 34 height 34
type input "**********"
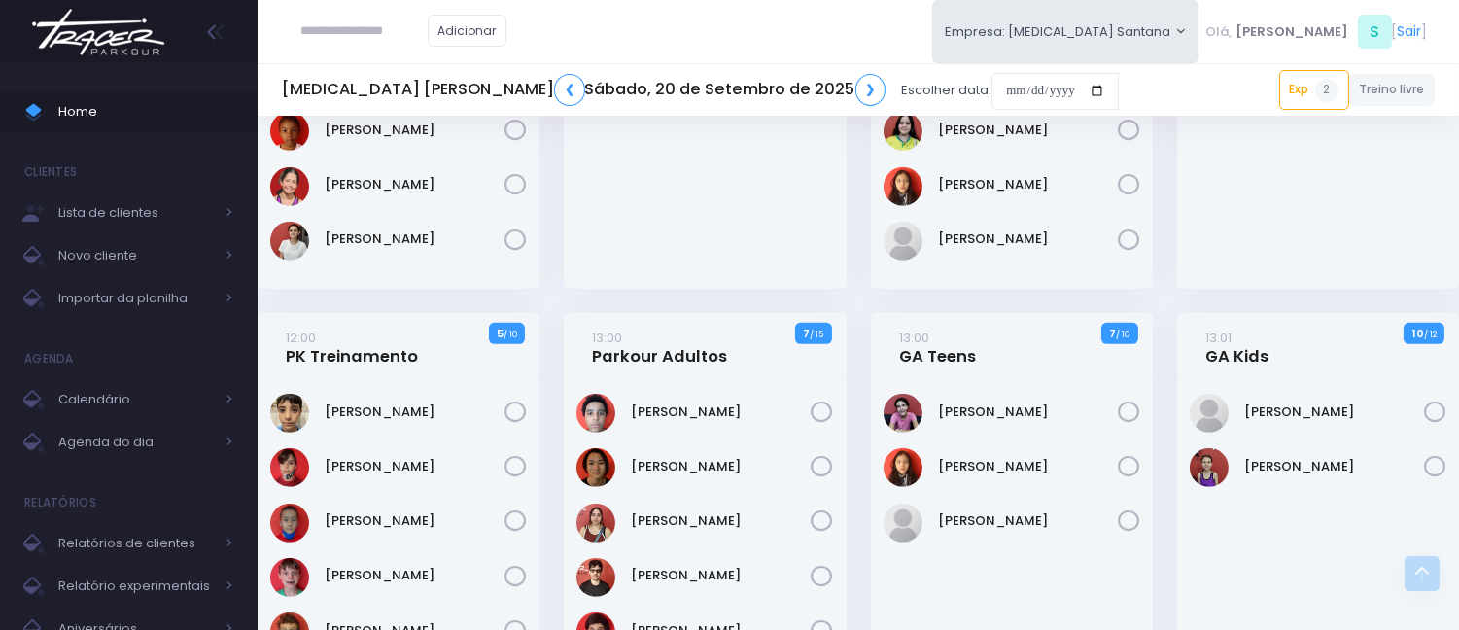
scroll to position [1944, 0]
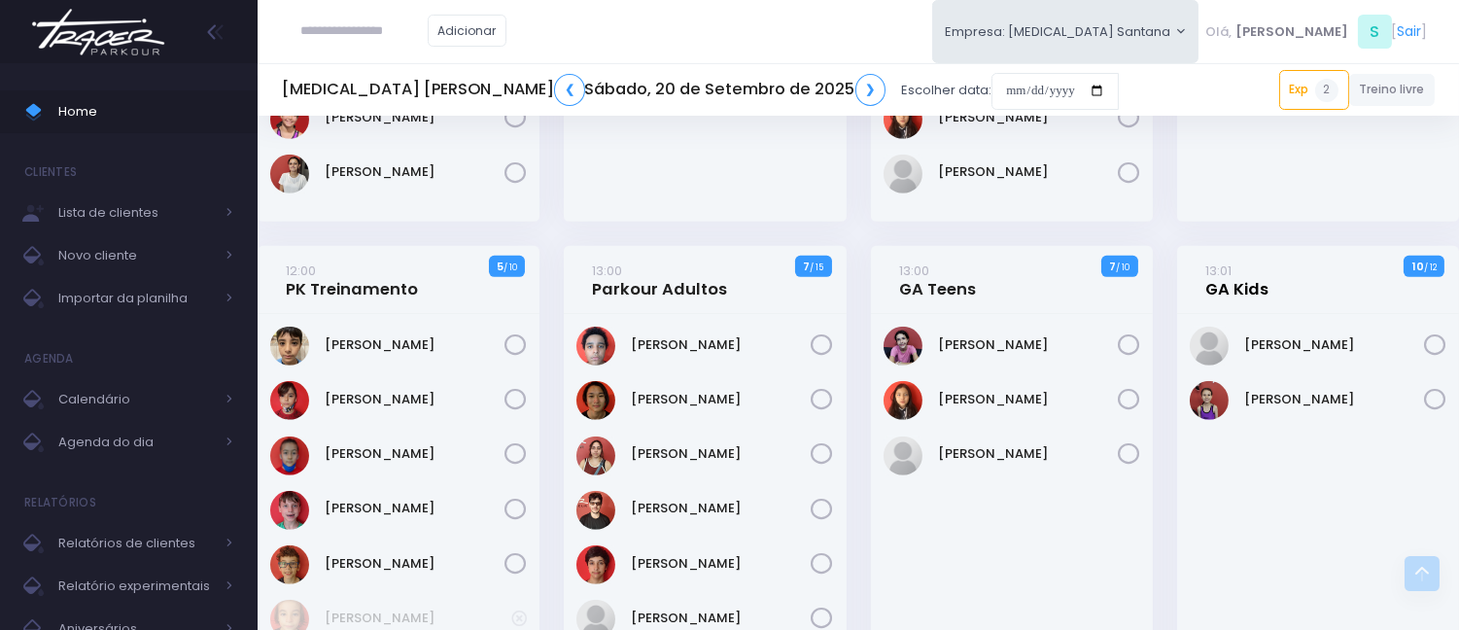
click at [1239, 286] on link "13:01 GA Kids" at bounding box center [1237, 280] width 63 height 39
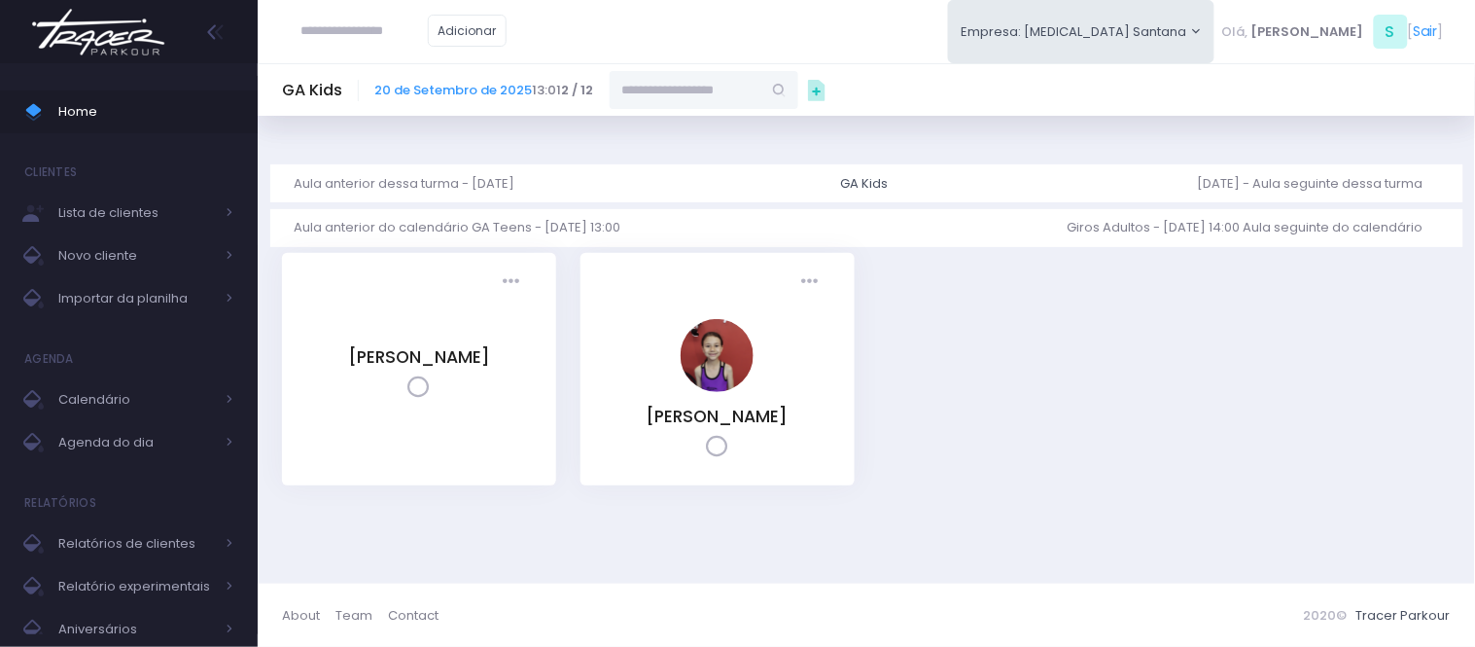
click at [659, 88] on input "text" at bounding box center [686, 89] width 152 height 37
paste input "**********"
click at [675, 83] on input "**********" at bounding box center [686, 89] width 152 height 37
click at [661, 123] on link "[PERSON_NAME]" at bounding box center [704, 124] width 113 height 19
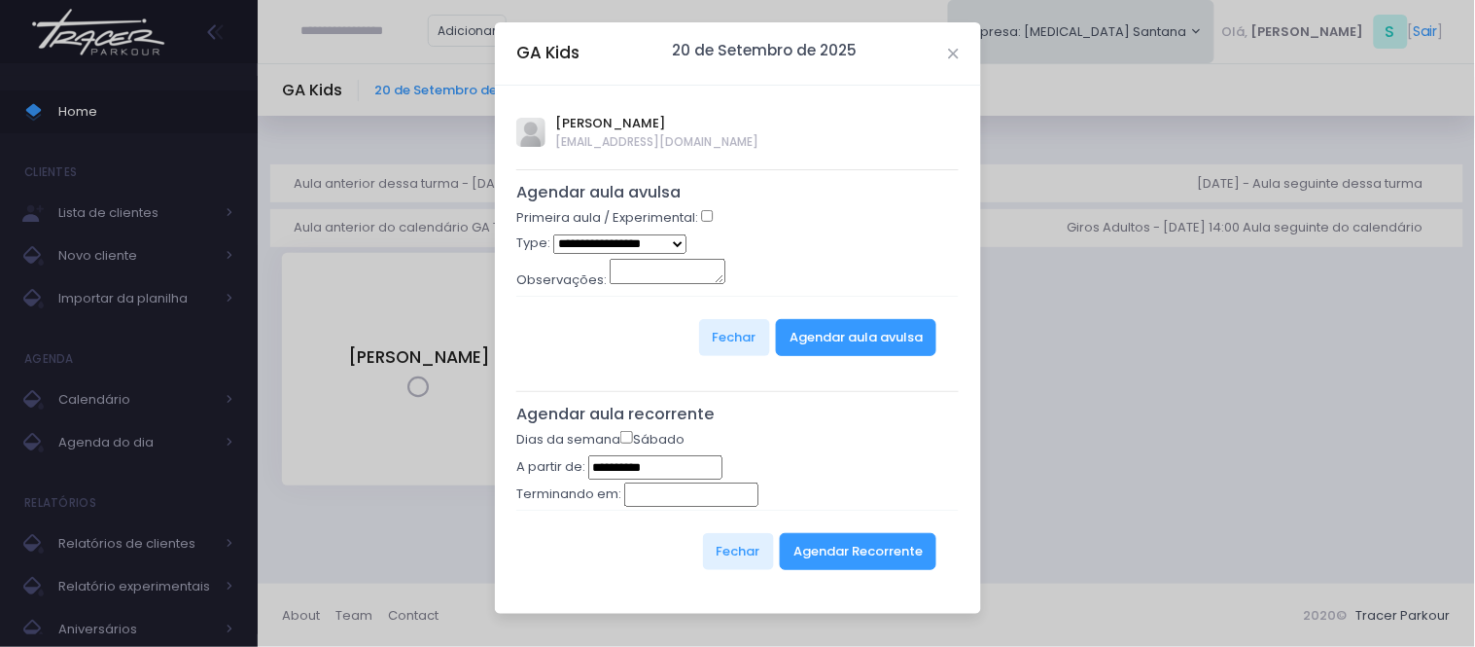
type input "**********"
click at [700, 211] on div "Primeira aula / Experimental:" at bounding box center [737, 220] width 442 height 25
click at [714, 207] on div "**********" at bounding box center [738, 350] width 486 height 528
select select "*"
click at [818, 333] on button "Agendar aula avulsa" at bounding box center [856, 337] width 160 height 37
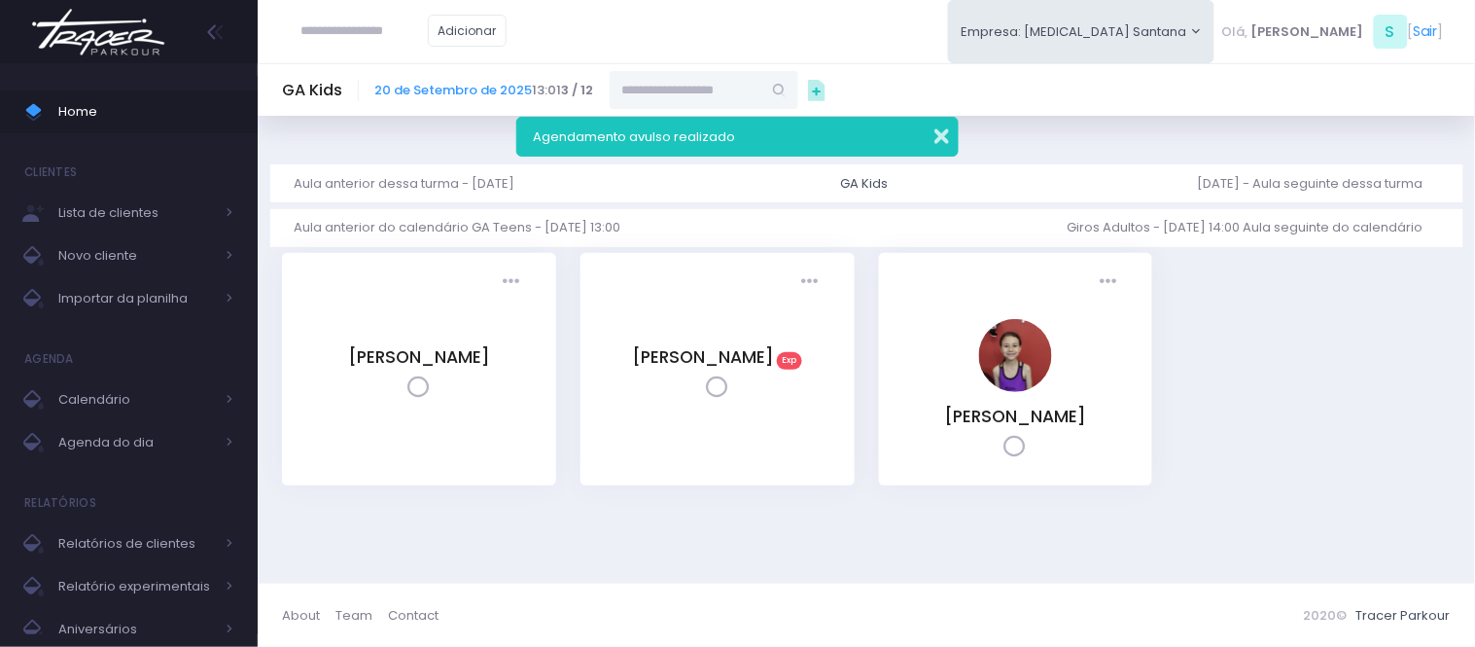
click at [939, 129] on button "button" at bounding box center [928, 134] width 39 height 22
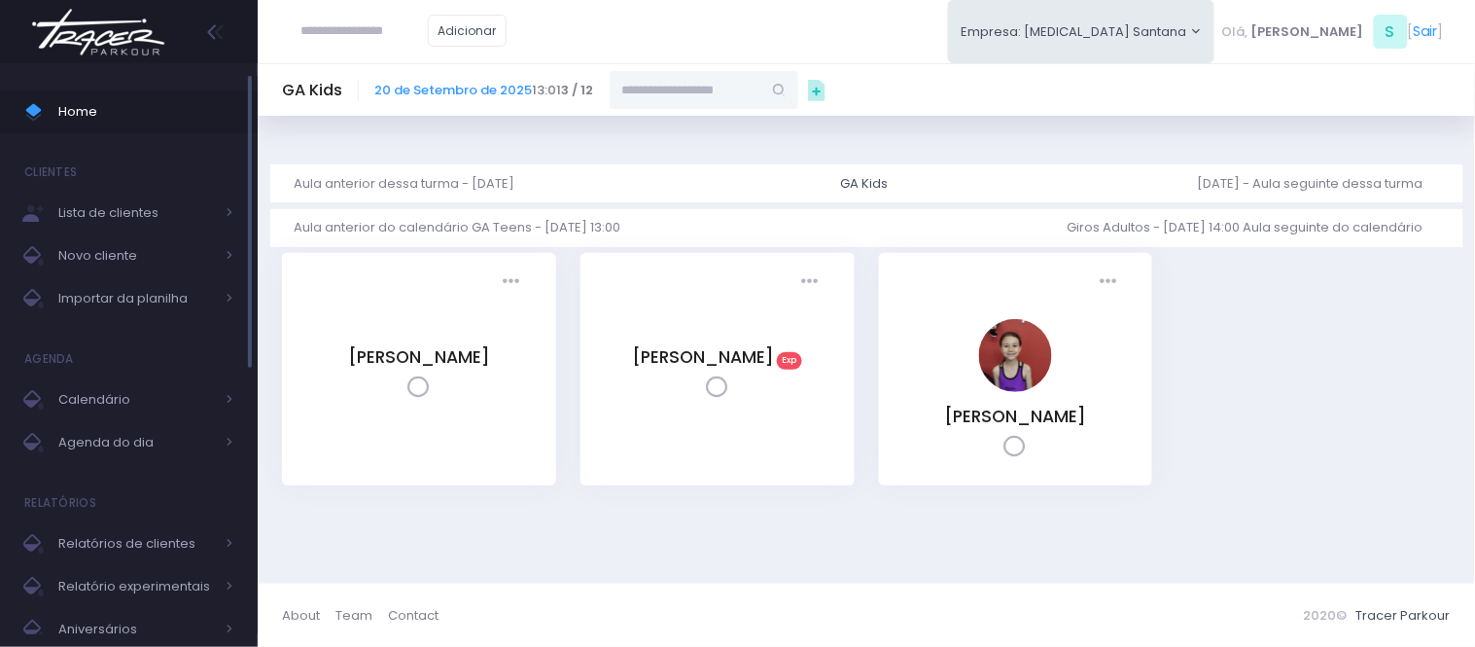
click at [110, 111] on span "Home" at bounding box center [145, 111] width 175 height 25
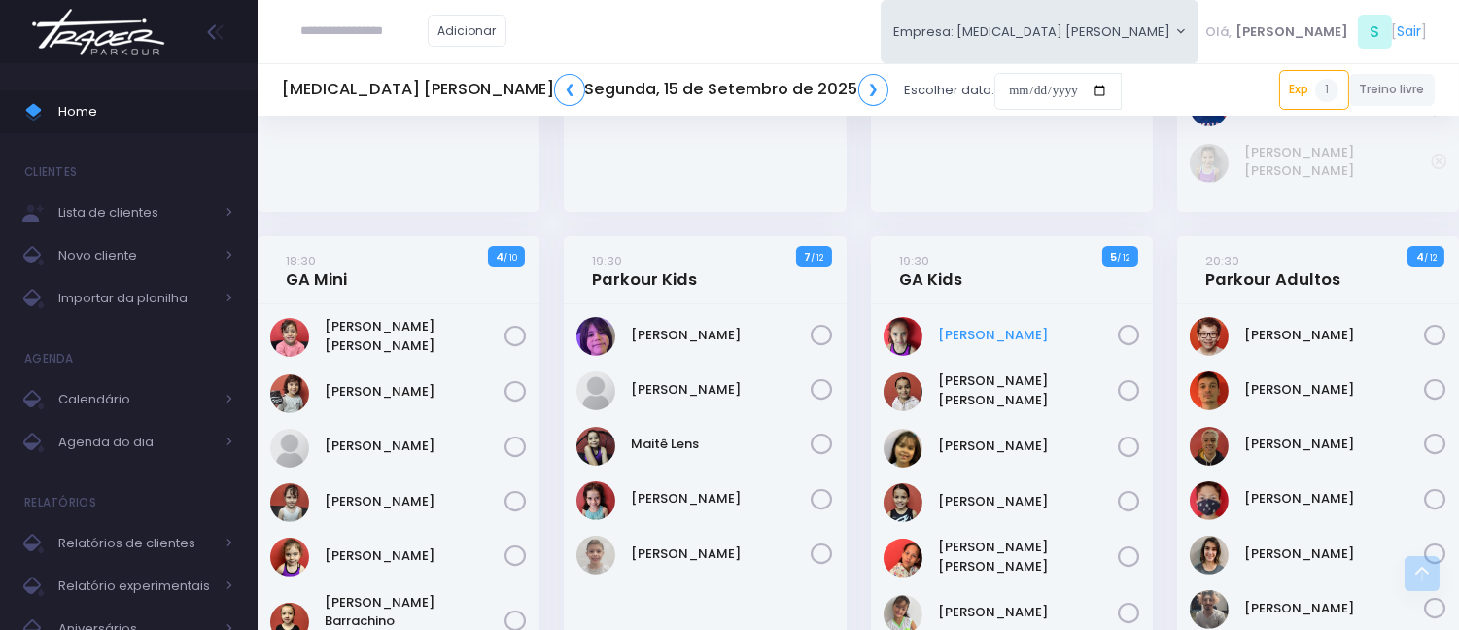
scroll to position [1188, 0]
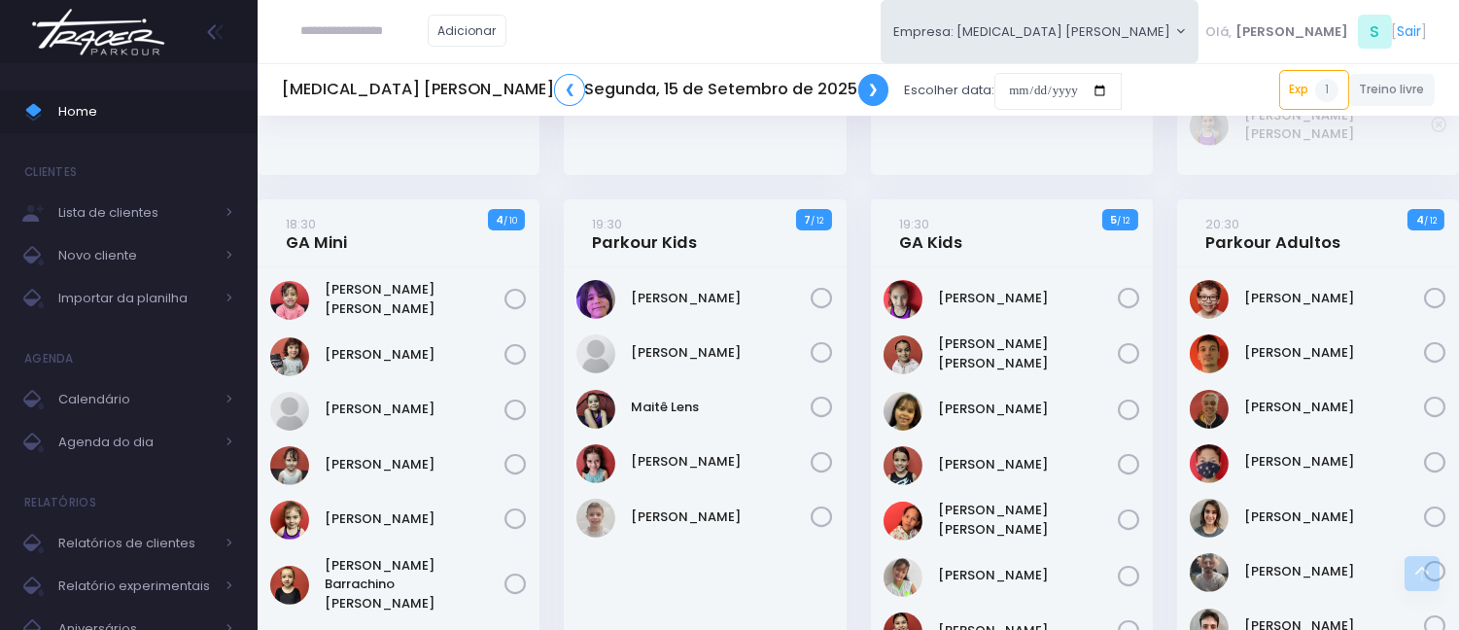
click at [858, 92] on link "❯" at bounding box center [873, 90] width 31 height 32
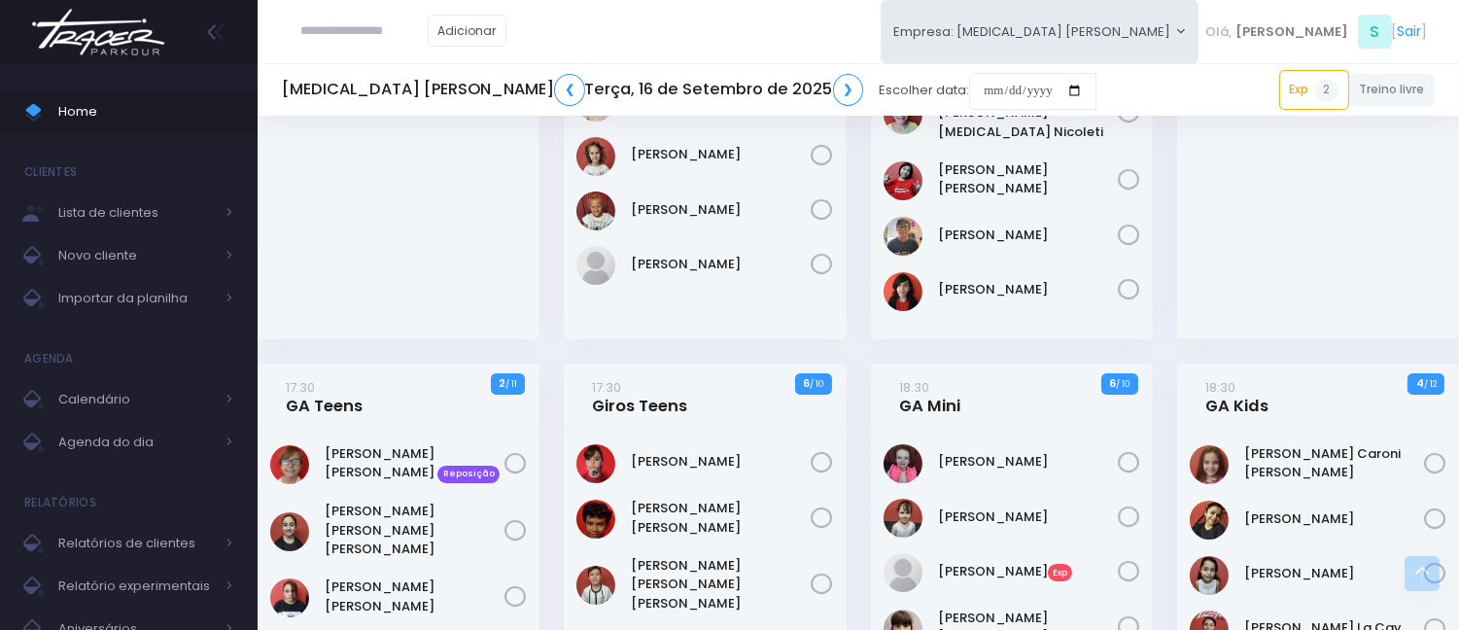
scroll to position [324, 0]
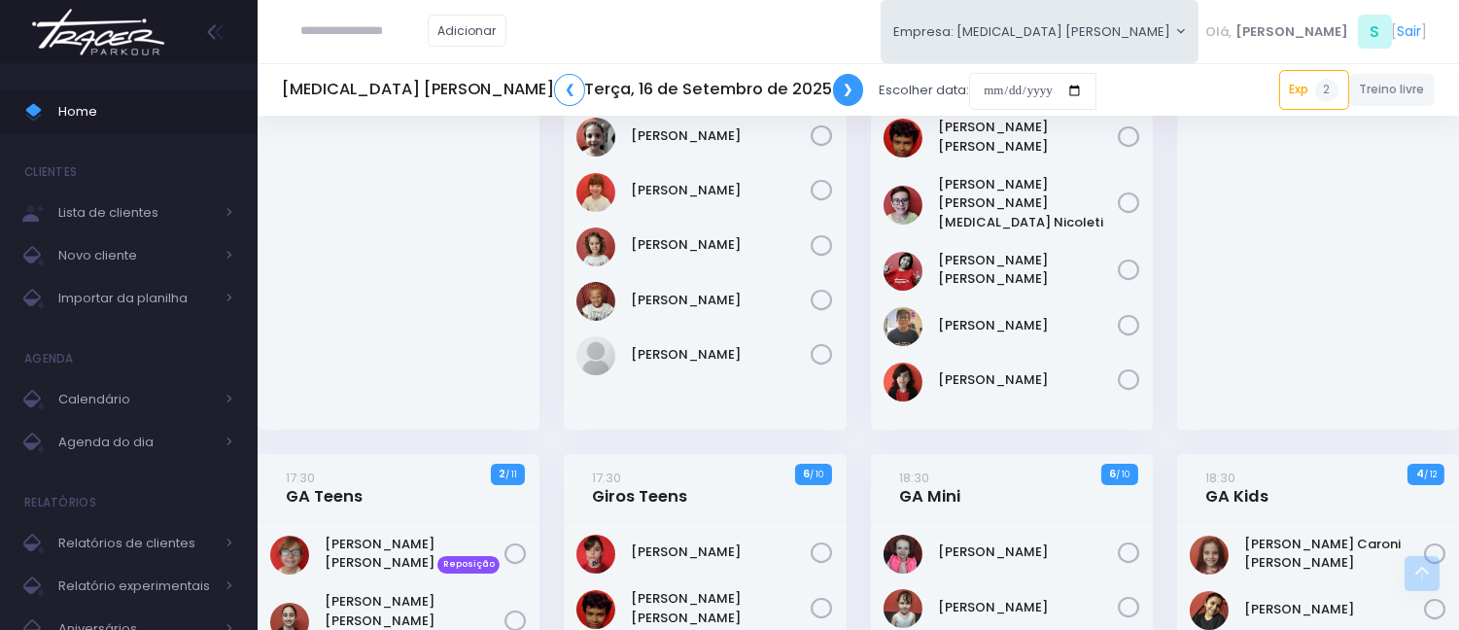
click at [833, 78] on link "❯" at bounding box center [848, 90] width 31 height 32
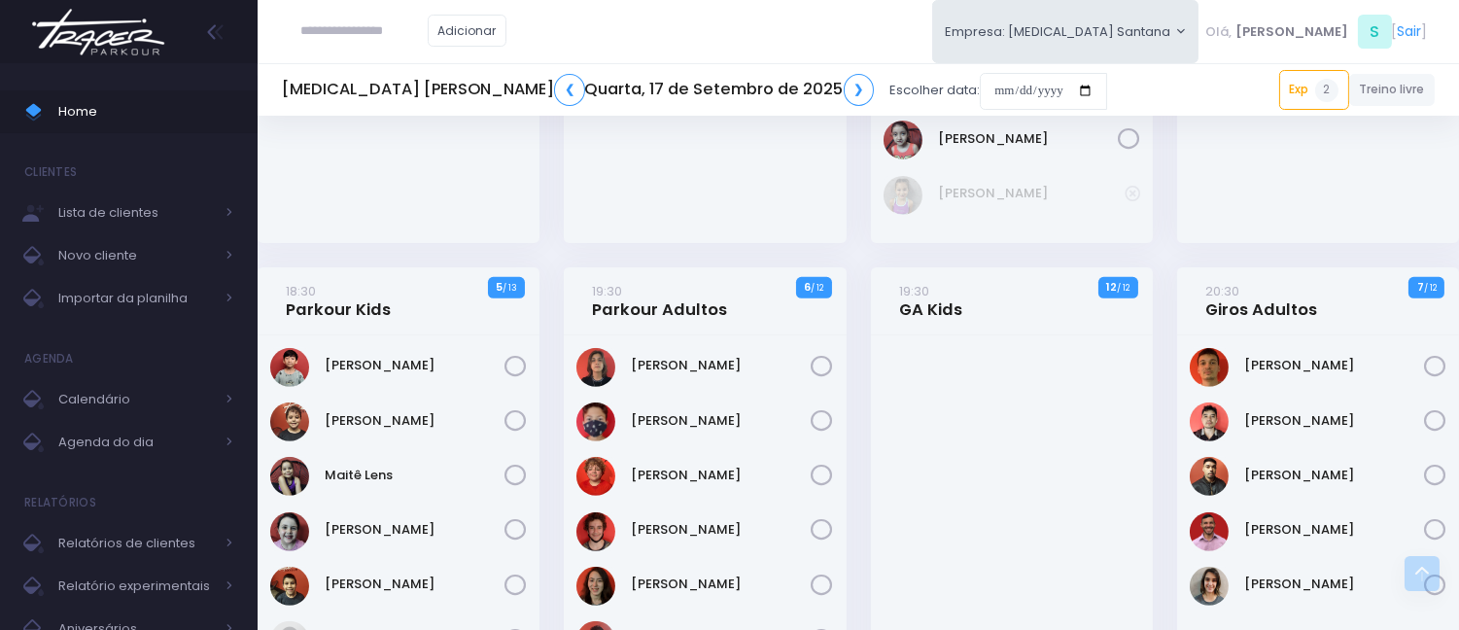
scroll to position [1404, 0]
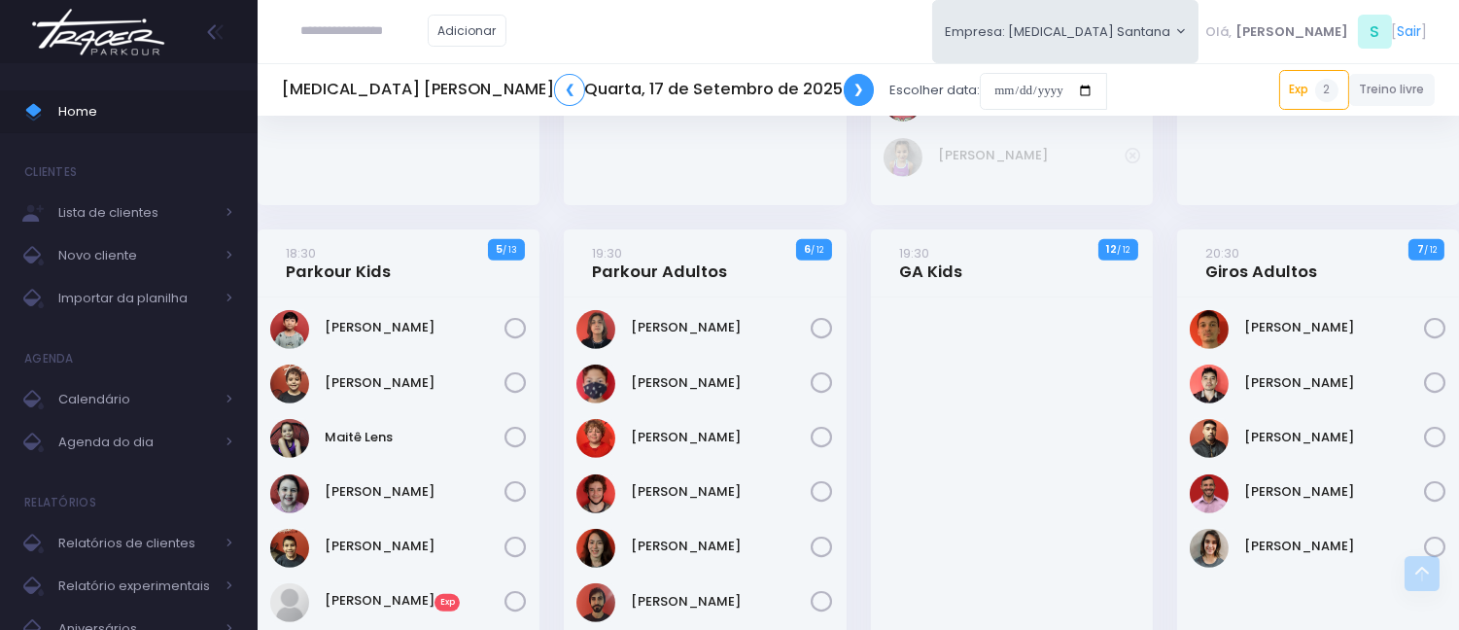
click at [844, 90] on link "❯" at bounding box center [859, 90] width 31 height 32
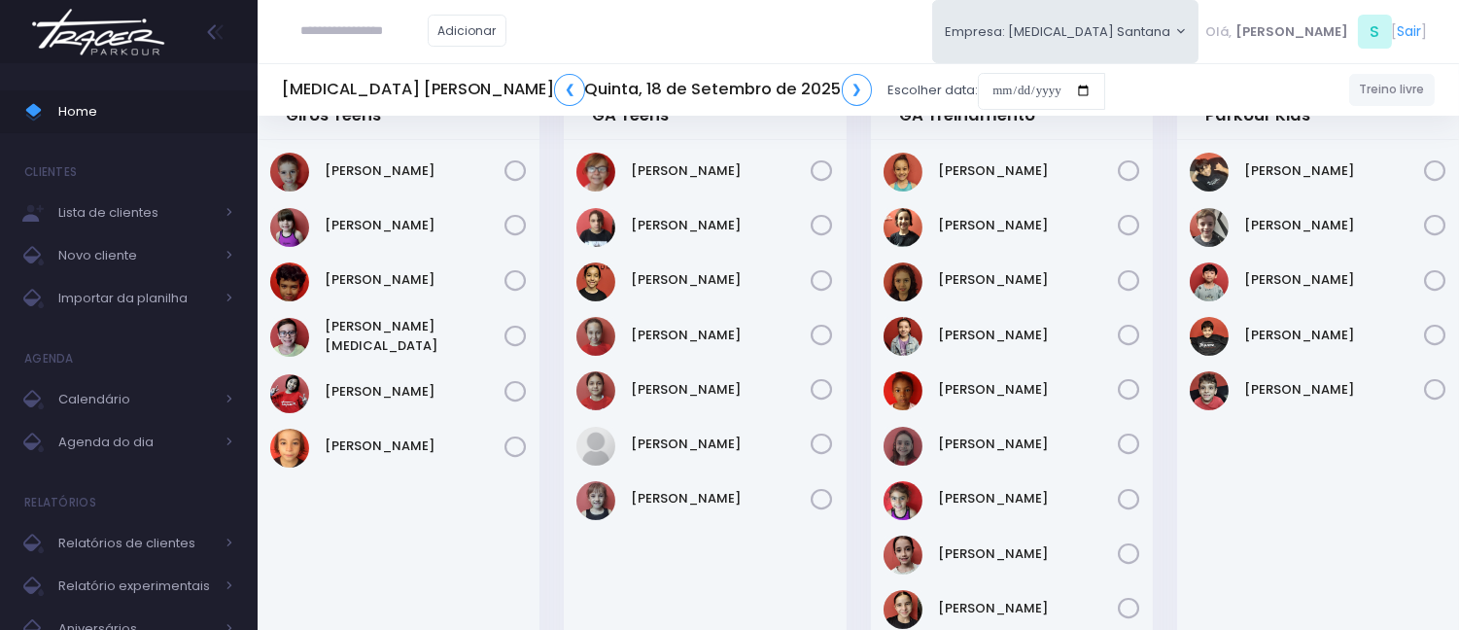
scroll to position [755, 0]
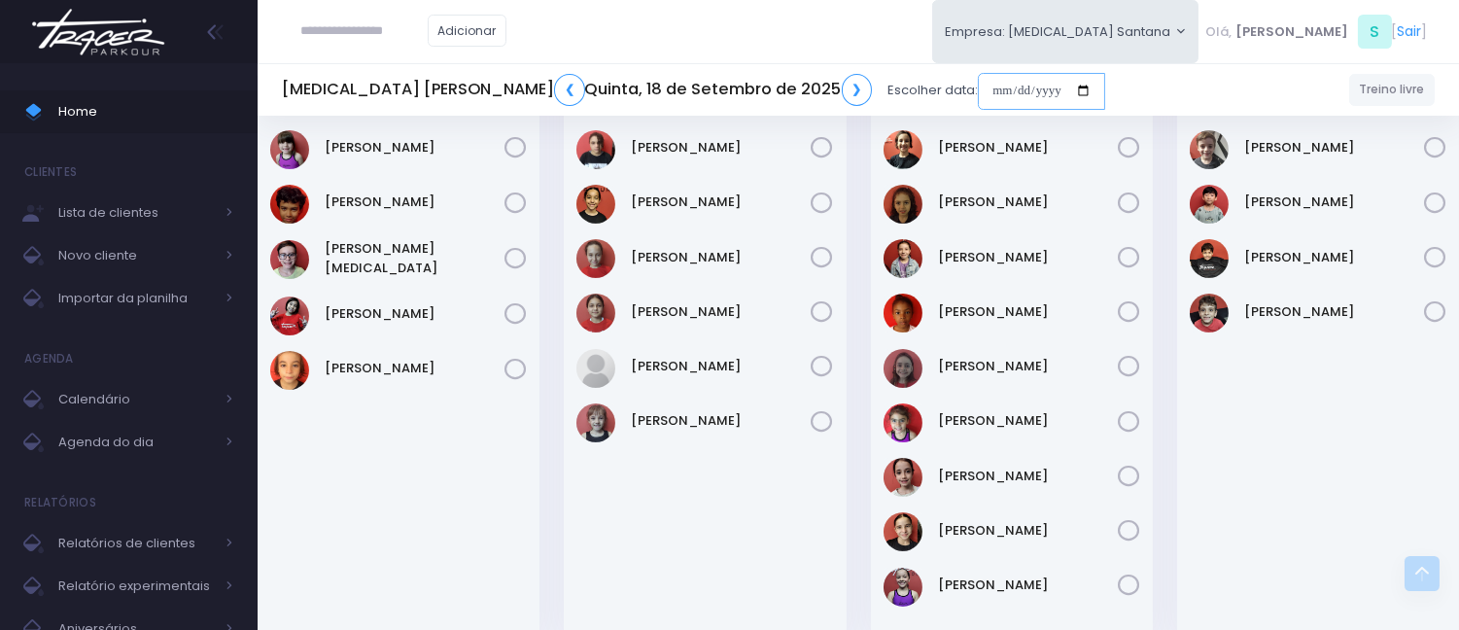
drag, startPoint x: 818, startPoint y: 86, endPoint x: 833, endPoint y: 101, distance: 22.0
click at [978, 86] on input "date" at bounding box center [1041, 91] width 127 height 37
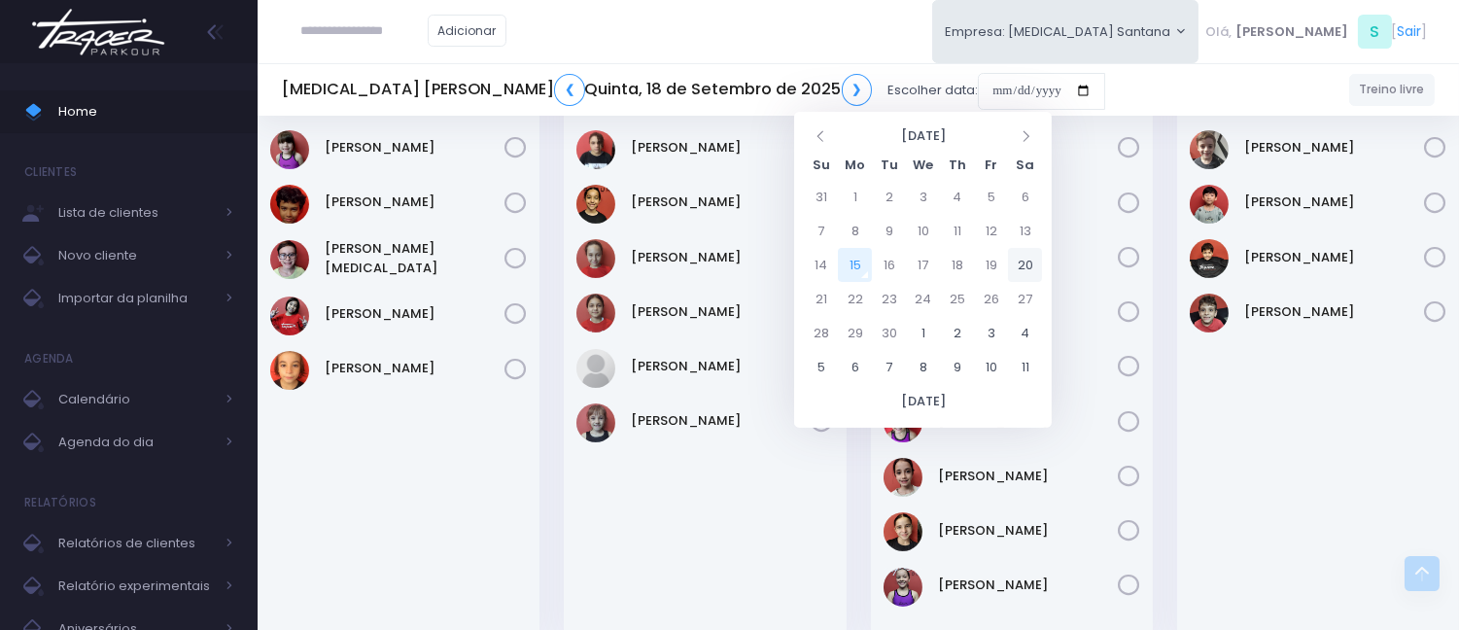
click at [1023, 270] on td "20" at bounding box center [1025, 265] width 34 height 34
type input "**********"
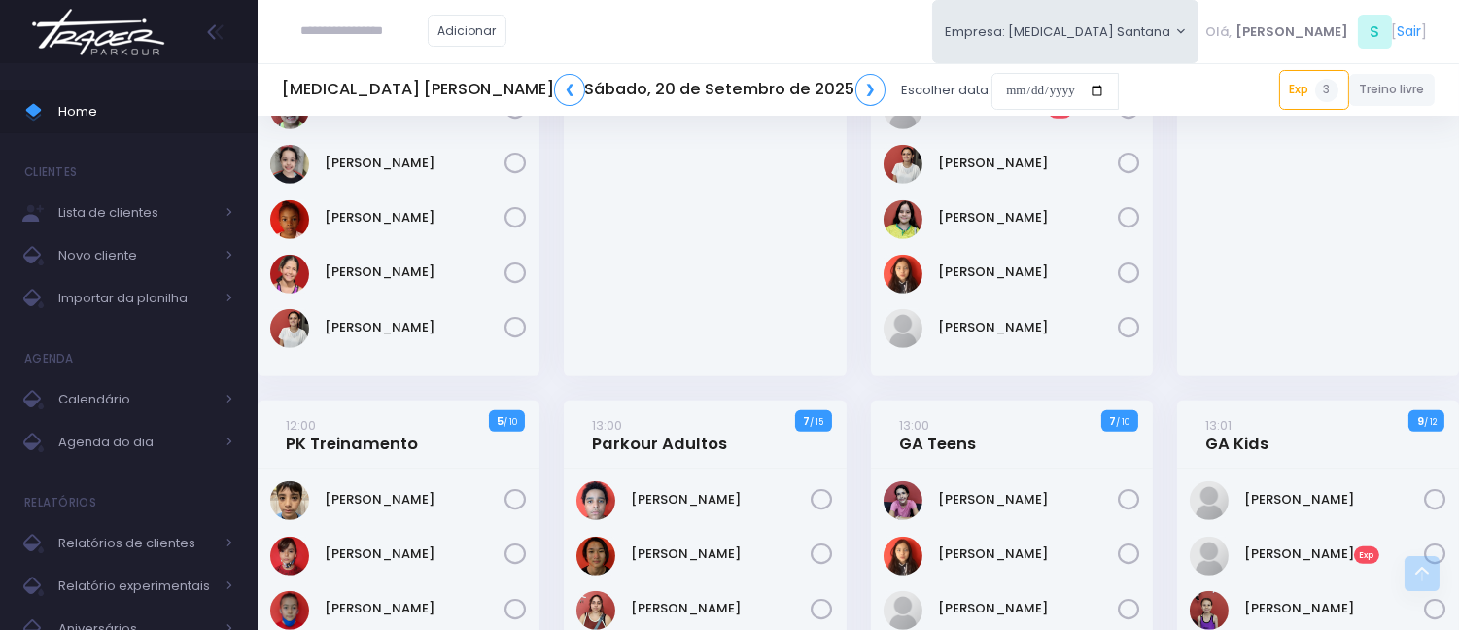
scroll to position [1836, 0]
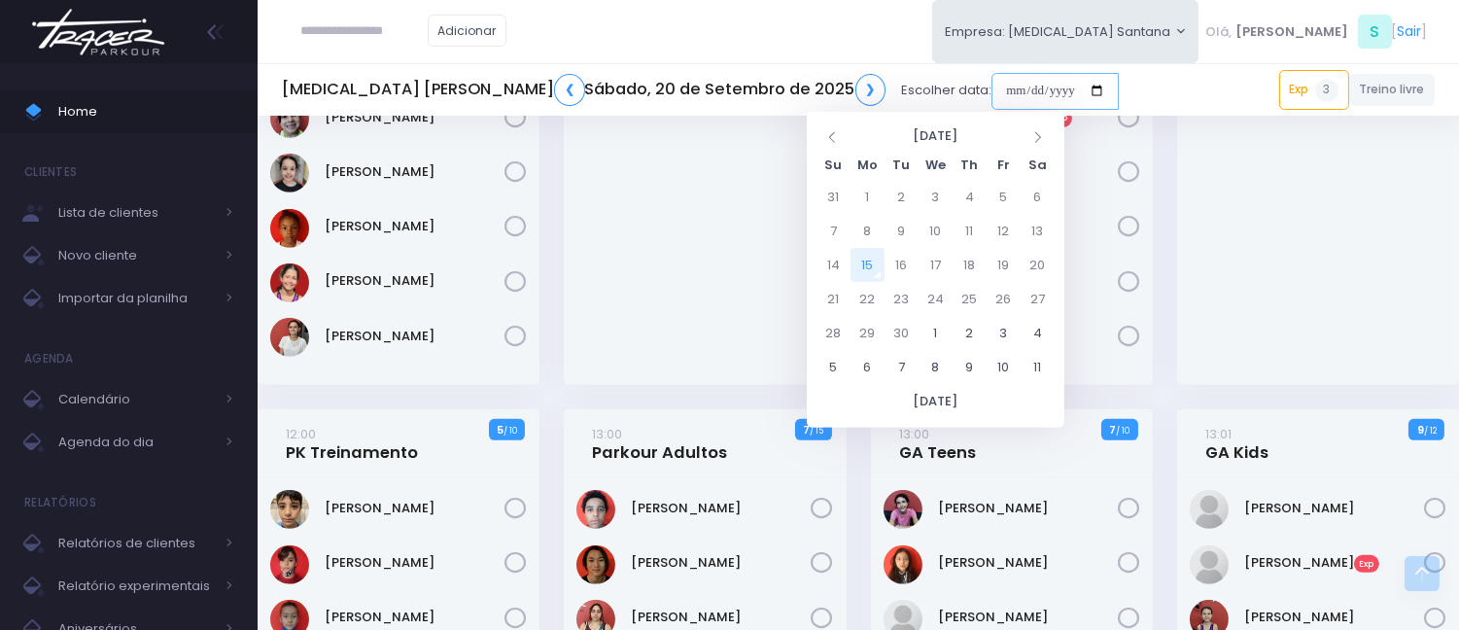
click at [992, 85] on input "date" at bounding box center [1055, 91] width 127 height 37
click at [911, 263] on td "16" at bounding box center [902, 265] width 34 height 34
type input "**********"
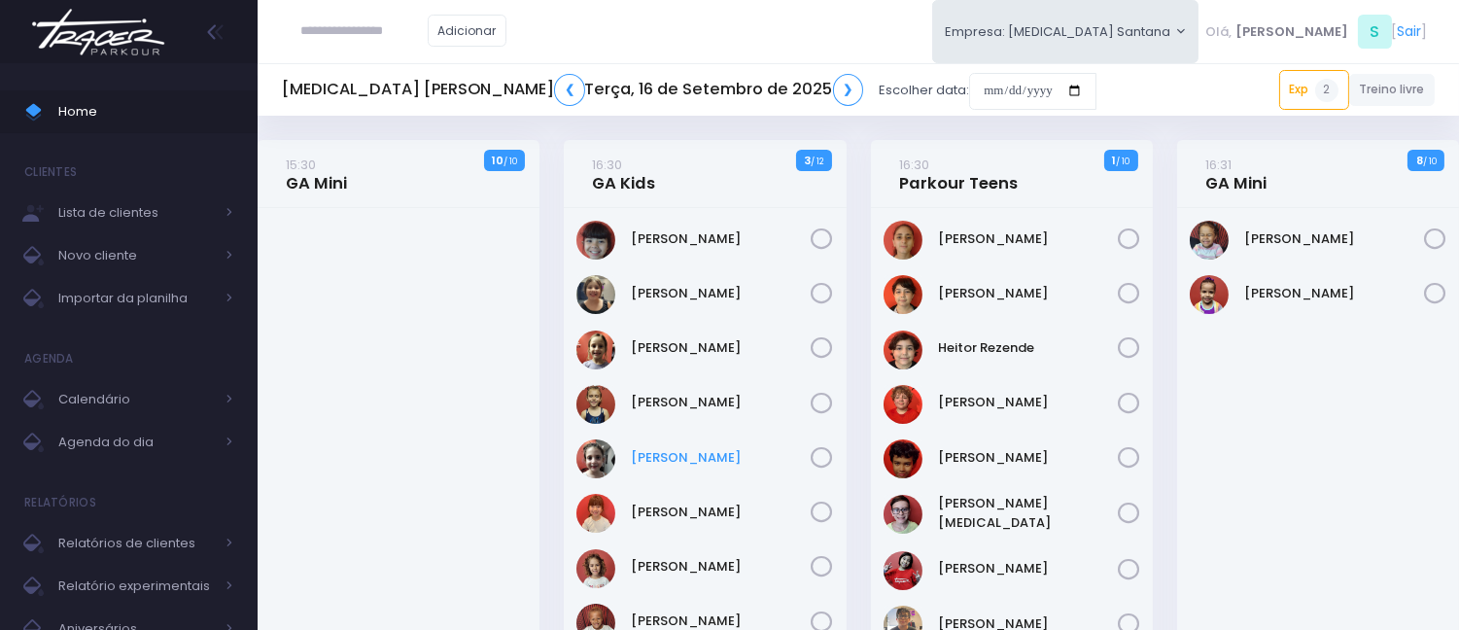
scroll to position [216, 0]
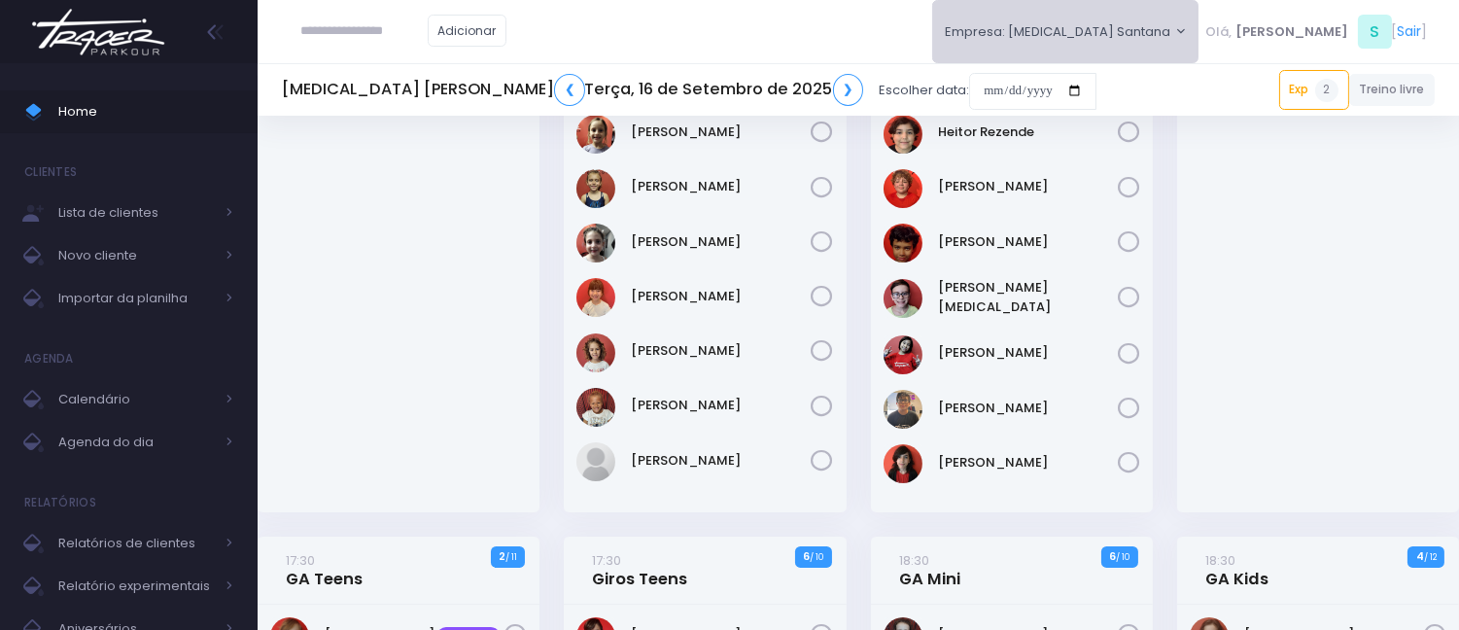
click at [1131, 47] on button "Empresa: T3 Santana" at bounding box center [1065, 31] width 267 height 63
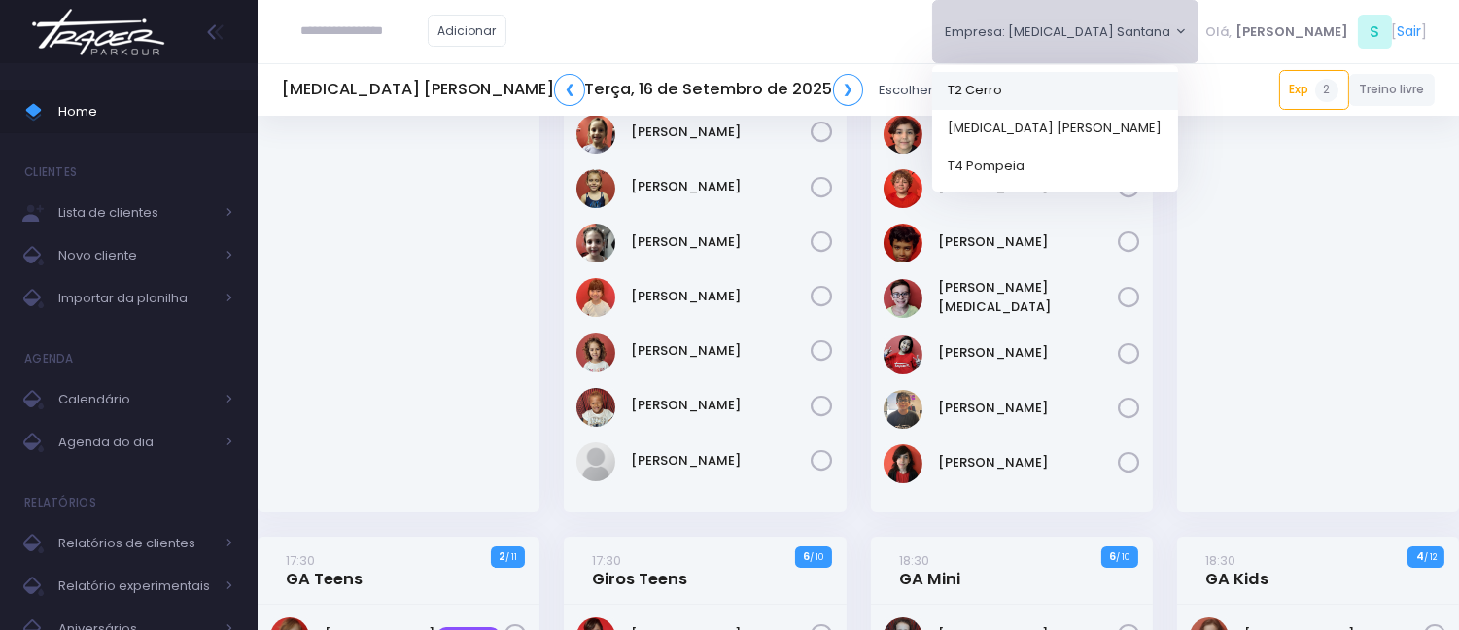
click at [1116, 97] on link "T2 Cerro" at bounding box center [1055, 90] width 246 height 38
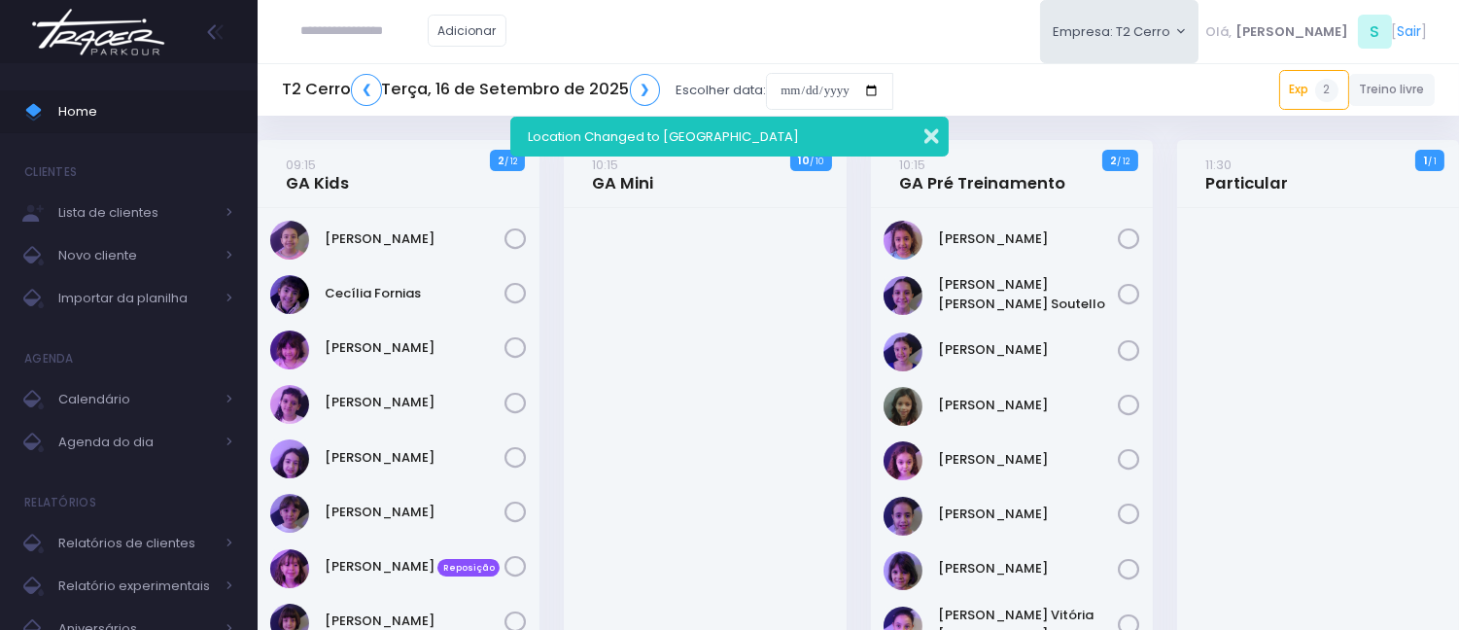
click at [927, 128] on button "button" at bounding box center [918, 134] width 39 height 22
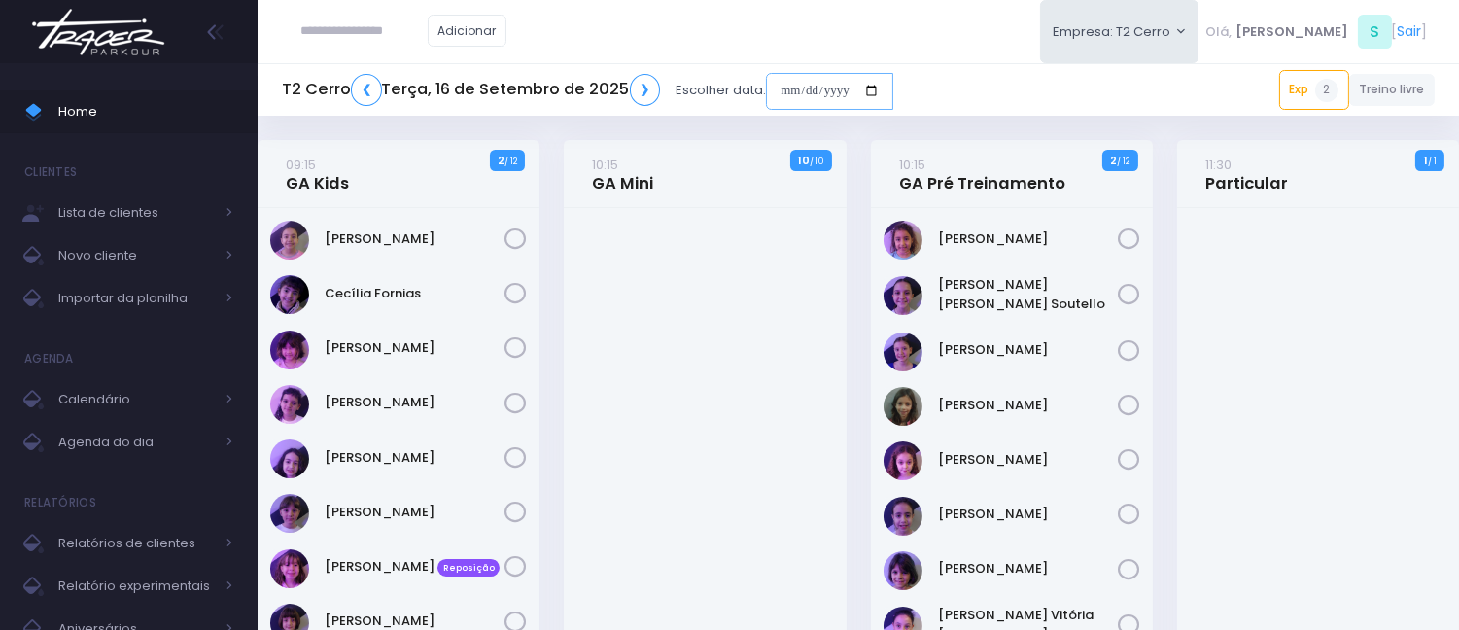
click at [786, 92] on input "date" at bounding box center [829, 91] width 127 height 37
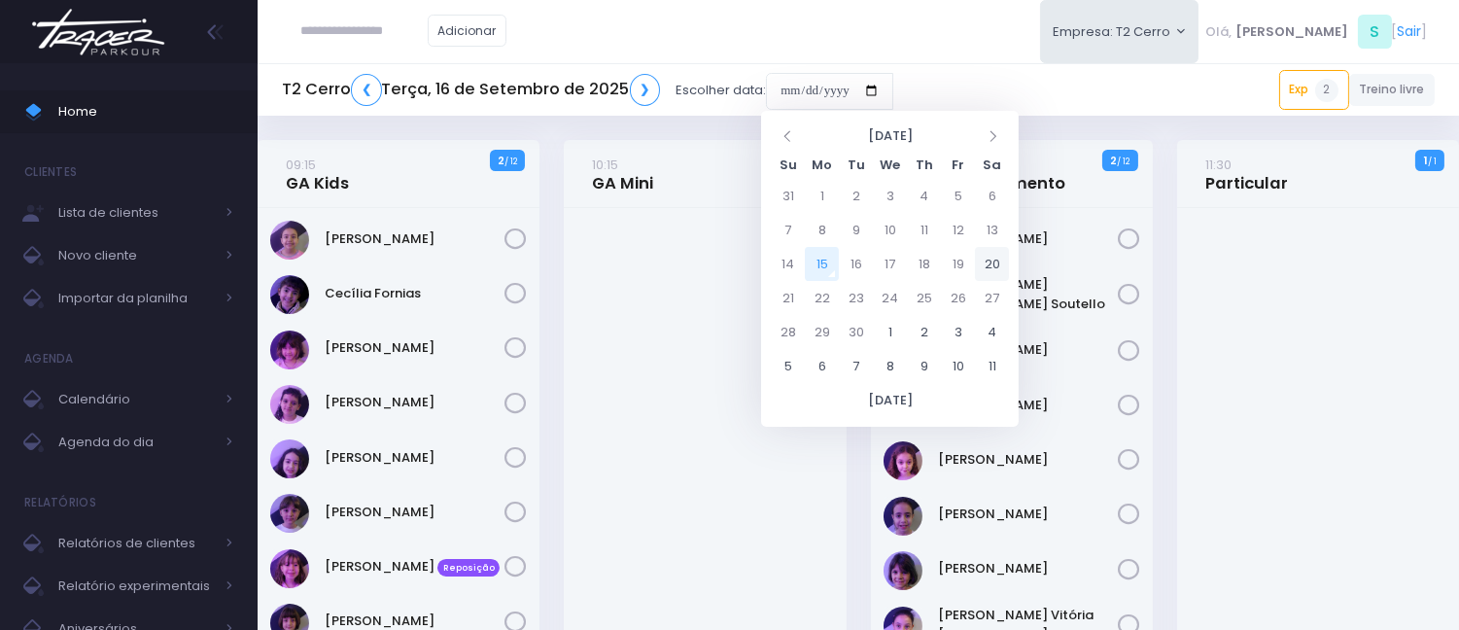
click at [997, 265] on td "20" at bounding box center [992, 264] width 34 height 34
type input "**********"
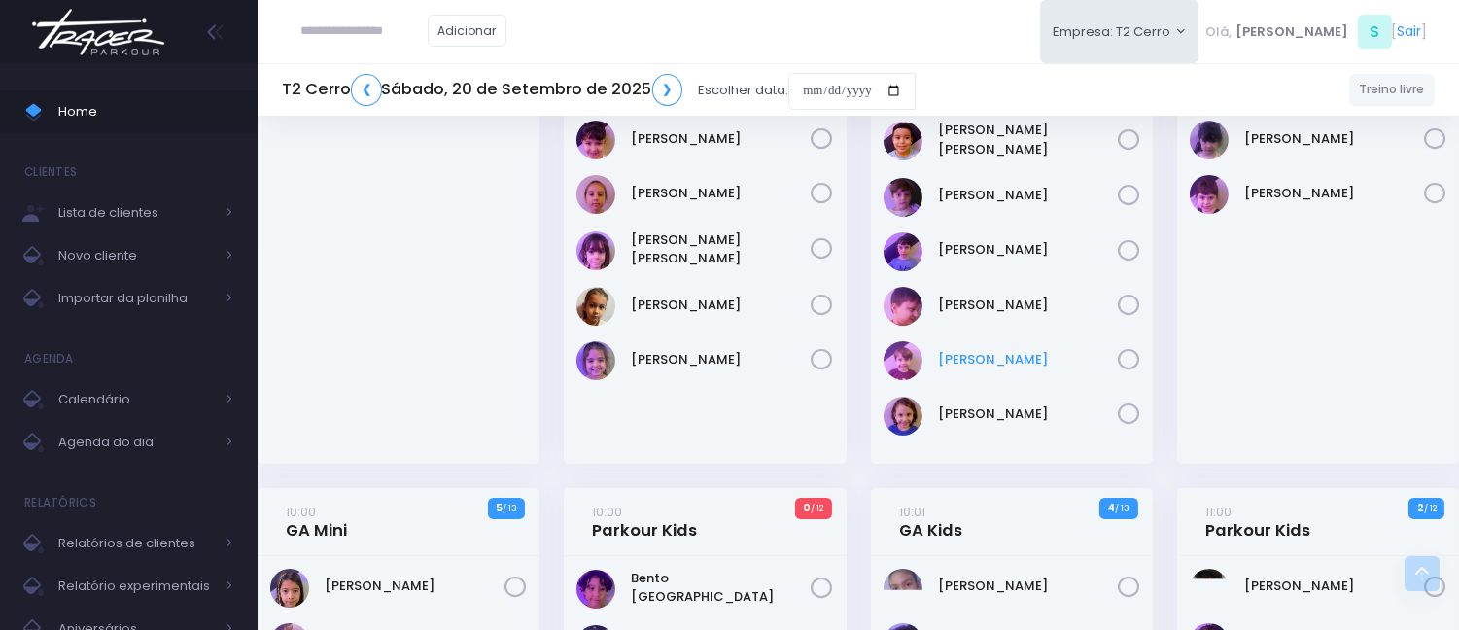
scroll to position [324, 0]
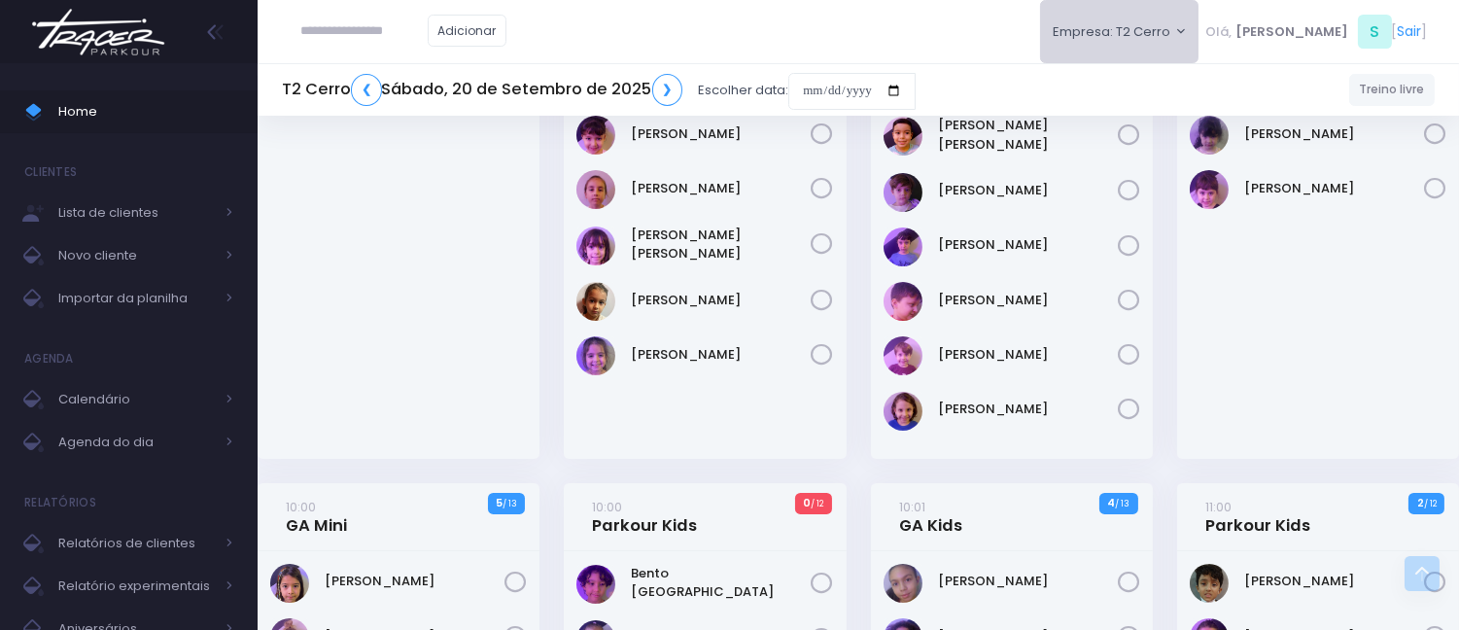
click at [1157, 20] on button "Empresa: T2 Cerro" at bounding box center [1119, 31] width 159 height 63
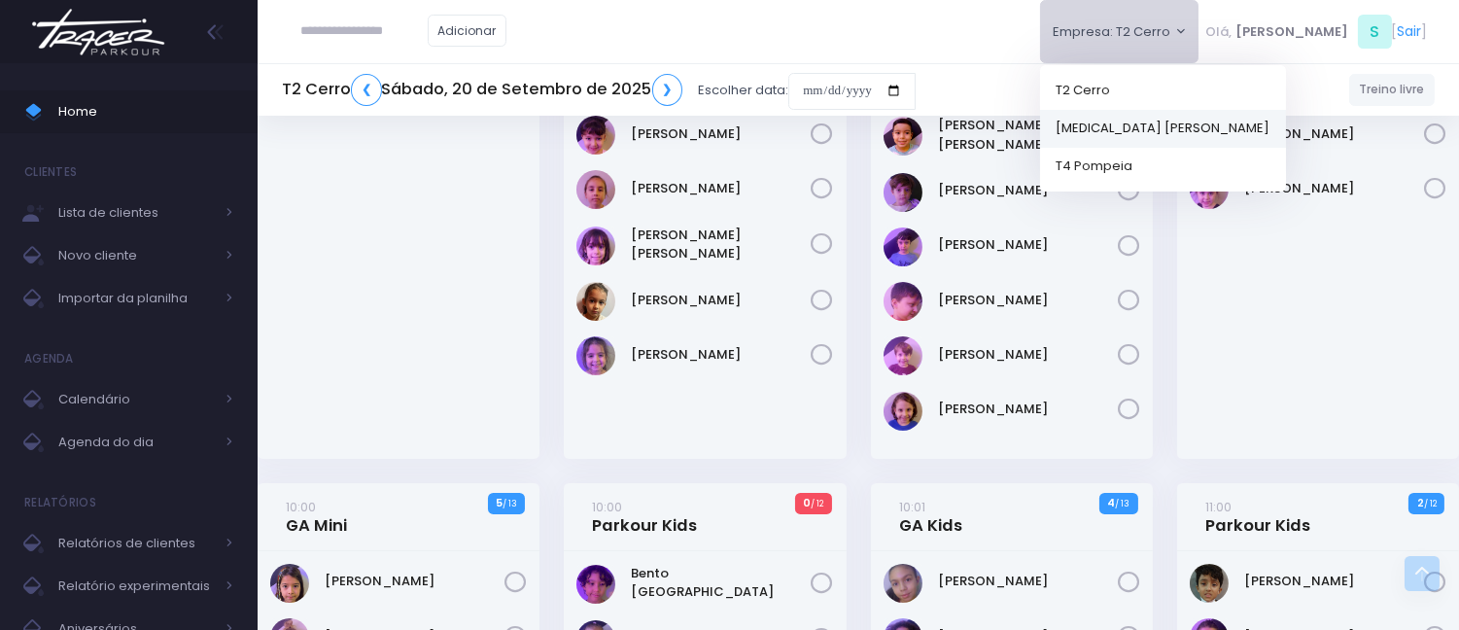
click at [1154, 126] on link "[MEDICAL_DATA] [PERSON_NAME]" at bounding box center [1163, 128] width 246 height 38
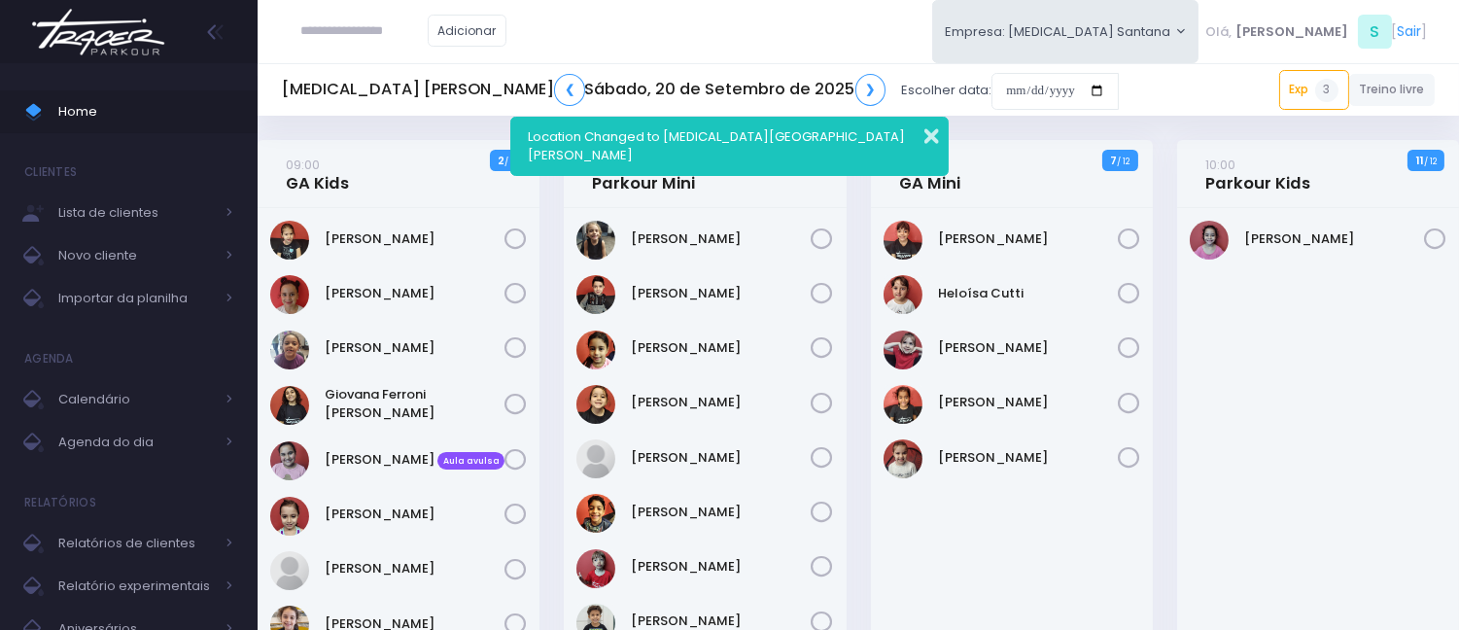
click at [919, 126] on button "button" at bounding box center [918, 134] width 39 height 22
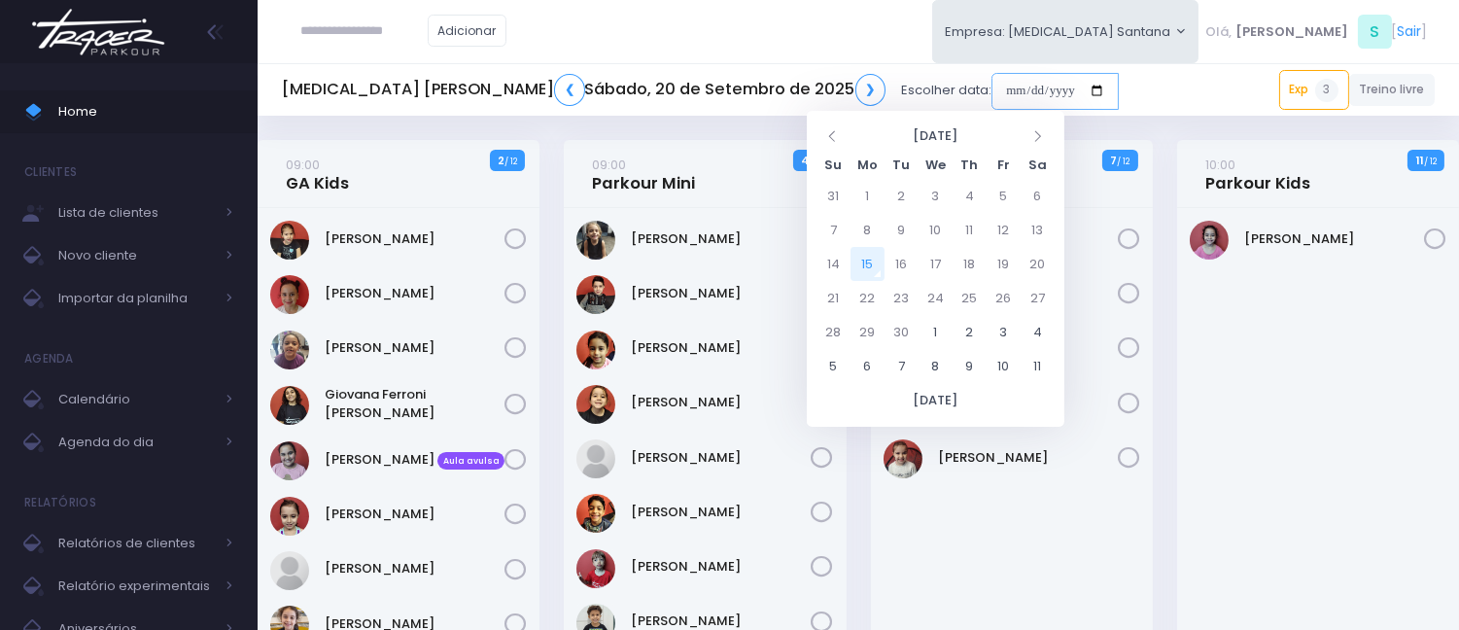
click at [992, 83] on input "date" at bounding box center [1055, 91] width 127 height 37
click at [870, 285] on td "22" at bounding box center [868, 298] width 34 height 34
type input "**********"
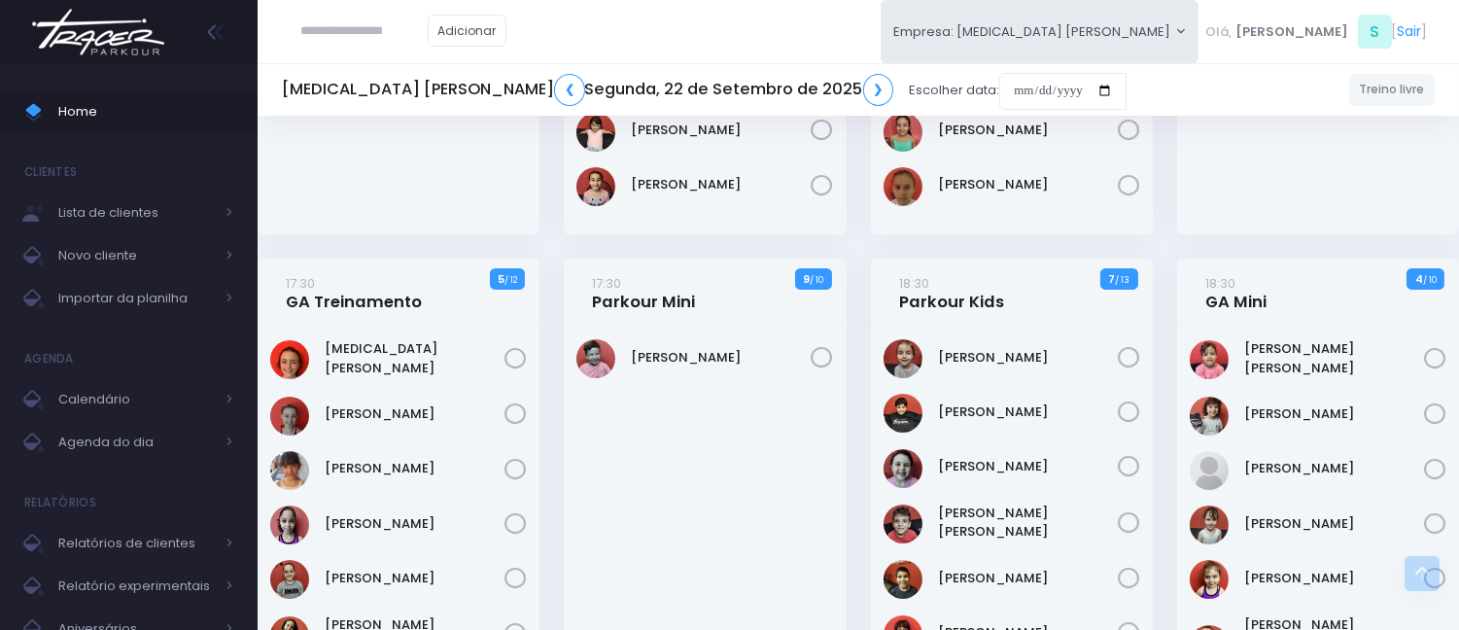
scroll to position [216, 0]
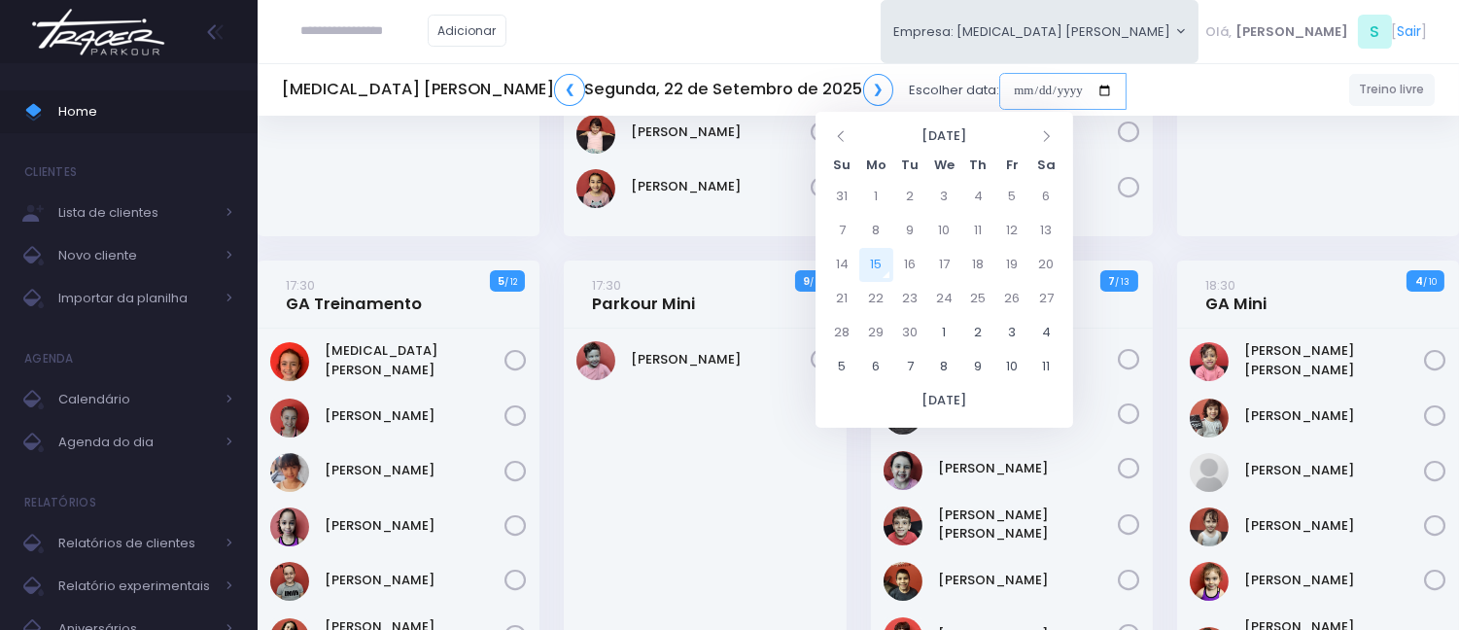
click at [999, 84] on input "date" at bounding box center [1062, 91] width 127 height 37
click at [162, 412] on link "Calendário" at bounding box center [129, 399] width 258 height 43
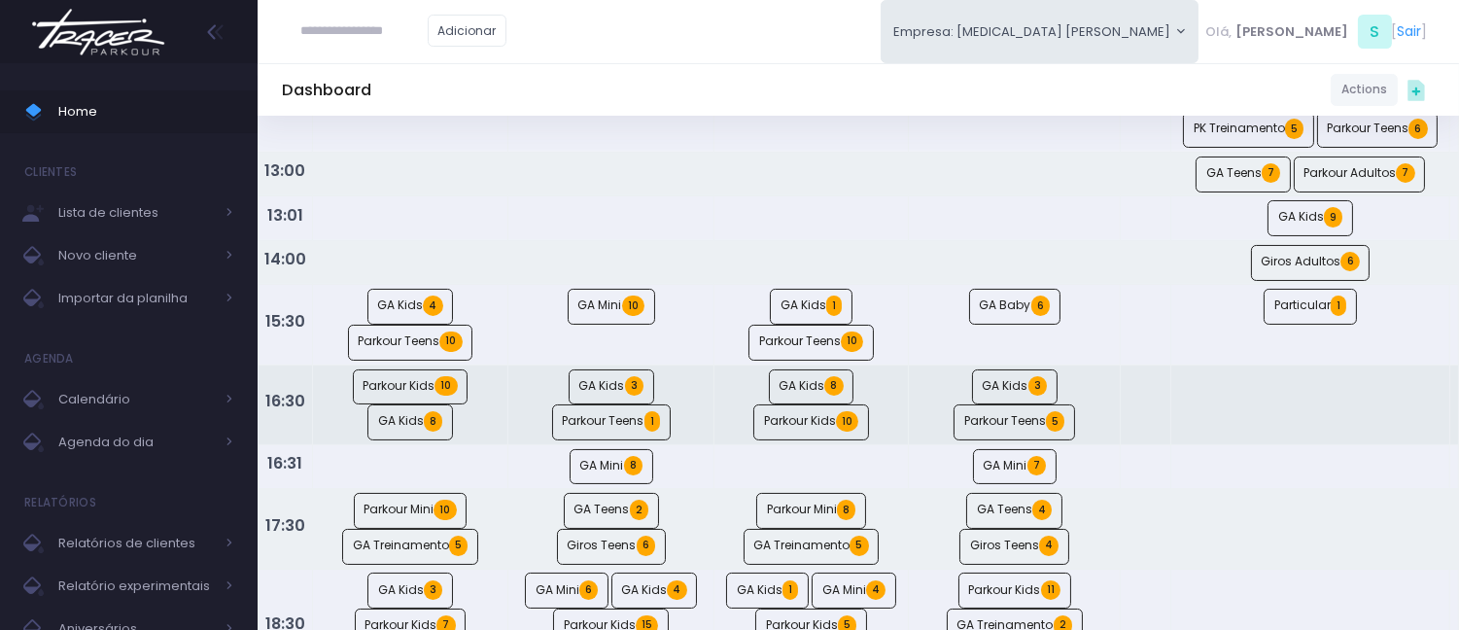
scroll to position [432, 0]
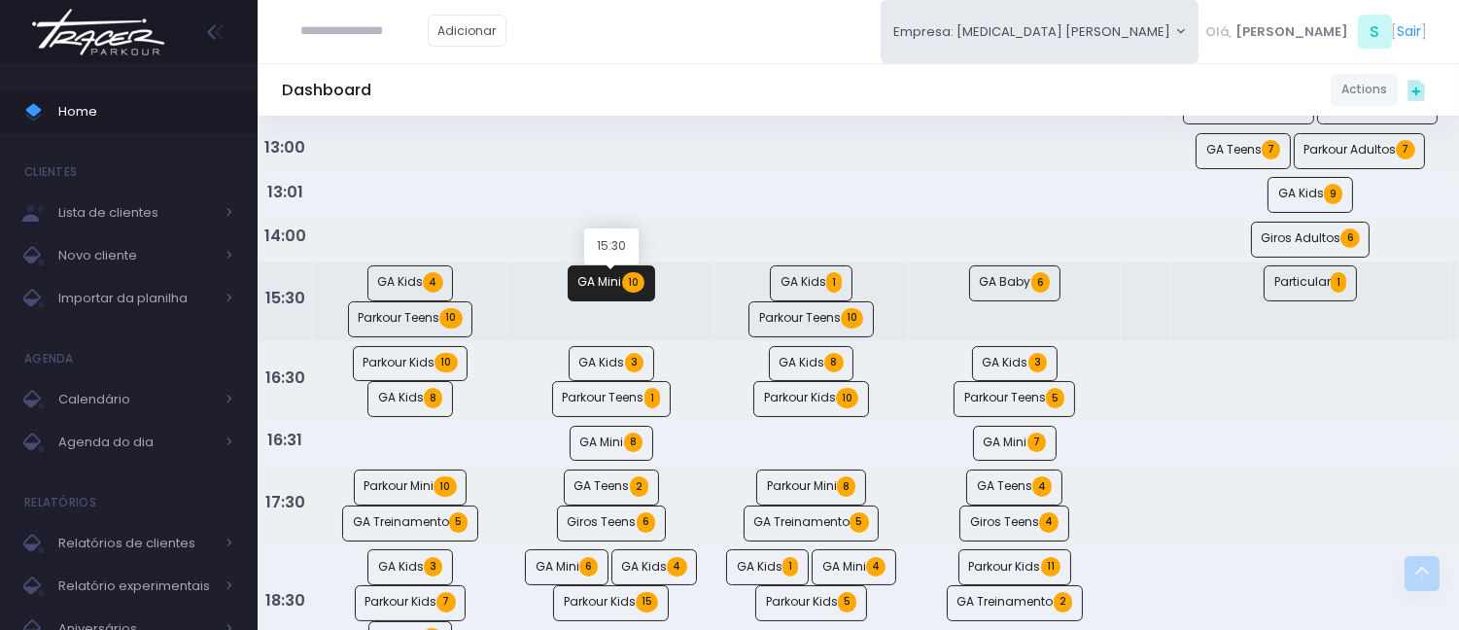
click at [613, 297] on link "GA Mini 10" at bounding box center [612, 283] width 88 height 36
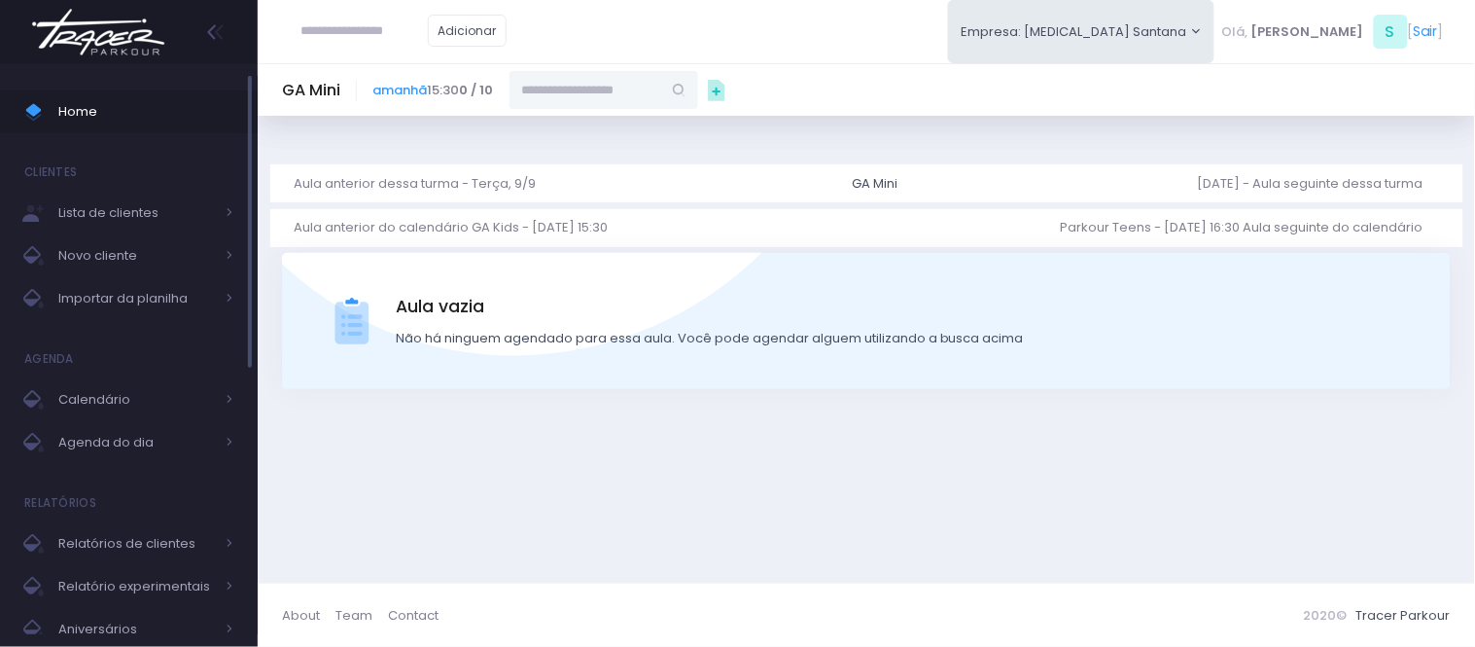
click at [121, 113] on span "Home" at bounding box center [145, 111] width 175 height 25
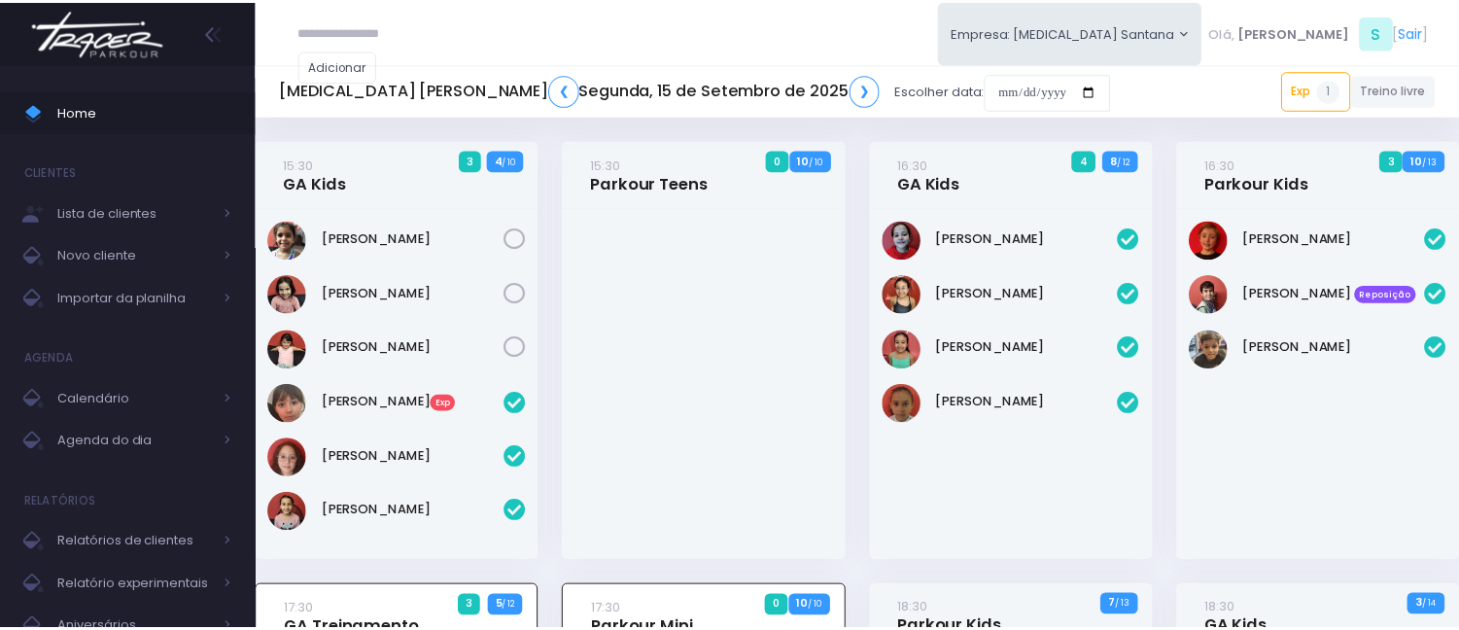
scroll to position [585, 0]
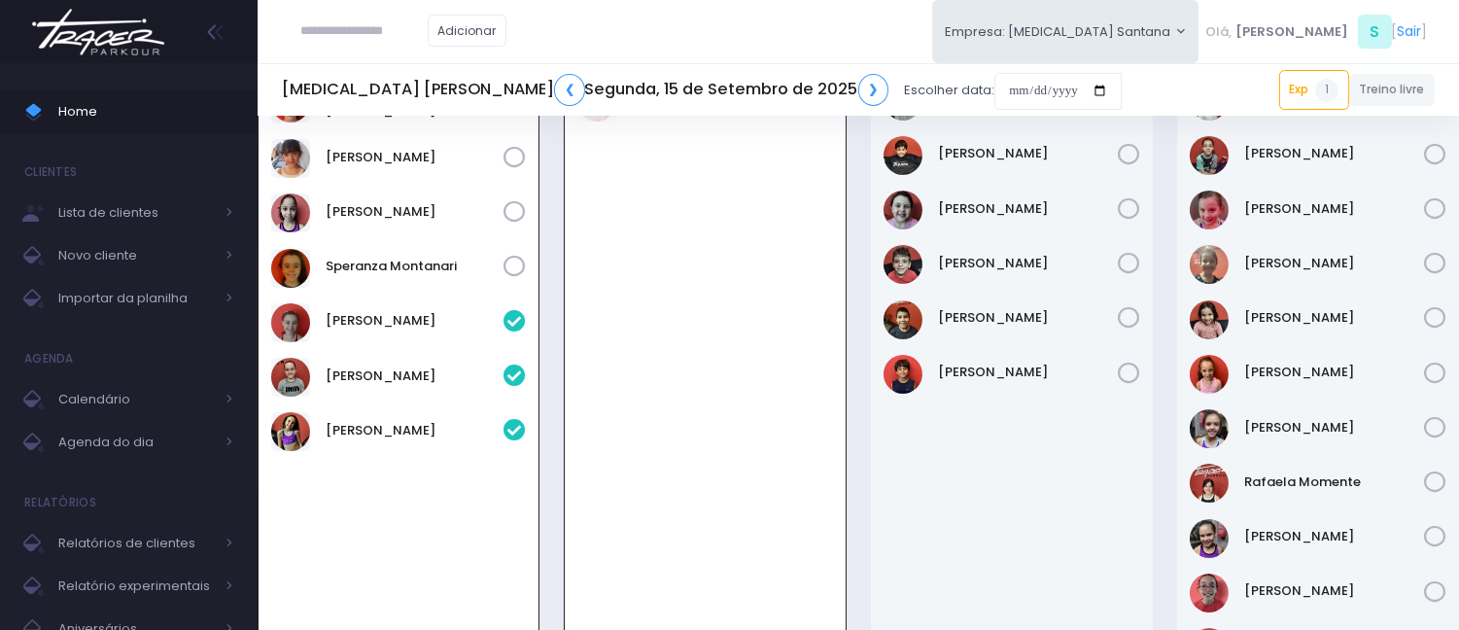
click at [842, 69] on div "T3 Santana ❮ Segunda, 15 de Setembro de 2025 ❯ Escolher data:" at bounding box center [702, 90] width 840 height 45
click at [995, 78] on input "date" at bounding box center [1058, 91] width 127 height 37
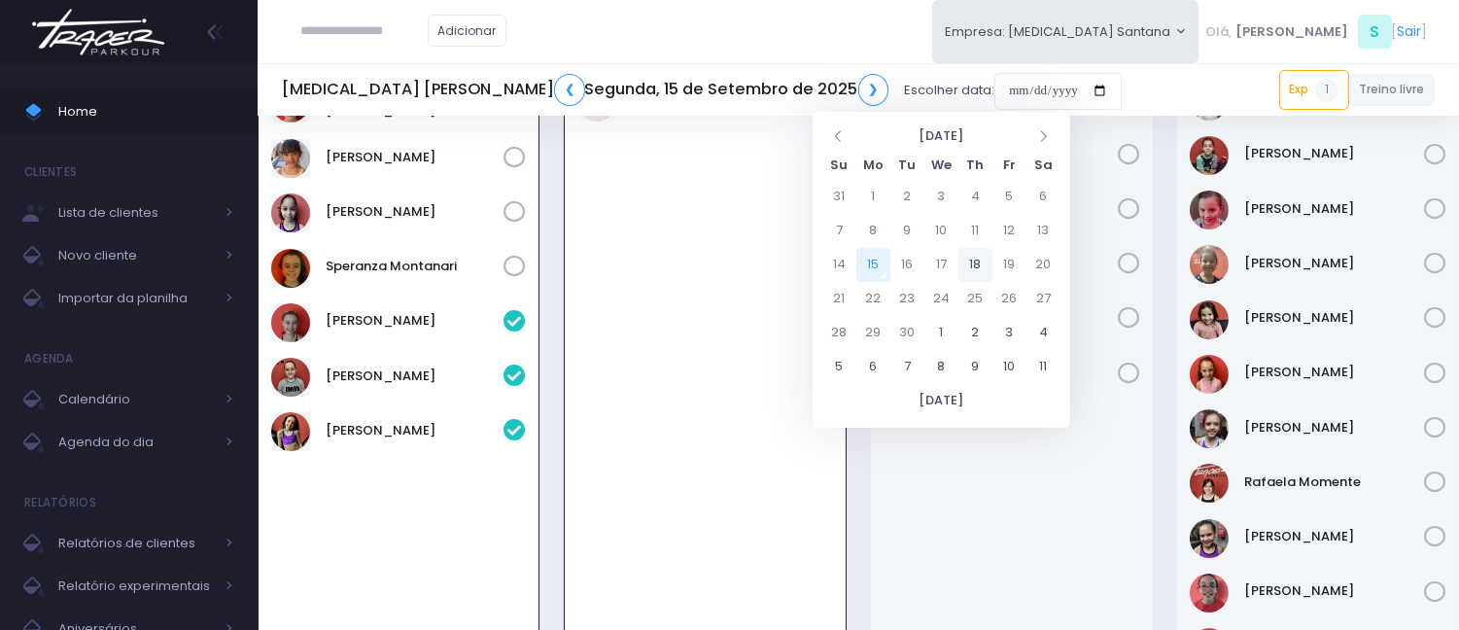
click at [985, 264] on td "18" at bounding box center [976, 265] width 34 height 34
type input "**********"
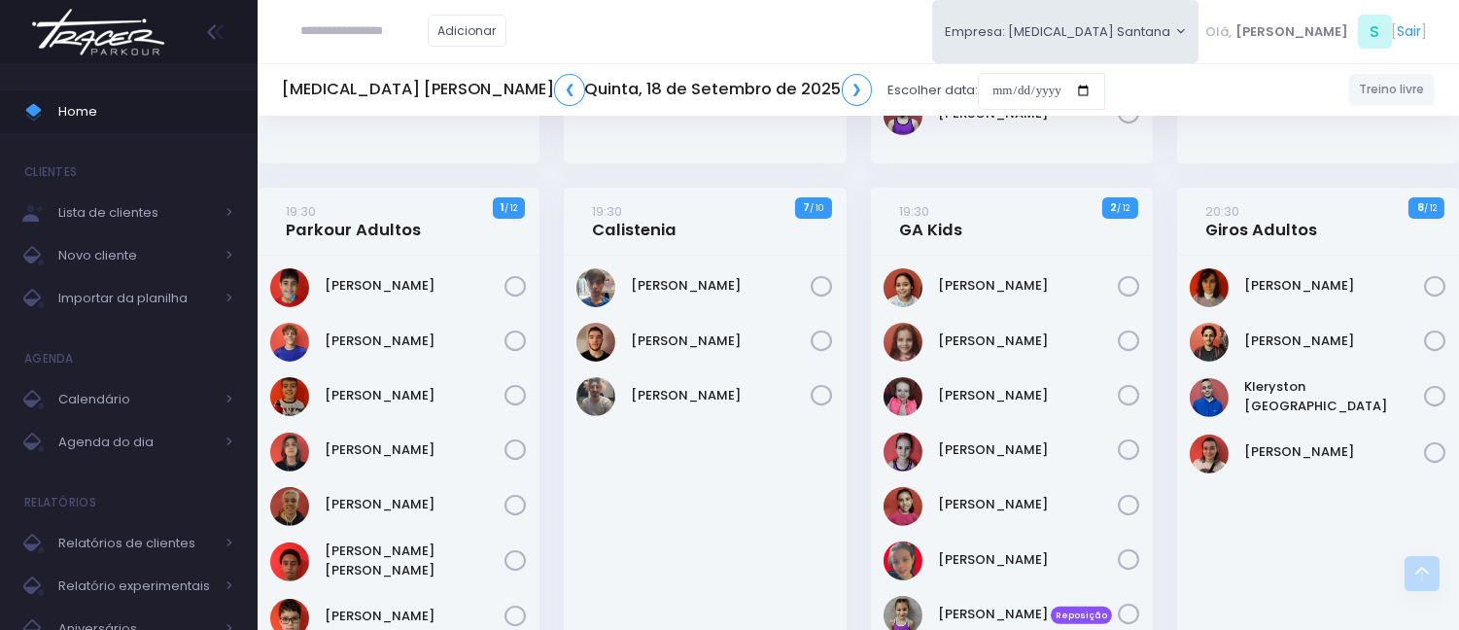
scroll to position [946, 0]
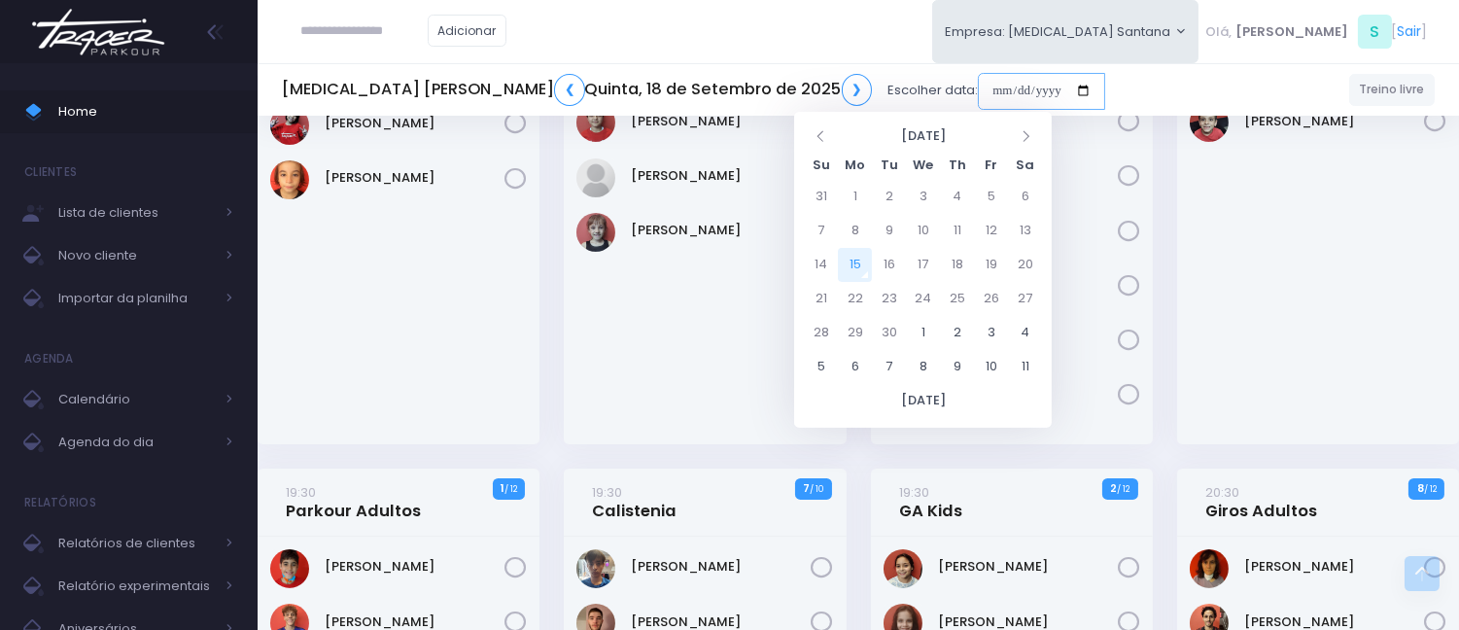
click at [978, 75] on input "date" at bounding box center [1041, 91] width 127 height 37
